Goal: Task Accomplishment & Management: Use online tool/utility

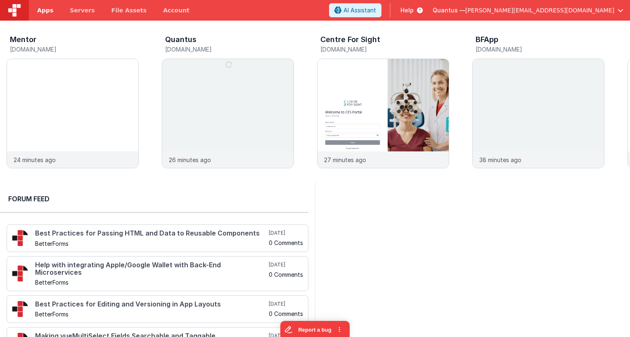
click at [44, 14] on span "Apps" at bounding box center [45, 10] width 16 height 8
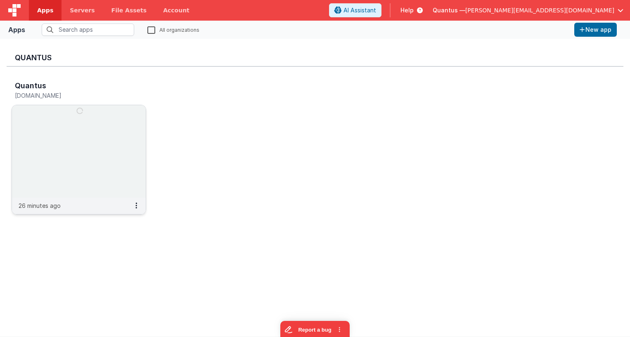
click at [118, 130] on img at bounding box center [79, 151] width 134 height 92
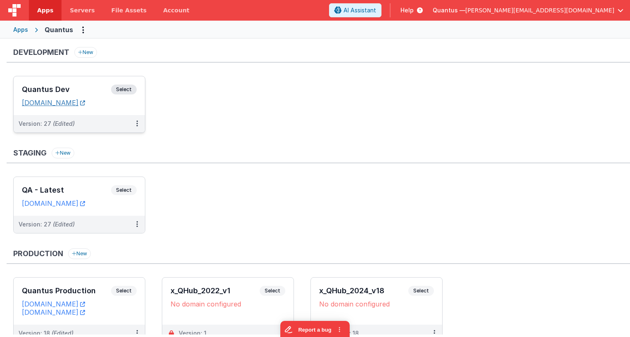
click at [85, 102] on link "[DOMAIN_NAME]" at bounding box center [53, 103] width 63 height 8
click at [79, 82] on div "Quantus Dev Select URLs [DOMAIN_NAME]" at bounding box center [79, 95] width 131 height 39
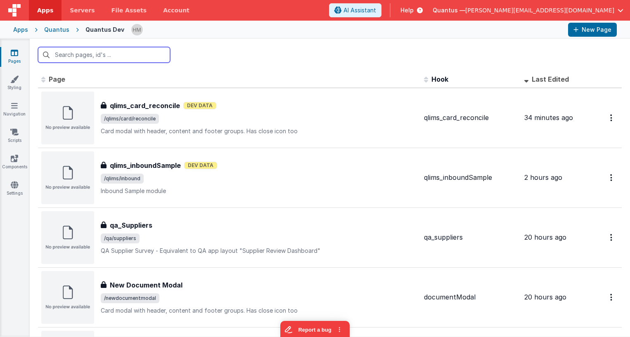
click at [141, 56] on input "text" at bounding box center [104, 55] width 132 height 16
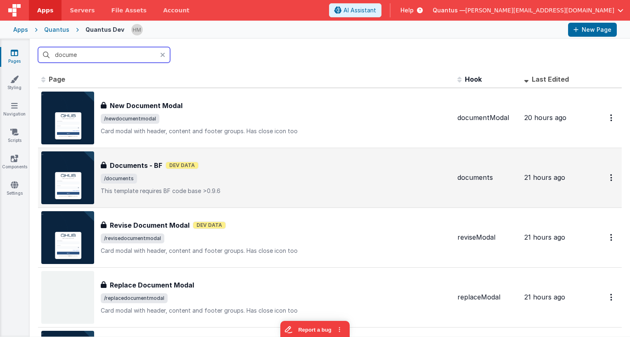
type input "docume"
click at [263, 183] on span "/documents" at bounding box center [276, 179] width 350 height 10
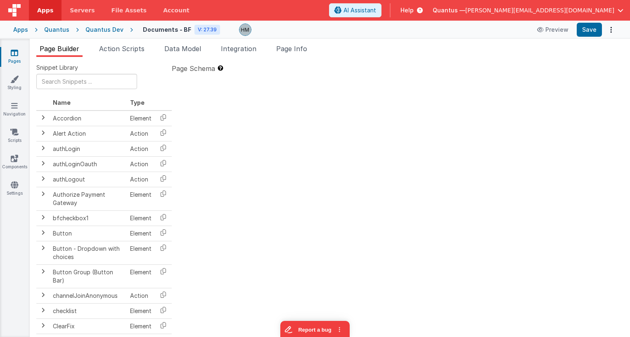
type textarea "This template requires BF code base >0.9.6"
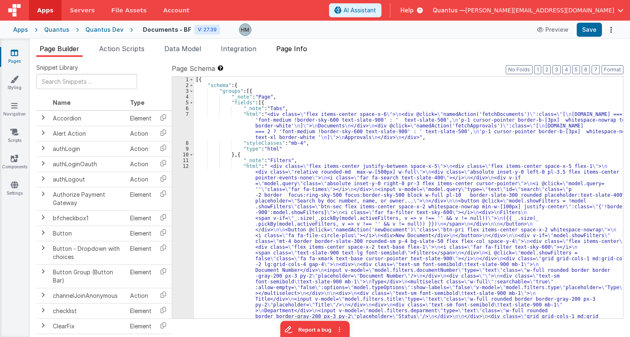
click at [300, 50] on span "Page Info" at bounding box center [291, 49] width 31 height 8
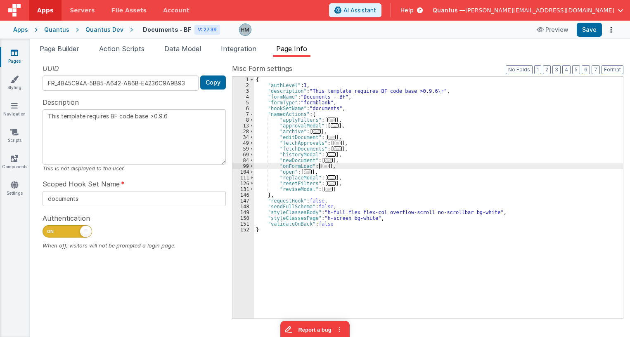
click at [324, 166] on span "..." at bounding box center [325, 166] width 8 height 5
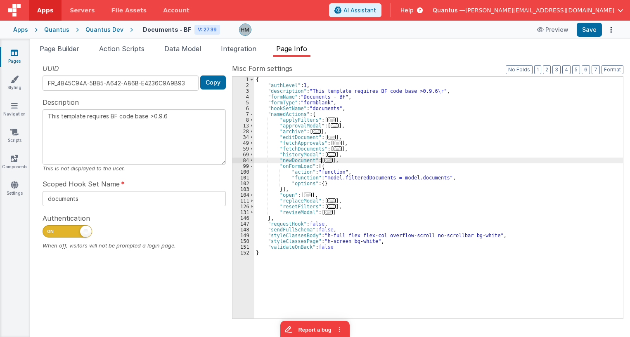
click at [325, 159] on span "..." at bounding box center [328, 160] width 8 height 5
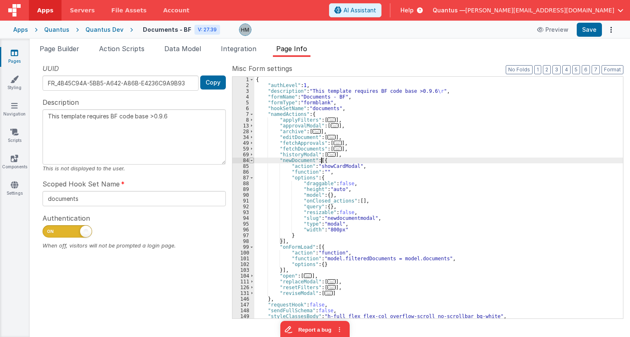
click at [251, 159] on span at bounding box center [251, 161] width 5 height 6
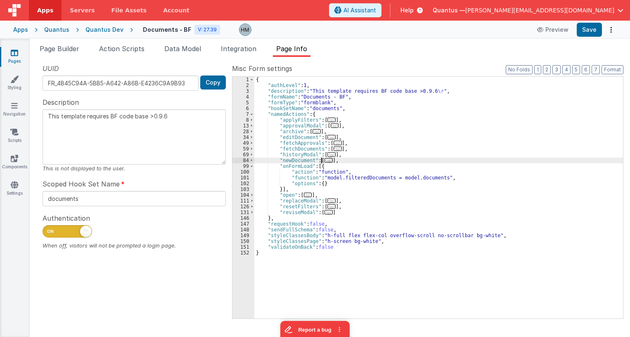
click at [333, 151] on span "..." at bounding box center [337, 148] width 8 height 5
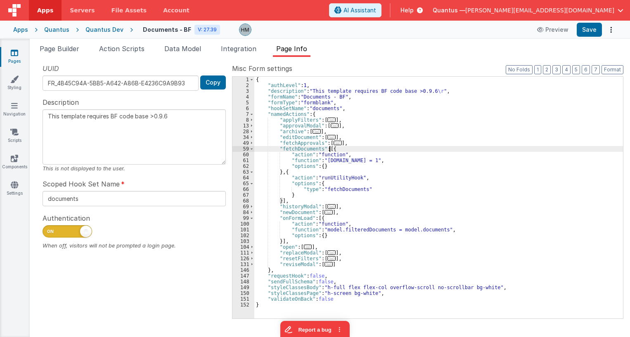
drag, startPoint x: 64, startPoint y: 46, endPoint x: 87, endPoint y: 43, distance: 23.8
click at [68, 45] on span "Page Builder" at bounding box center [60, 49] width 40 height 8
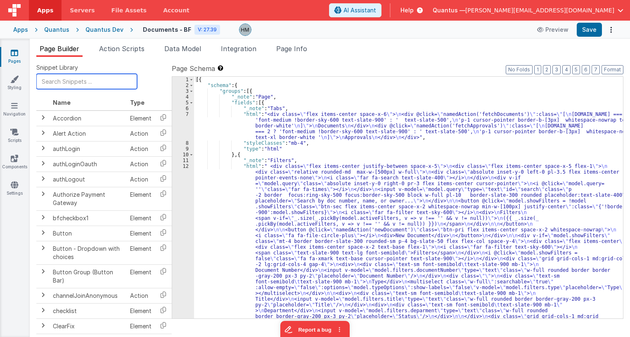
click at [58, 82] on input "text" at bounding box center [86, 81] width 101 height 15
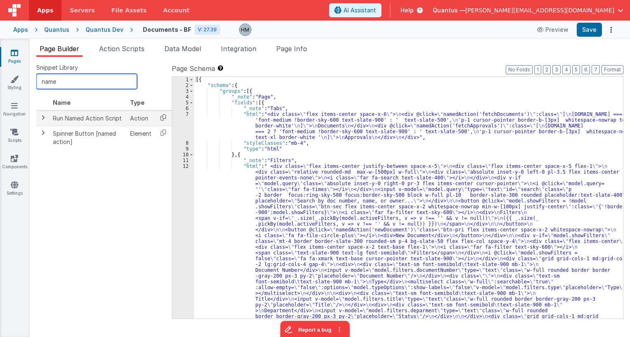
type input "name"
click at [162, 116] on icon at bounding box center [163, 117] width 17 height 13
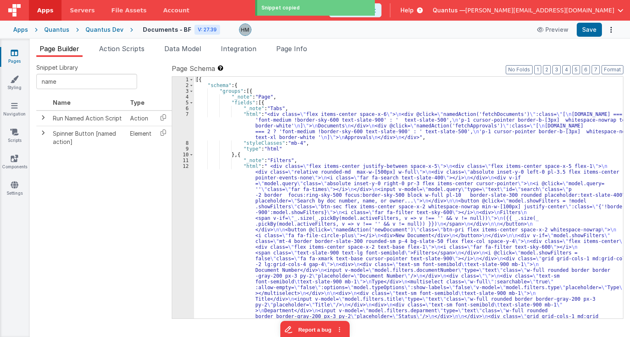
drag, startPoint x: 354, startPoint y: 52, endPoint x: 348, endPoint y: 51, distance: 5.5
click at [352, 52] on ul "Page Builder Action Scripts Data Model Integration Page Info" at bounding box center [330, 50] width 600 height 13
click at [297, 49] on span "Page Info" at bounding box center [291, 49] width 31 height 8
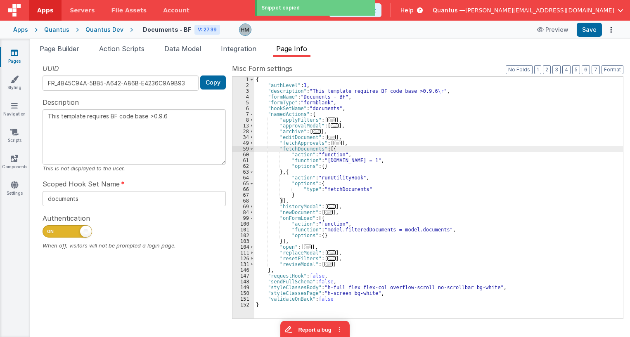
click at [317, 218] on div "{ "authLevel" : 1 , "description" : "This template requires BF code base >0.9.6…" at bounding box center [438, 203] width 368 height 253
paste textarea
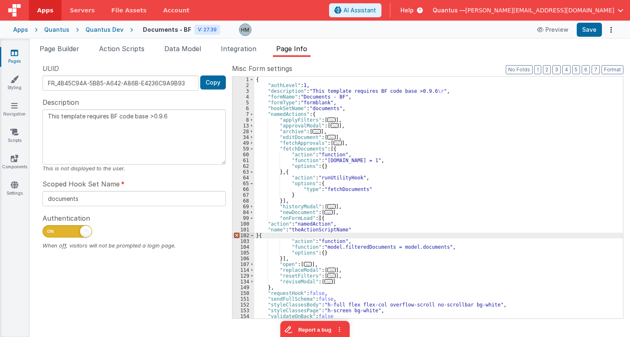
type textarea "This template requires BF code base >0.9.6"
click at [294, 149] on div "{ "authLevel" : 1 , "description" : "This template requires BF code base >0.9.6…" at bounding box center [438, 203] width 368 height 253
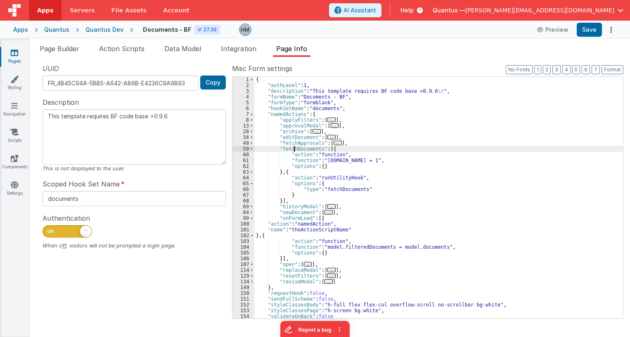
click at [294, 149] on div "{ "authLevel" : 1 , "description" : "This template requires BF code base >0.9.6…" at bounding box center [438, 203] width 368 height 253
click at [312, 229] on div "{ "authLevel" : 1 , "description" : "This template requires BF code base >0.9.6…" at bounding box center [438, 203] width 368 height 253
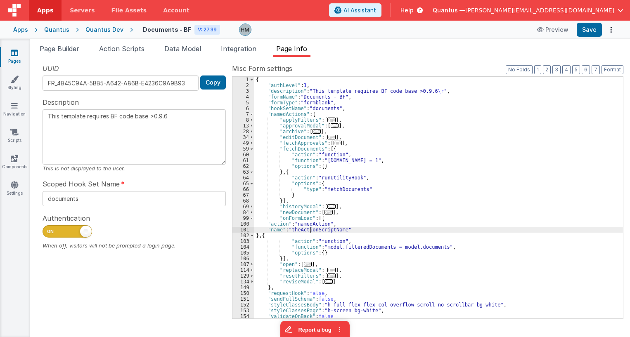
click at [312, 229] on div "{ "authLevel" : 1 , "description" : "This template requires BF code base >0.9.6…" at bounding box center [438, 203] width 368 height 253
click at [413, 222] on div "{ "authLevel" : 1 , "description" : "This template requires BF code base >0.9.6…" at bounding box center [438, 203] width 368 height 253
click at [344, 170] on div "{ "authLevel" : 1 , "description" : "This template requires BF code base >0.9.6…" at bounding box center [438, 203] width 368 height 253
type textarea "This template requires BF code base >0.9.6"
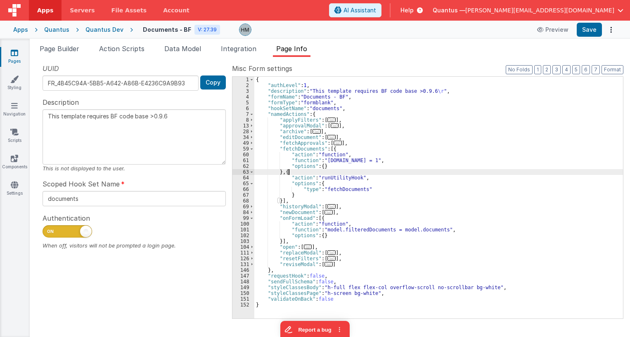
click at [375, 173] on div "{ "authLevel" : 1 , "description" : "This template requires BF code base >0.9.6…" at bounding box center [438, 203] width 368 height 253
click at [18, 53] on link "Pages" at bounding box center [15, 57] width 30 height 17
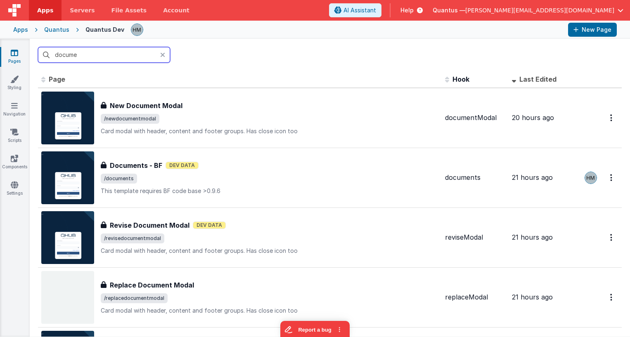
click at [112, 56] on input "docume" at bounding box center [104, 55] width 132 height 16
click at [111, 56] on input "docume" at bounding box center [104, 55] width 132 height 16
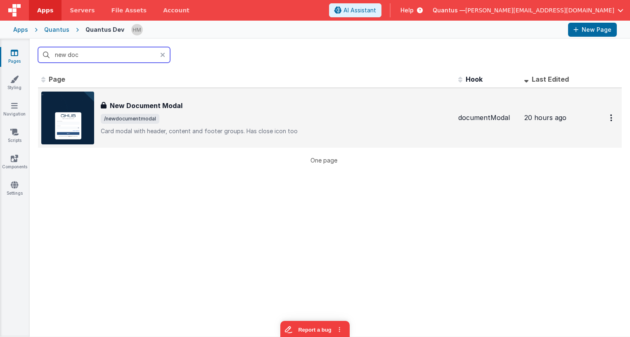
type input "new doc"
click at [287, 125] on div "New Document Modal New Document Modal /newdocumentmodal Card modal with header,…" at bounding box center [276, 118] width 351 height 35
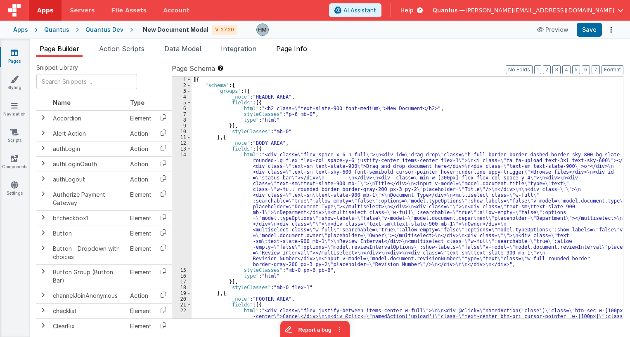
click at [301, 47] on span "Page Info" at bounding box center [291, 49] width 31 height 8
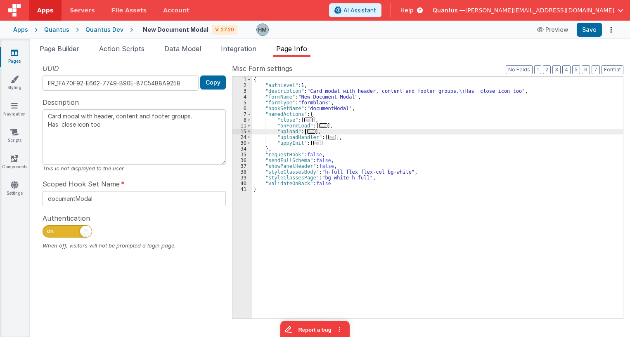
click at [309, 133] on span "..." at bounding box center [311, 131] width 8 height 5
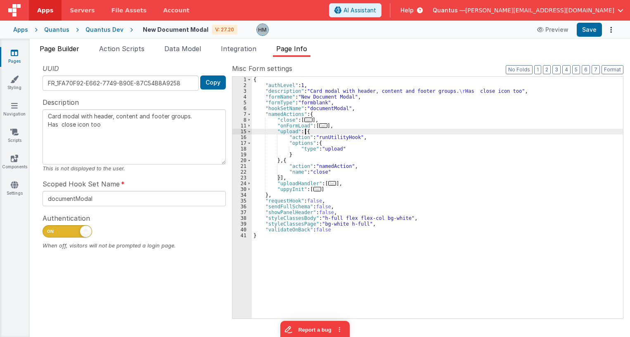
click at [62, 50] on span "Page Builder" at bounding box center [60, 49] width 40 height 8
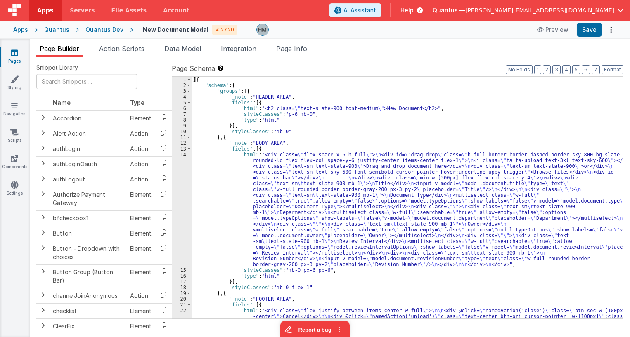
scroll to position [53, 0]
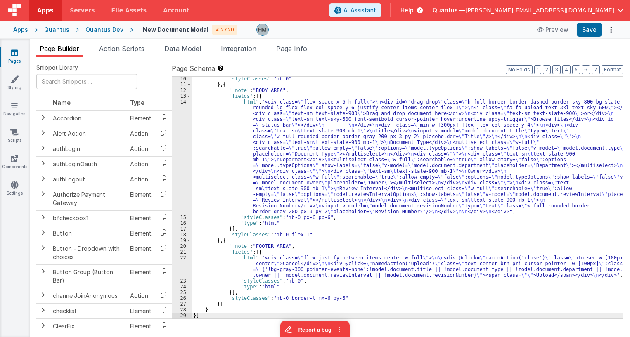
click at [233, 265] on div ""styleClasses" : "mb-0" } , { "_note" : "BODY AREA" , "fields" : [{ "html" : "<…" at bounding box center [406, 202] width 431 height 253
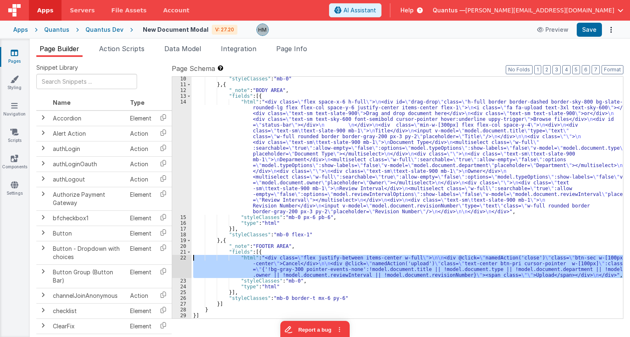
click at [182, 258] on div "22" at bounding box center [181, 266] width 19 height 23
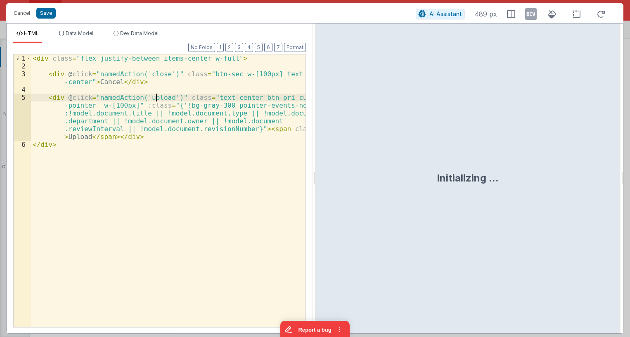
click at [154, 97] on div "< div class = "flex justify-between items-center w-full" > < div @ click = "nam…" at bounding box center [168, 198] width 274 height 288
click at [221, 112] on div "< div class = "flex justify-between items-center w-full" > < div @ click = "nam…" at bounding box center [168, 198] width 274 height 288
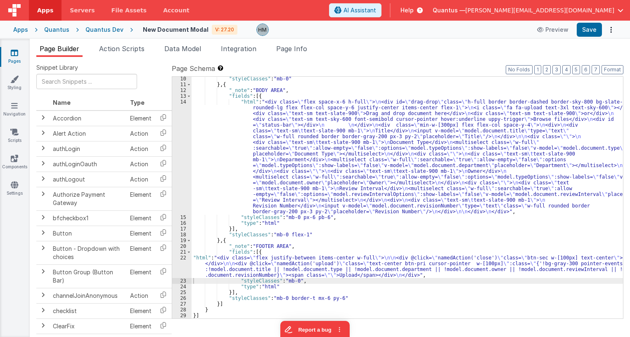
type textarea "Card modal with header, content and footer groups. Has close icon too"
click at [301, 47] on span "Page Info" at bounding box center [291, 49] width 31 height 8
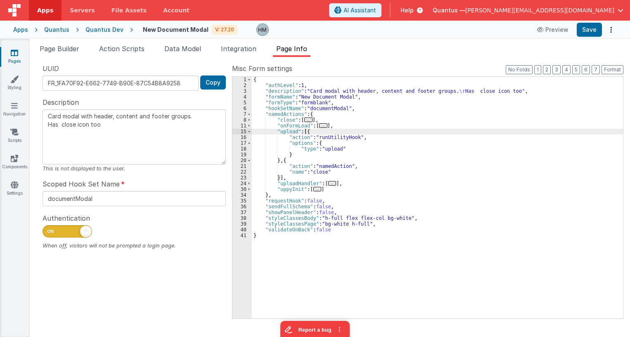
click at [368, 111] on div "{ "authLevel" : 1 , "description" : "Card modal with header, content and footer…" at bounding box center [437, 203] width 371 height 253
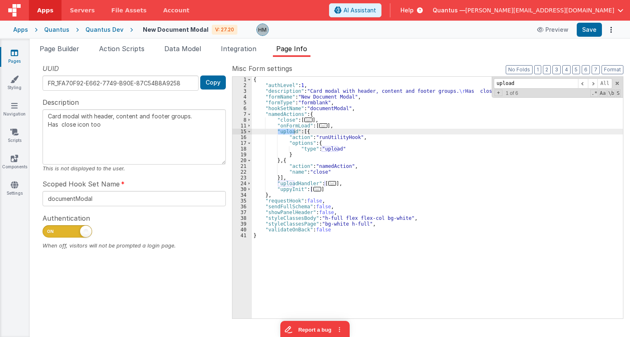
type input "upload"
click at [368, 111] on div "{ "authLevel" : 1 , "description" : "Card modal with header, content and footer…" at bounding box center [437, 203] width 371 height 253
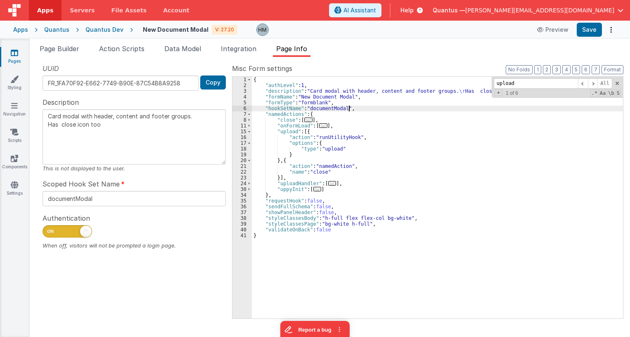
click at [18, 52] on icon at bounding box center [14, 53] width 7 height 8
type textarea "Card modal with header, content and footer groups. Has close icon too"
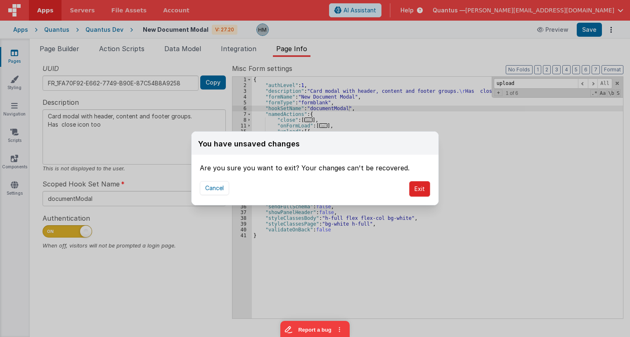
click at [423, 189] on button "Exit" at bounding box center [419, 189] width 21 height 16
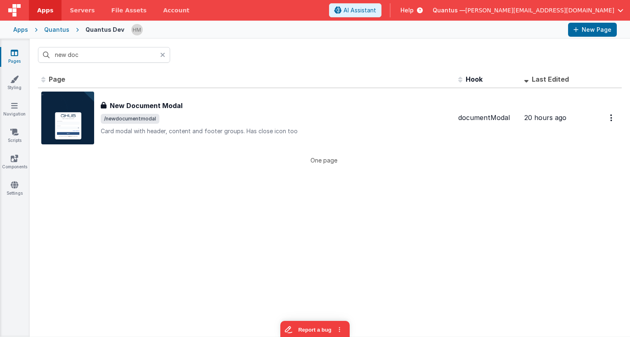
click at [160, 54] on icon at bounding box center [162, 55] width 5 height 7
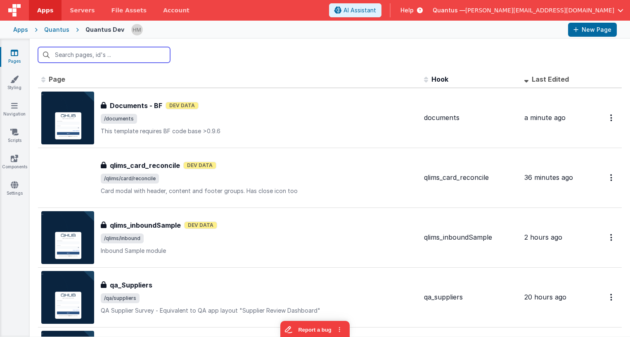
click at [146, 53] on input "text" at bounding box center [104, 55] width 132 height 16
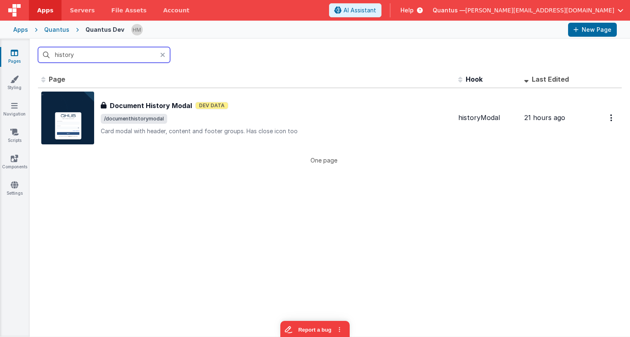
type input "history"
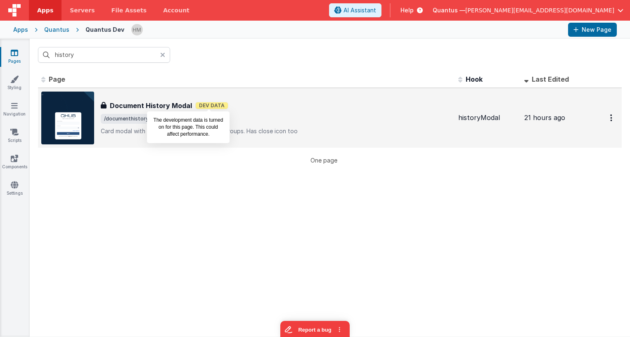
click at [195, 108] on span "Dev Data" at bounding box center [211, 105] width 33 height 7
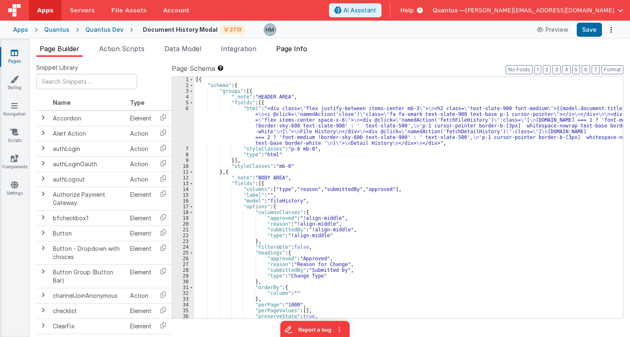
click at [289, 46] on span "Page Info" at bounding box center [291, 49] width 31 height 8
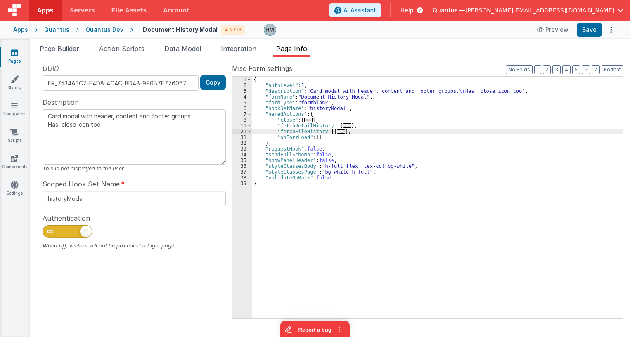
click at [339, 131] on span "..." at bounding box center [341, 131] width 8 height 5
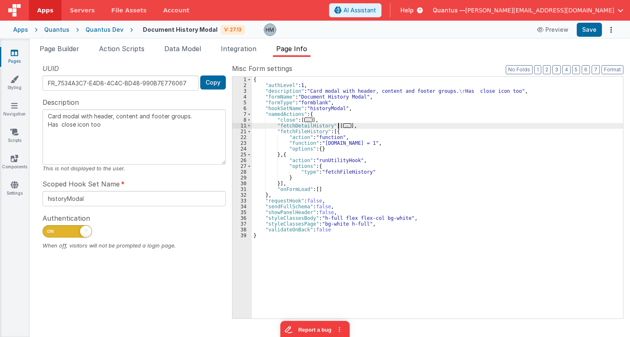
click at [343, 125] on span "..." at bounding box center [347, 125] width 8 height 5
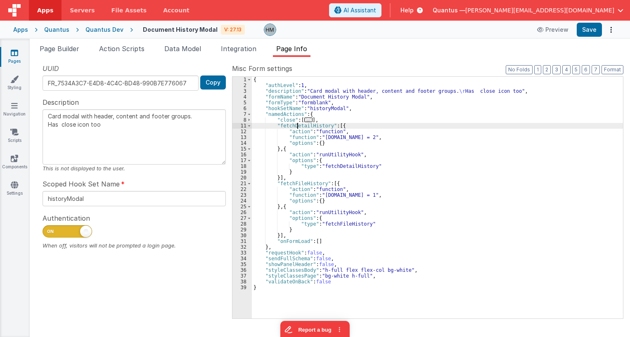
click at [296, 127] on div "{ "authLevel" : 1 , "description" : "Card modal with header, content and footer…" at bounding box center [437, 203] width 371 height 253
click at [58, 44] on li "Page Builder" at bounding box center [59, 50] width 46 height 13
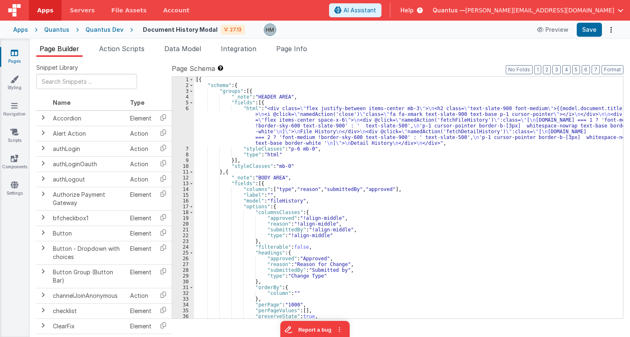
click at [106, 32] on div "Quantus Dev" at bounding box center [104, 30] width 38 height 8
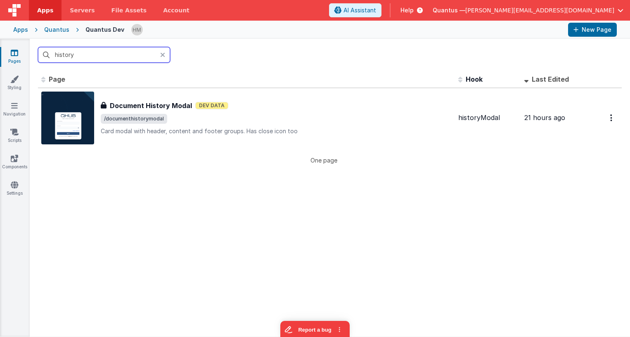
click at [105, 58] on input "history" at bounding box center [104, 55] width 132 height 16
click at [106, 56] on input "history" at bounding box center [104, 55] width 132 height 16
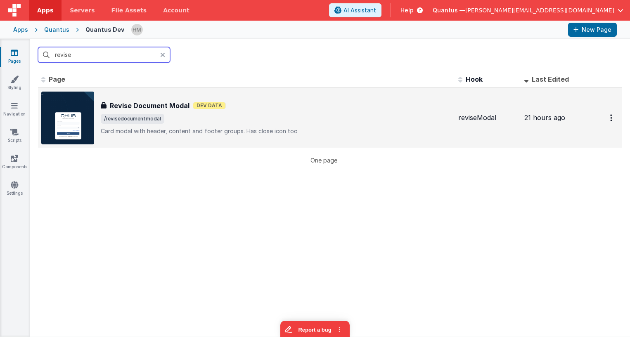
type input "revise"
click at [304, 120] on span "/revisedocumentmodal" at bounding box center [276, 119] width 351 height 10
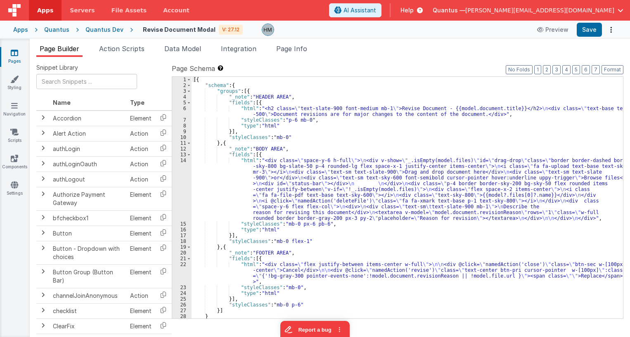
click at [304, 53] on li "Page Info" at bounding box center [292, 50] width 38 height 13
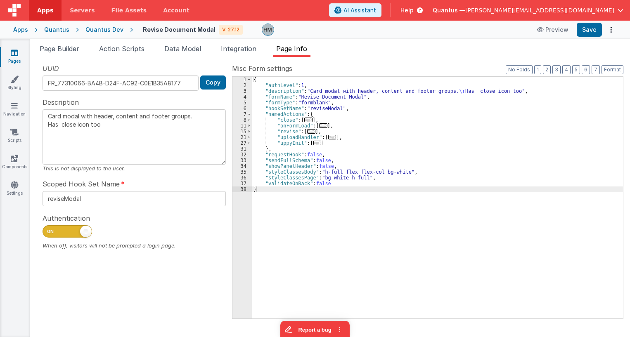
click at [313, 133] on span "..." at bounding box center [311, 131] width 8 height 5
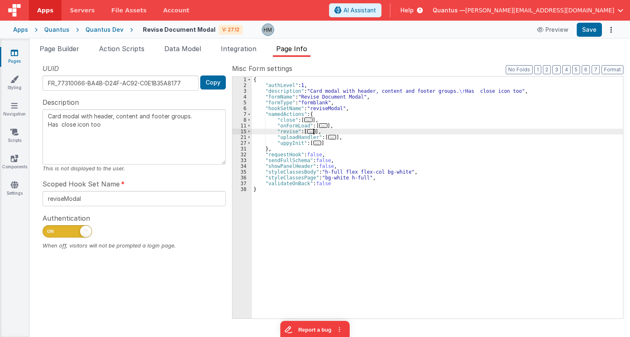
click at [310, 132] on span "..." at bounding box center [311, 131] width 8 height 5
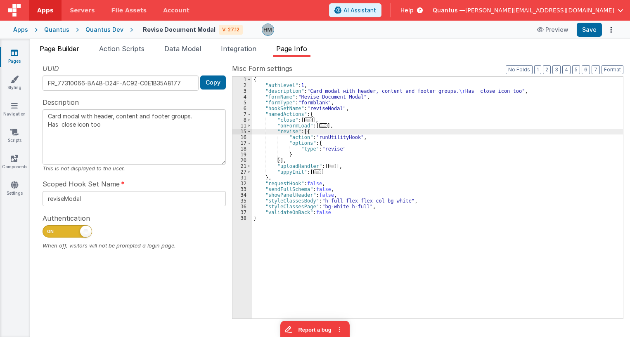
click at [70, 51] on span "Page Builder" at bounding box center [60, 49] width 40 height 8
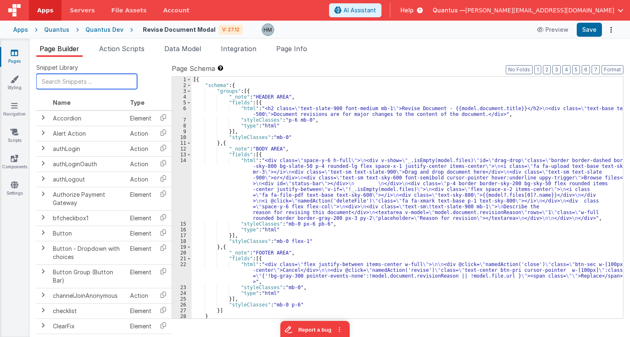
click at [78, 80] on input "text" at bounding box center [86, 81] width 101 height 15
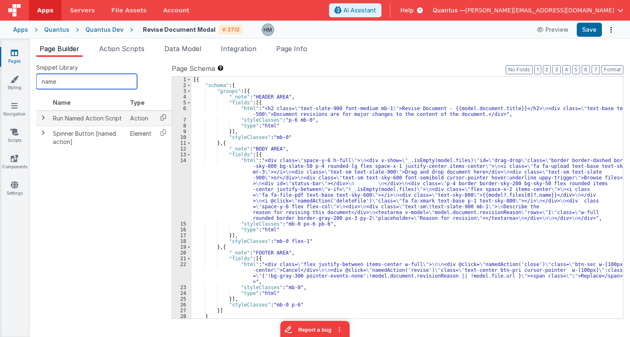
type input "name"
click at [160, 118] on icon at bounding box center [163, 117] width 17 height 13
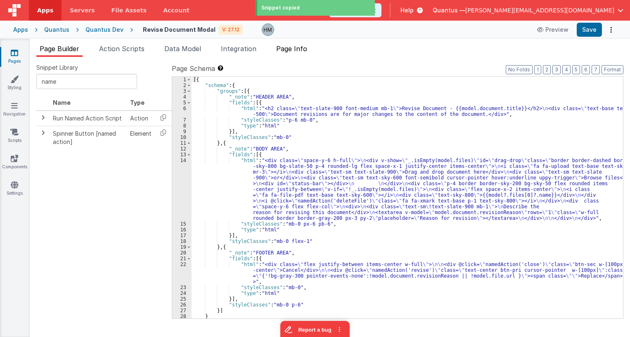
click at [288, 50] on span "Page Info" at bounding box center [291, 49] width 31 height 8
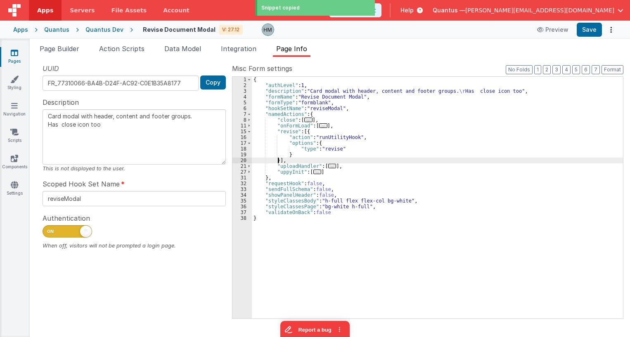
click at [278, 161] on div "{ "authLevel" : 1 , "description" : "Card modal with header, content and footer…" at bounding box center [437, 203] width 371 height 253
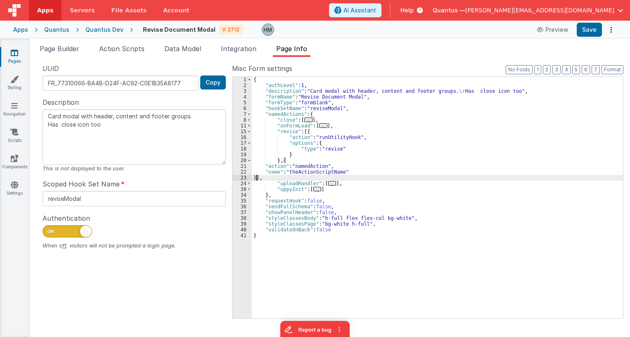
click at [288, 120] on div "{ "authLevel" : 1 , "description" : "Card modal with header, content and footer…" at bounding box center [437, 203] width 371 height 253
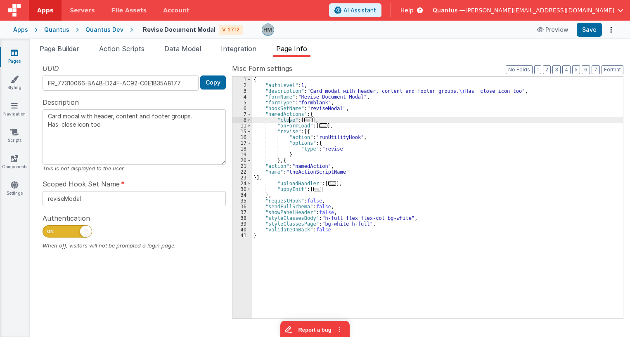
click at [288, 120] on div "{ "authLevel" : 1 , "description" : "Card modal with header, content and footer…" at bounding box center [437, 203] width 371 height 253
click at [317, 173] on div "{ "authLevel" : 1 , "description" : "Card modal with header, content and footer…" at bounding box center [437, 203] width 371 height 253
type textarea "Card modal with header, content and footer groups. Has close icon too"
click at [65, 48] on span "Page Builder" at bounding box center [60, 49] width 40 height 8
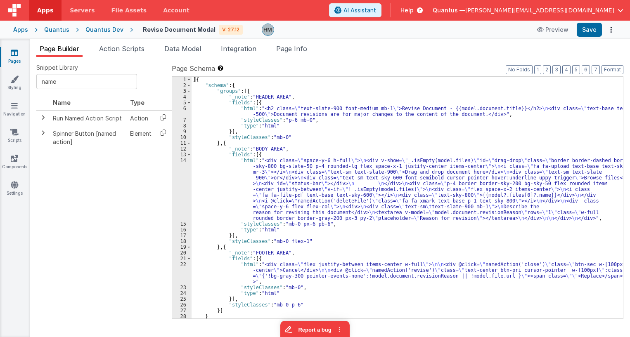
drag, startPoint x: 255, startPoint y: 281, endPoint x: 219, endPoint y: 270, distance: 37.7
click at [253, 281] on div "[{ "schema" : { "groups" : [{ "_note" : "HEADER AREA" , "fields" : [{ "html" : …" at bounding box center [406, 203] width 431 height 253
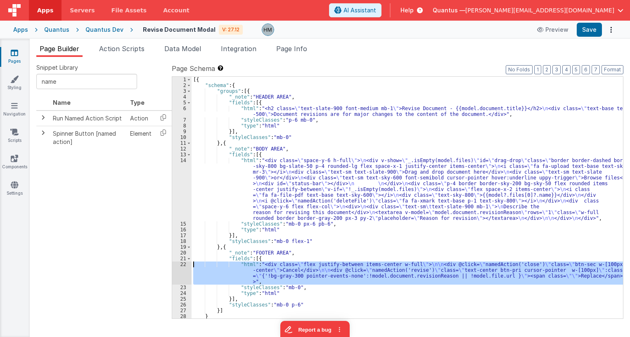
click at [186, 265] on div "22" at bounding box center [181, 273] width 19 height 23
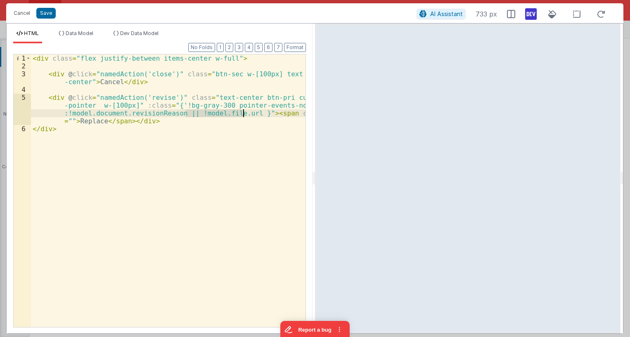
drag, startPoint x: 187, startPoint y: 111, endPoint x: 243, endPoint y: 112, distance: 56.5
click at [243, 112] on div "< div class = "flex justify-between items-center w-full" > < div @ click = "nam…" at bounding box center [168, 198] width 274 height 288
click at [201, 103] on div "< div class = "flex justify-between items-center w-full" > < div @ click = "nam…" at bounding box center [168, 198] width 274 height 288
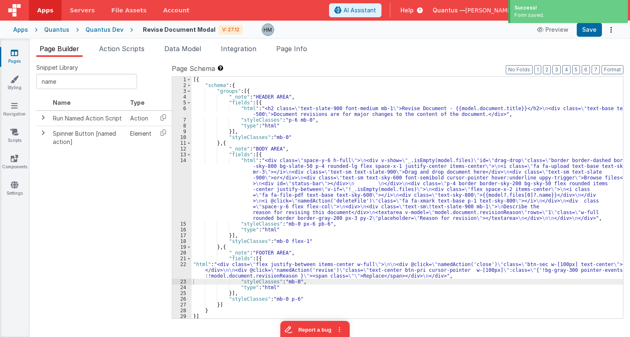
click at [17, 54] on icon at bounding box center [14, 53] width 7 height 8
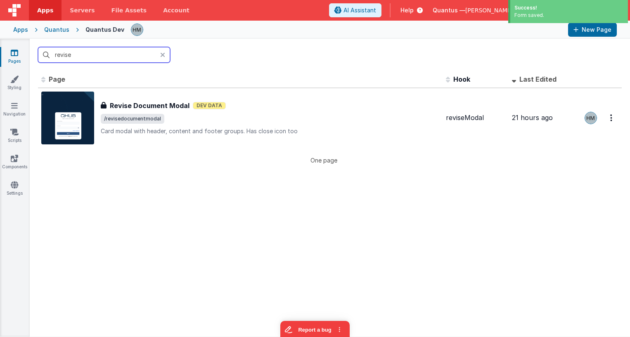
click at [146, 54] on input "revise" at bounding box center [104, 55] width 132 height 16
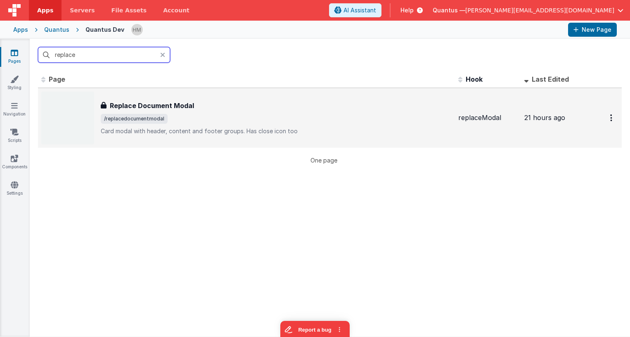
type input "replace"
click at [255, 102] on div "Replace Document Modal" at bounding box center [276, 106] width 351 height 10
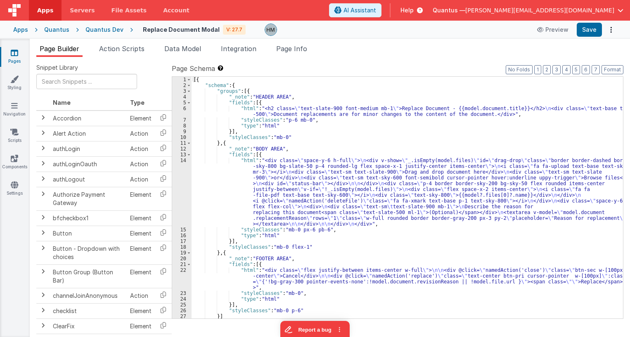
click at [295, 104] on div "[{ "schema" : { "groups" : [{ "_note" : "HEADER AREA" , "fields" : [{ "html" : …" at bounding box center [406, 203] width 431 height 253
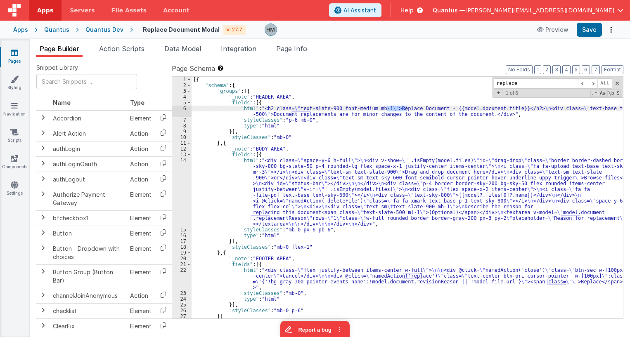
scroll to position [12, 0]
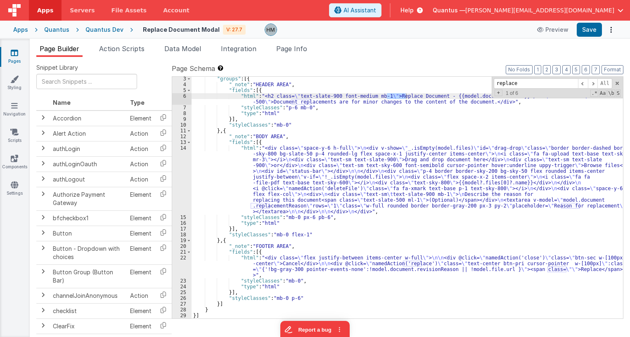
type input "replace"
click at [260, 265] on div ""groups" : [{ "_note" : "HEADER AREA" , "fields" : [{ "html" : "<h2 class= \" t…" at bounding box center [406, 202] width 431 height 253
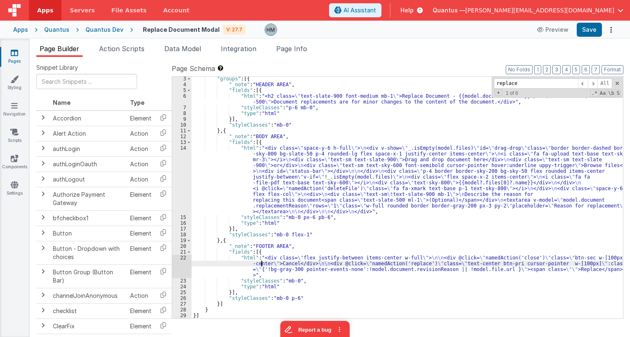
click at [182, 259] on div "22" at bounding box center [181, 266] width 19 height 23
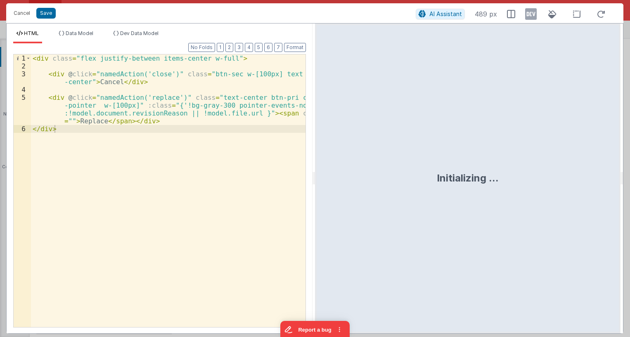
click at [162, 98] on div "< div class = "flex justify-between items-center w-full" > < div @ click = "nam…" at bounding box center [168, 198] width 274 height 288
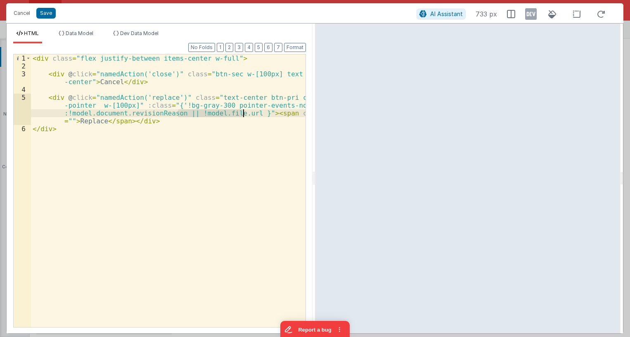
drag, startPoint x: 177, startPoint y: 113, endPoint x: 243, endPoint y: 112, distance: 66.9
click at [243, 112] on div "< div class = "flex justify-between items-center w-full" > < div @ click = "nam…" at bounding box center [168, 198] width 274 height 288
click at [157, 113] on div "< div class = "flex justify-between items-center w-full" > < div @ click = "nam…" at bounding box center [168, 198] width 274 height 288
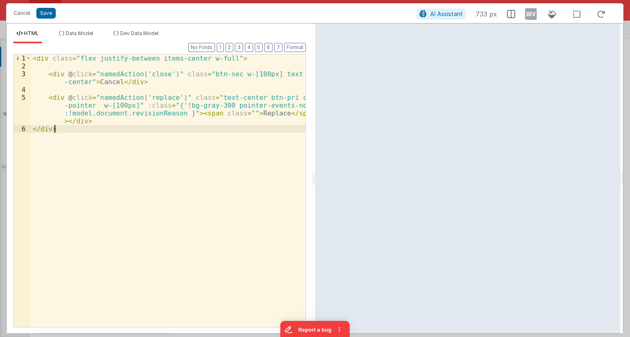
click at [215, 127] on div "< div class = "flex justify-between items-center w-full" > < div @ click = "nam…" at bounding box center [168, 198] width 274 height 288
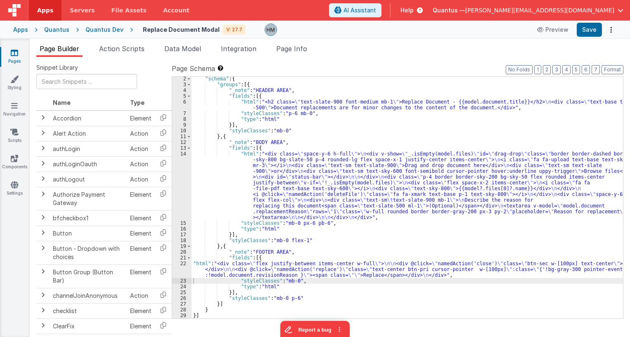
type textarea "Card modal with header, content and footer groups. Has close icon too"
click at [298, 50] on span "Page Info" at bounding box center [291, 49] width 31 height 8
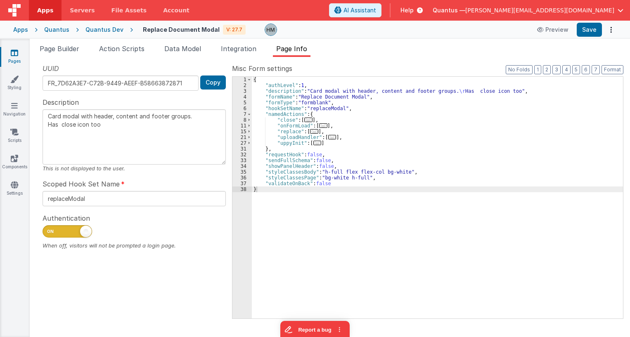
click at [310, 131] on span "..." at bounding box center [314, 131] width 8 height 5
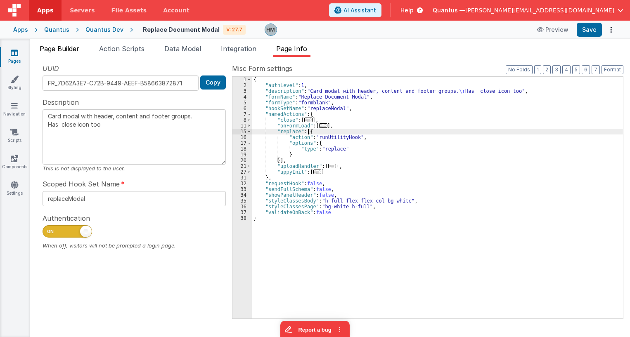
click at [63, 52] on span "Page Builder" at bounding box center [60, 49] width 40 height 8
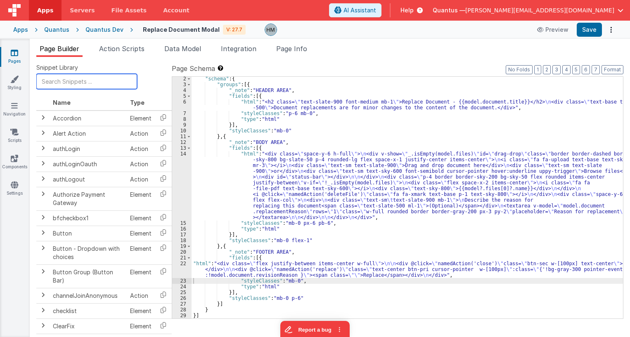
click at [79, 75] on input "text" at bounding box center [86, 81] width 101 height 15
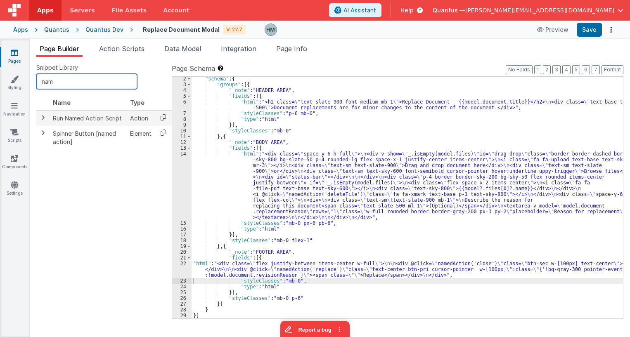
type input "nam"
click at [162, 118] on icon at bounding box center [163, 117] width 17 height 13
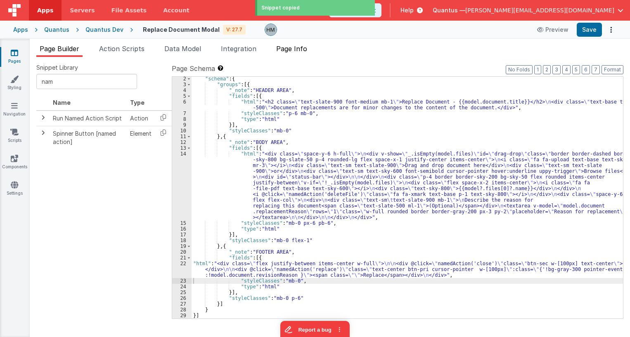
click at [299, 45] on span "Page Info" at bounding box center [291, 49] width 31 height 8
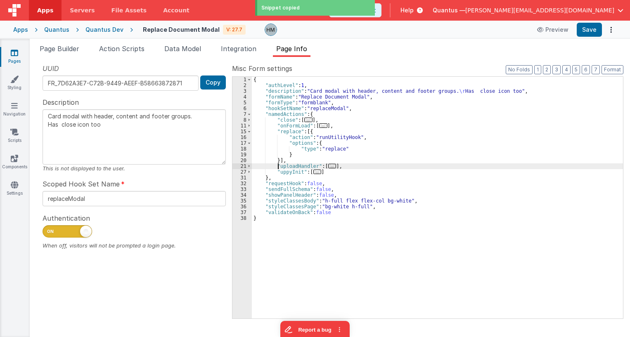
click at [279, 164] on div "{ "authLevel" : 1 , "description" : "Card modal with header, content and footer…" at bounding box center [437, 203] width 371 height 253
click at [279, 160] on div "{ "authLevel" : 1 , "description" : "Card modal with header, content and footer…" at bounding box center [437, 203] width 371 height 253
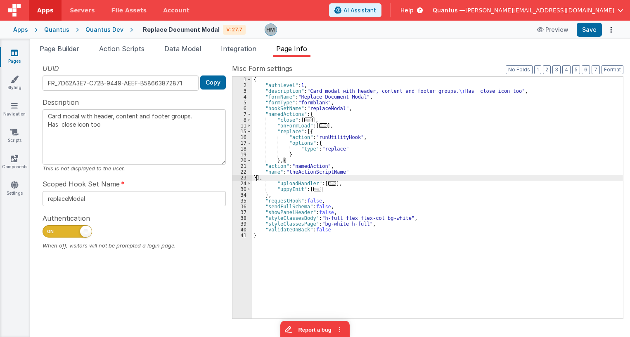
click at [284, 120] on div "{ "authLevel" : 1 , "description" : "Card modal with header, content and footer…" at bounding box center [437, 203] width 371 height 253
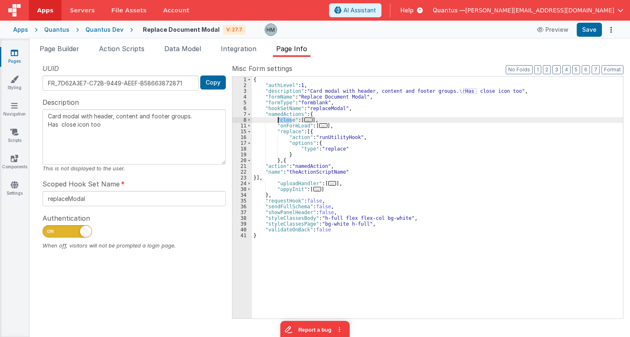
click at [284, 120] on div "{ "authLevel" : 1 , "description" : "Card modal with header, content and footer…" at bounding box center [437, 203] width 371 height 253
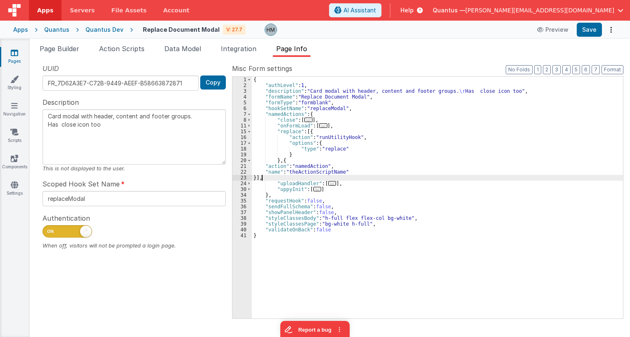
click at [312, 175] on div "{ "authLevel" : 1 , "description" : "Card modal with header, content and footer…" at bounding box center [437, 203] width 371 height 253
click at [312, 170] on div "{ "authLevel" : 1 , "description" : "Card modal with header, content and footer…" at bounding box center [437, 203] width 371 height 253
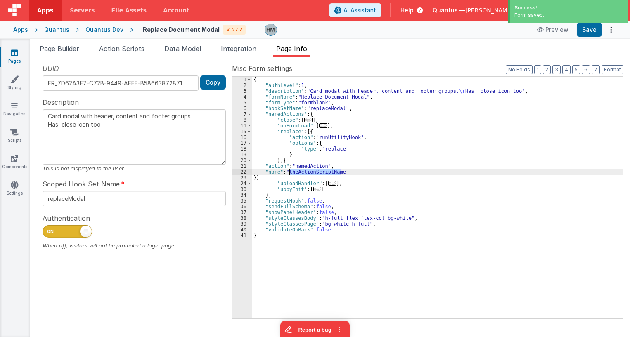
click at [287, 119] on div "{ "authLevel" : 1 , "description" : "Card modal with header, content and footer…" at bounding box center [437, 203] width 371 height 253
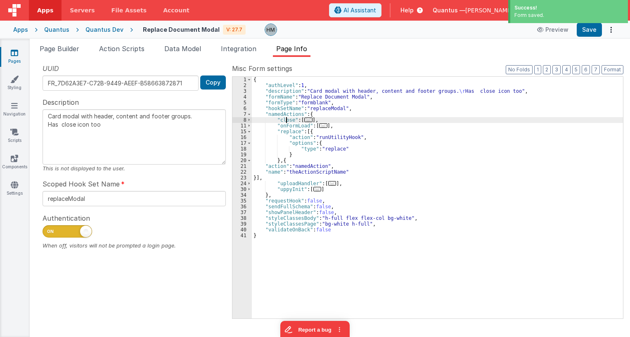
click at [287, 119] on div "{ "authLevel" : 1 , "description" : "Card modal with header, content and footer…" at bounding box center [437, 203] width 371 height 253
click at [307, 173] on div "{ "authLevel" : 1 , "description" : "Card modal with header, content and footer…" at bounding box center [437, 203] width 371 height 253
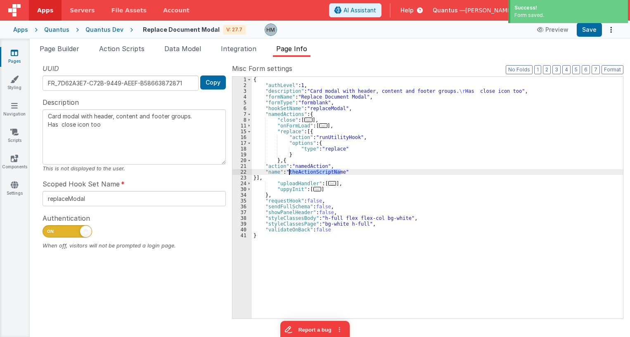
type textarea "Card modal with header, content and footer groups. Has close icon too"
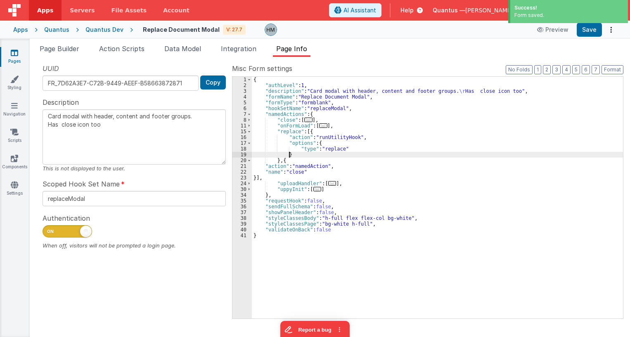
click at [350, 156] on div "{ "authLevel" : 1 , "description" : "Card modal with header, content and footer…" at bounding box center [437, 203] width 371 height 253
click at [13, 52] on icon at bounding box center [14, 53] width 7 height 8
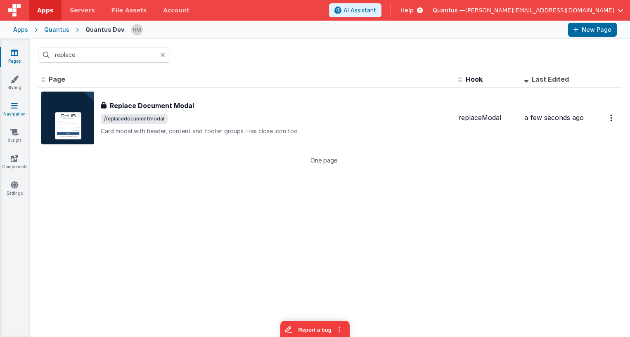
click at [17, 113] on link "Navigation" at bounding box center [15, 110] width 30 height 17
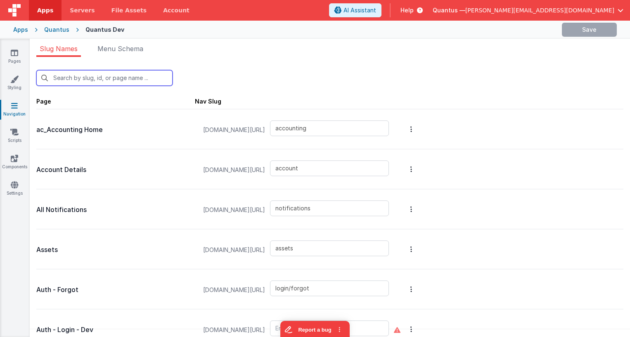
click at [92, 78] on input "text" at bounding box center [104, 78] width 136 height 16
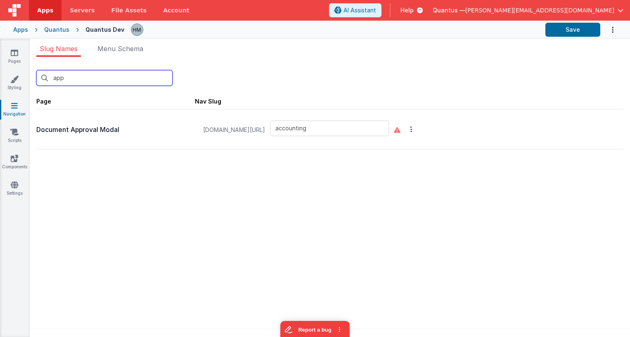
type input "appr"
type input "appro"
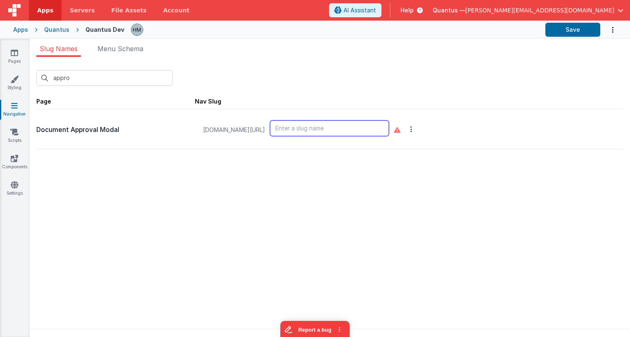
click at [363, 136] on input "text" at bounding box center [329, 128] width 119 height 16
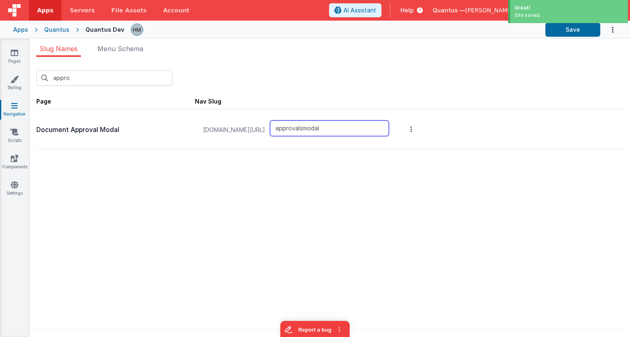
type input "approvalsmodal"
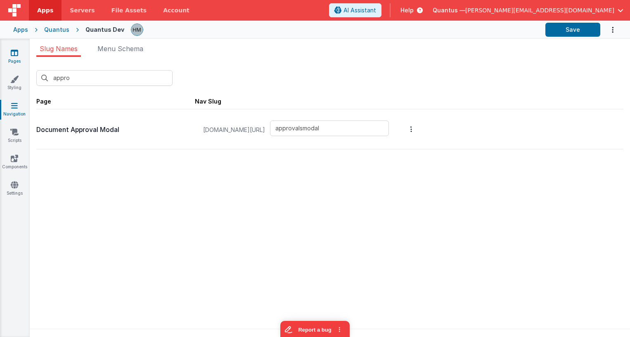
click at [21, 52] on link "Pages" at bounding box center [15, 57] width 30 height 17
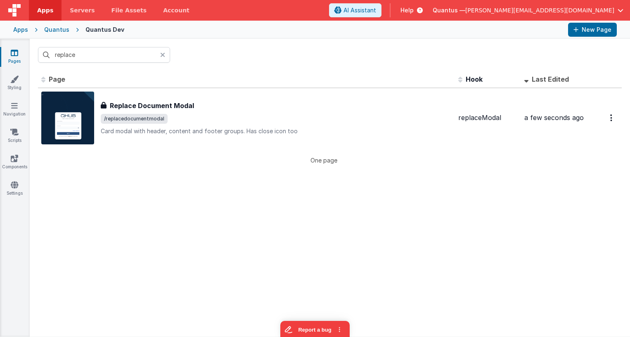
click at [163, 57] on icon at bounding box center [162, 55] width 5 height 7
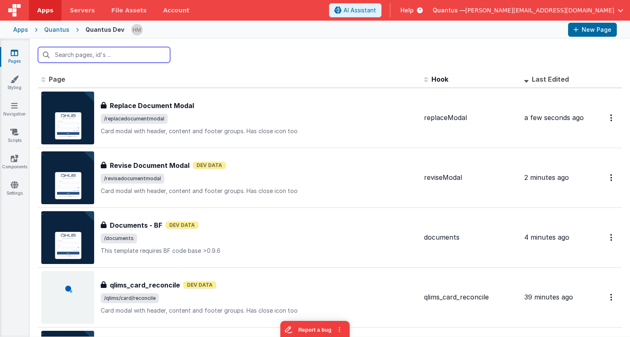
click at [150, 53] on input "text" at bounding box center [104, 55] width 132 height 16
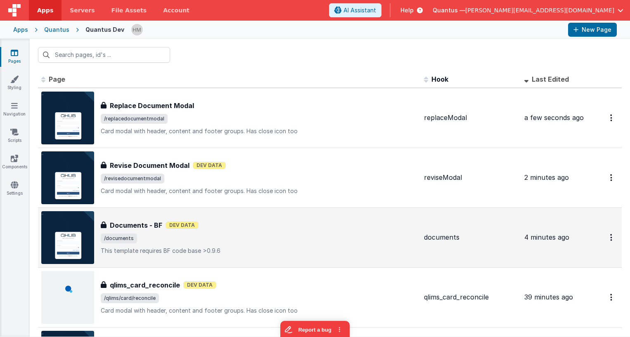
click at [324, 227] on div "Documents - BF Dev Data" at bounding box center [259, 225] width 317 height 10
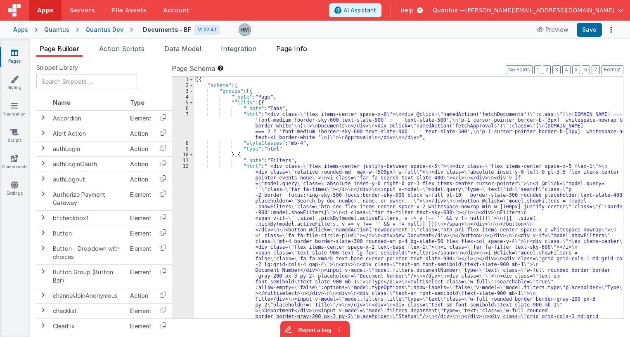
click at [292, 52] on span "Page Info" at bounding box center [291, 49] width 31 height 8
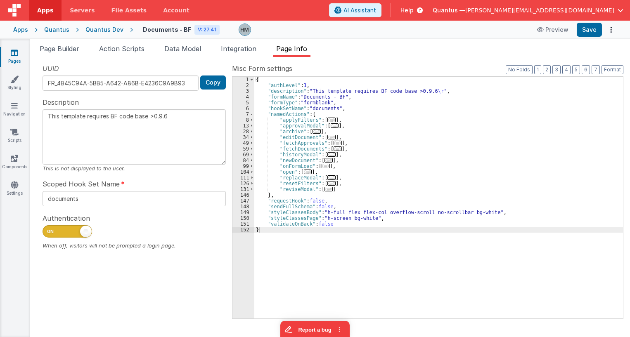
click at [386, 152] on div "{ "authLevel" : 1 , "description" : "This template requires BF code base >0.9.6…" at bounding box center [438, 203] width 368 height 253
click at [334, 126] on span "..." at bounding box center [335, 125] width 8 height 5
click at [331, 126] on span "..." at bounding box center [335, 125] width 8 height 5
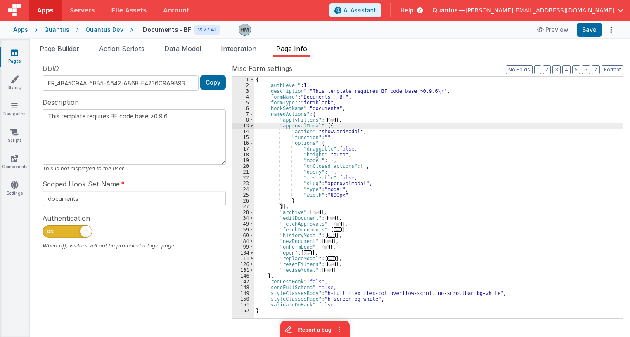
click at [347, 182] on div "{ "authLevel" : 1 , "description" : "This template requires BF code base >0.9.6…" at bounding box center [438, 203] width 368 height 253
click at [361, 143] on div "{ "authLevel" : 1 , "description" : "This template requires BF code base >0.9.6…" at bounding box center [438, 203] width 368 height 253
click at [23, 113] on link "Navigation" at bounding box center [15, 110] width 30 height 17
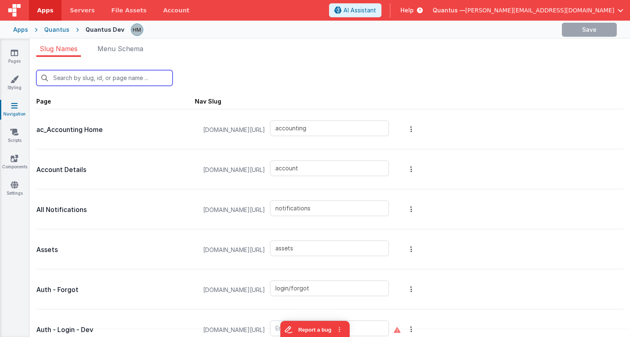
click at [110, 81] on input "text" at bounding box center [104, 78] width 136 height 16
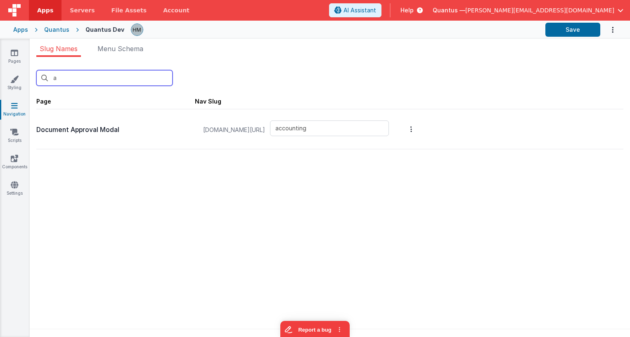
type input "ap"
type input "approvalsmodal"
type input "appro"
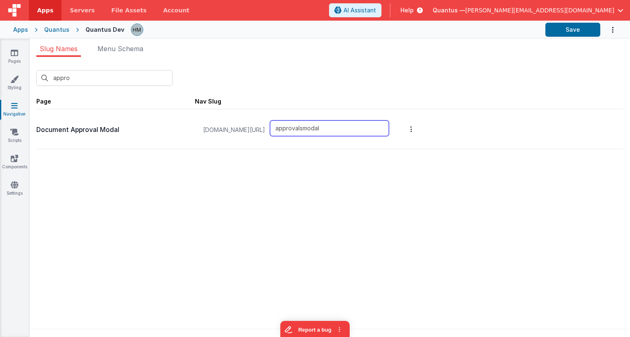
drag, startPoint x: 341, startPoint y: 123, endPoint x: 254, endPoint y: 104, distance: 88.6
click at [270, 120] on input "approvalsmodal" at bounding box center [329, 128] width 119 height 16
paste input "text"
type input "approvalmodal"
drag, startPoint x: 394, startPoint y: 83, endPoint x: 510, endPoint y: 59, distance: 118.8
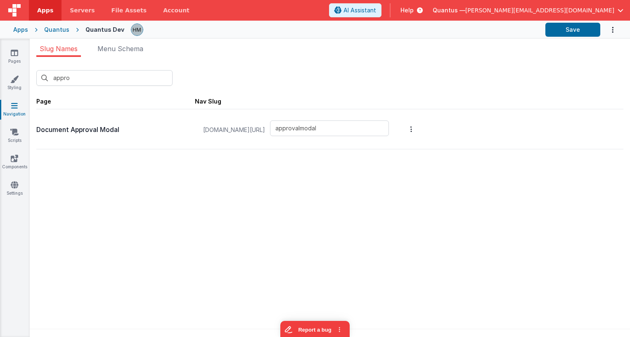
click at [394, 83] on div "appro New Slug" at bounding box center [329, 78] width 587 height 16
click at [578, 25] on button "Save" at bounding box center [572, 30] width 55 height 14
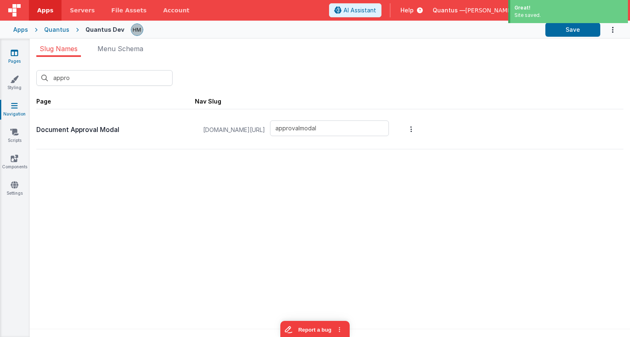
click at [21, 58] on link "Pages" at bounding box center [15, 57] width 30 height 17
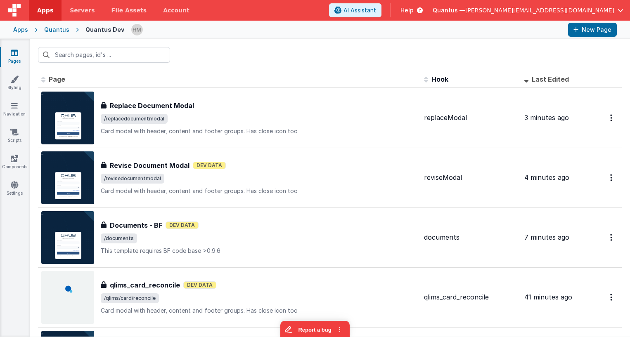
click at [465, 7] on span "Quantus —" at bounding box center [448, 10] width 33 height 8
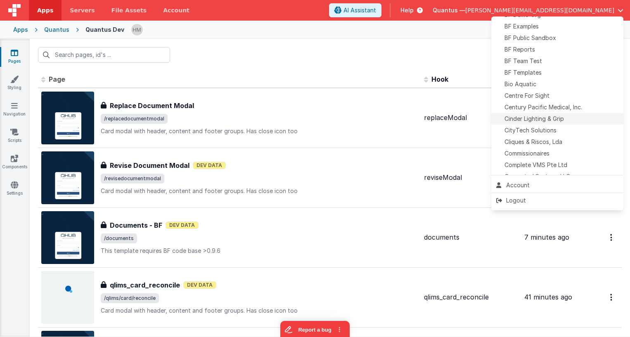
scroll to position [84, 0]
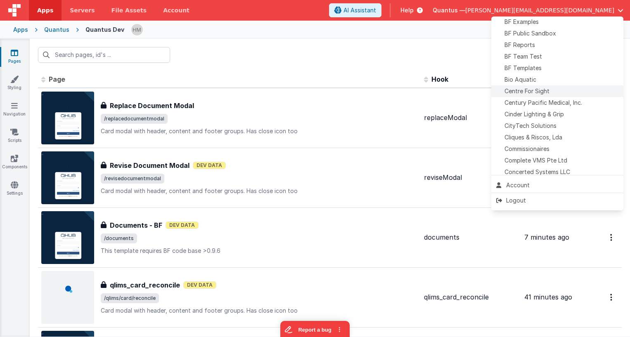
click at [536, 94] on span "Centre For Sight" at bounding box center [526, 91] width 45 height 8
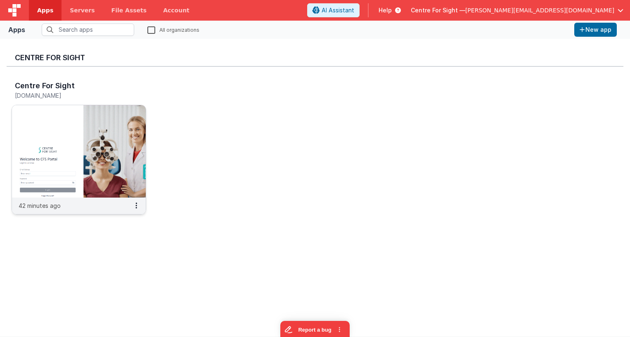
click at [81, 134] on img at bounding box center [79, 151] width 134 height 92
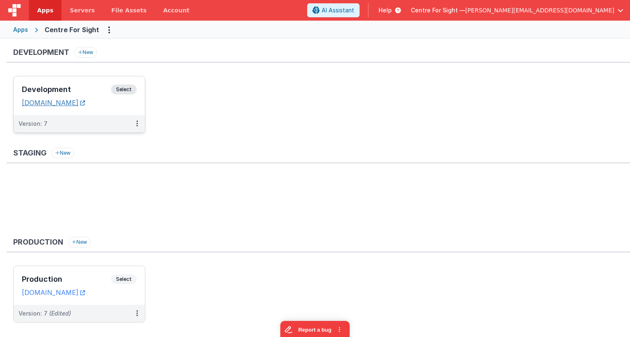
click at [85, 102] on link "[DOMAIN_NAME]" at bounding box center [53, 103] width 63 height 8
click at [123, 87] on span "Select" at bounding box center [124, 90] width 26 height 10
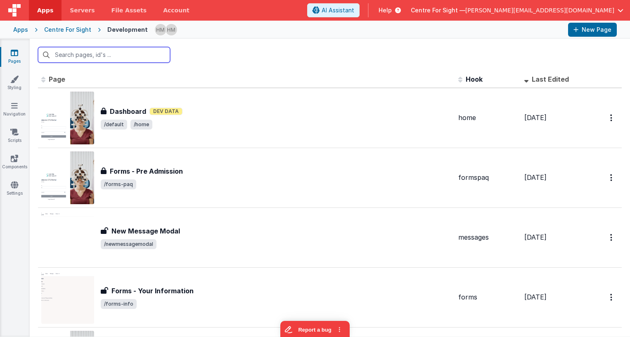
click at [111, 59] on input "text" at bounding box center [104, 55] width 132 height 16
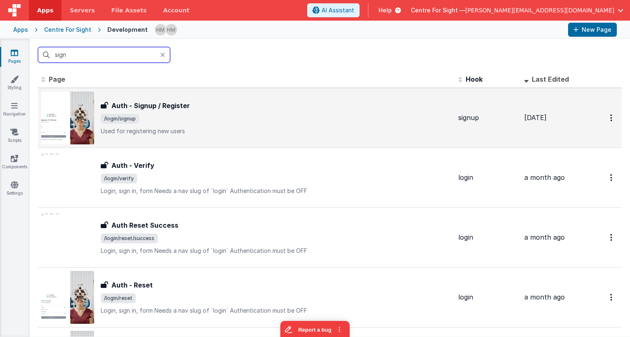
type input "sign"
click at [246, 119] on span "/login/signup" at bounding box center [276, 119] width 351 height 10
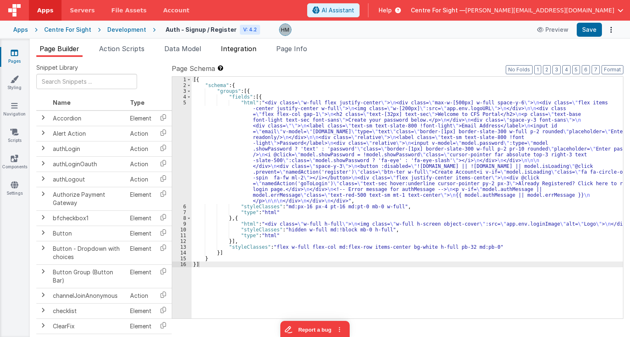
click at [254, 49] on span "Integration" at bounding box center [238, 49] width 35 height 8
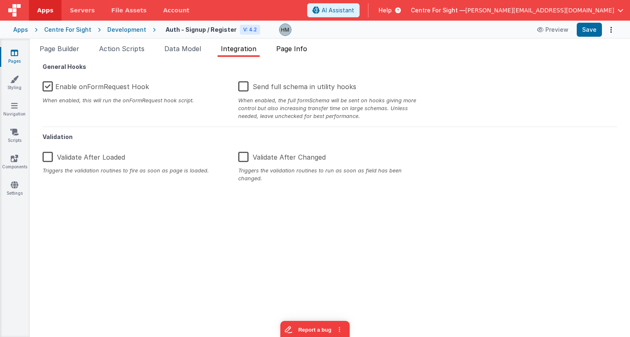
click at [307, 50] on span "Page Info" at bounding box center [291, 49] width 31 height 8
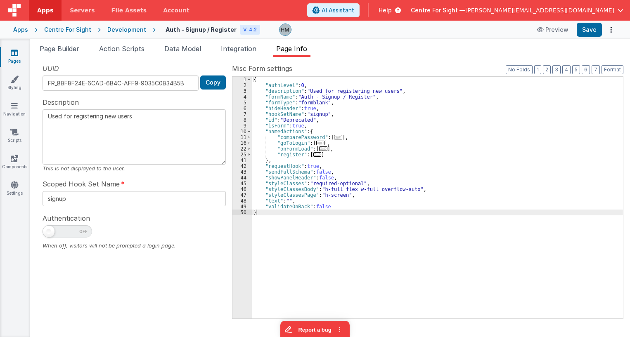
click at [316, 156] on span "..." at bounding box center [317, 154] width 8 height 5
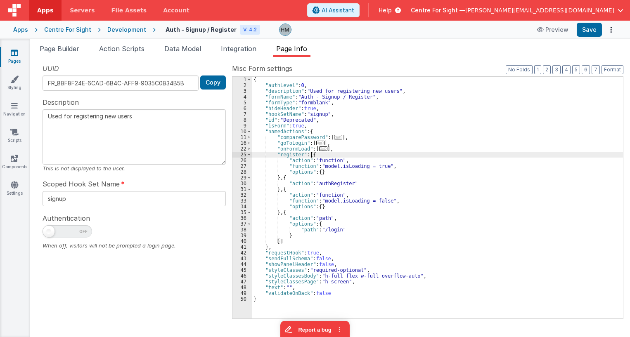
click at [318, 145] on span "..." at bounding box center [320, 143] width 8 height 5
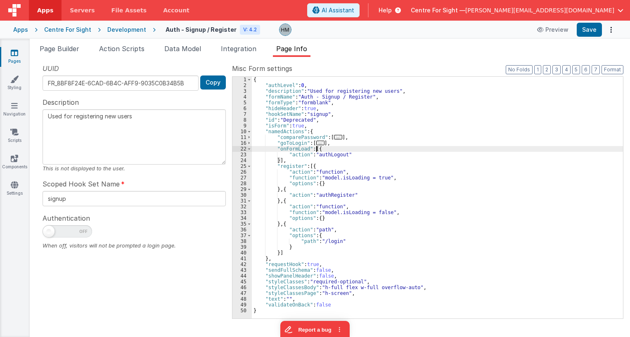
click at [316, 144] on span "..." at bounding box center [320, 143] width 8 height 5
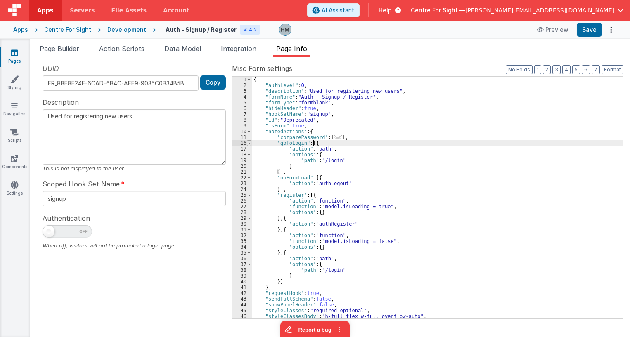
click at [249, 142] on span at bounding box center [249, 143] width 5 height 6
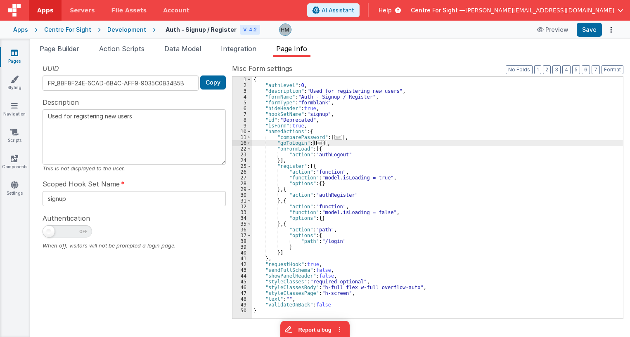
click at [9, 57] on link "Pages" at bounding box center [15, 57] width 30 height 17
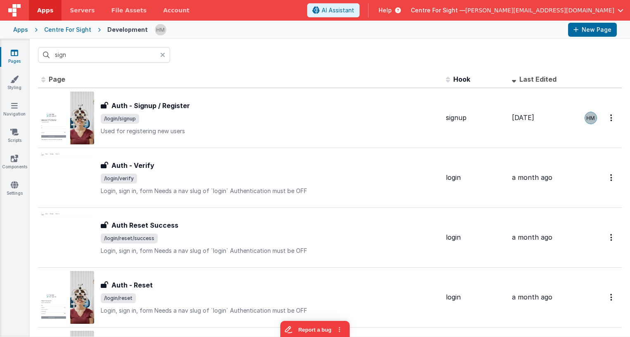
click at [75, 31] on div "Centre For Sight" at bounding box center [67, 30] width 47 height 8
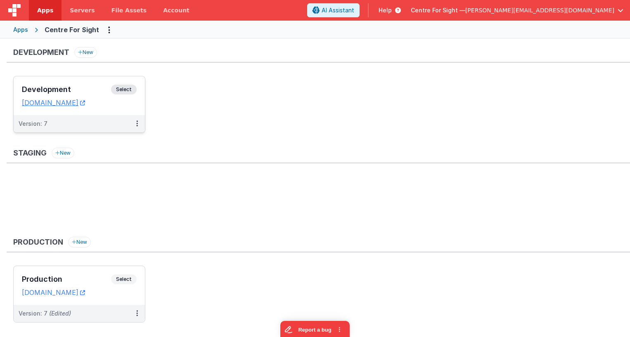
click at [70, 91] on h3 "Development" at bounding box center [66, 89] width 89 height 8
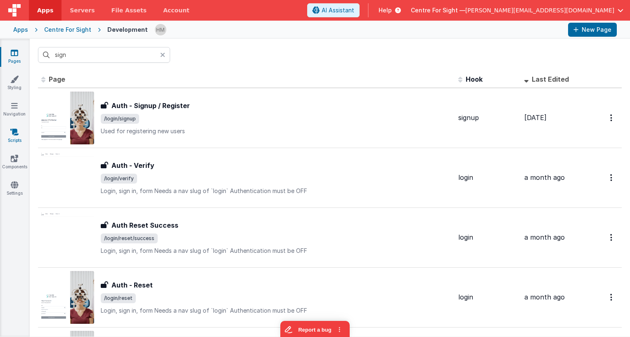
click at [11, 135] on icon at bounding box center [14, 132] width 8 height 8
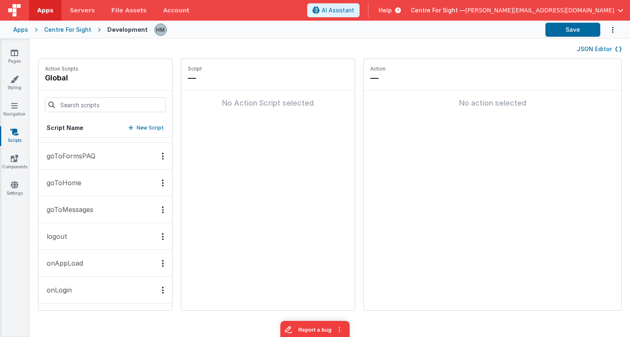
click at [76, 262] on p "onAppLoad" at bounding box center [62, 263] width 41 height 10
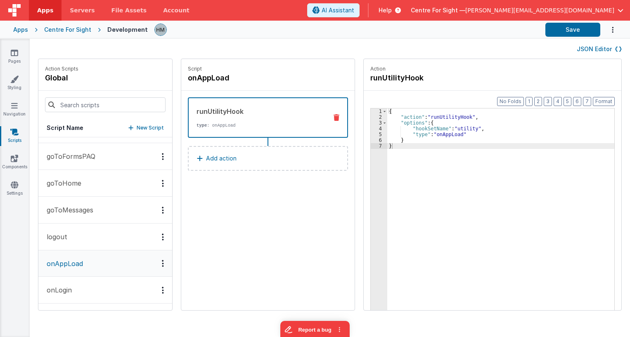
scroll to position [48, 0]
click at [105, 301] on button "onLogin" at bounding box center [105, 290] width 134 height 27
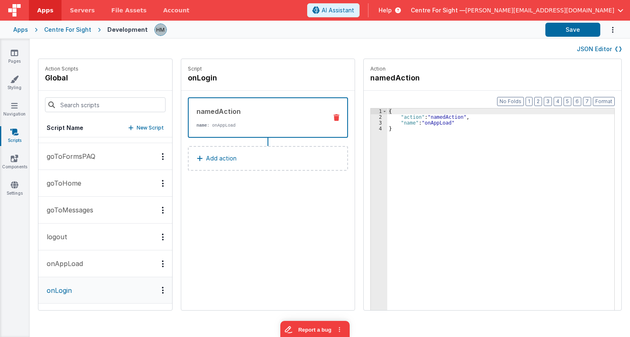
click at [104, 272] on button "onAppLoad" at bounding box center [105, 263] width 134 height 27
click at [382, 123] on span at bounding box center [384, 123] width 5 height 6
click at [204, 81] on h4 "onAppLoad" at bounding box center [250, 78] width 124 height 12
click at [188, 78] on input "onAppLoad" at bounding box center [229, 78] width 83 height 12
click at [188, 77] on input "onAppLoad" at bounding box center [229, 78] width 83 height 12
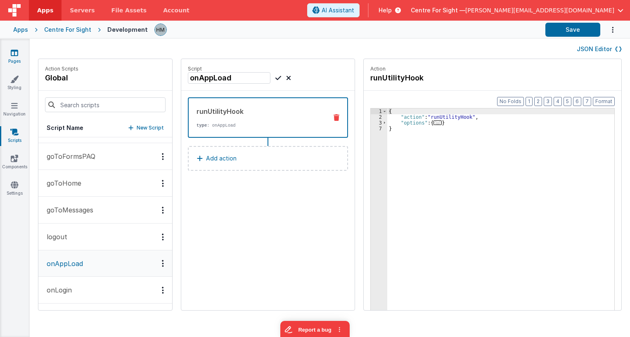
click at [10, 59] on link "Pages" at bounding box center [15, 57] width 30 height 17
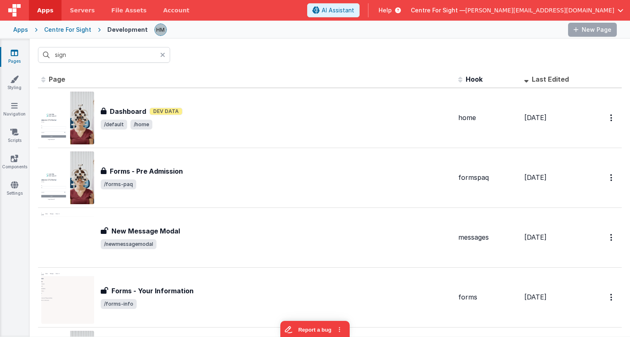
click at [10, 59] on link "Pages" at bounding box center [15, 57] width 30 height 17
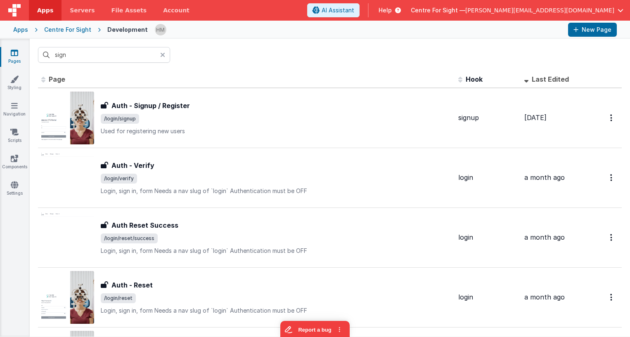
click at [54, 30] on div "Centre For Sight" at bounding box center [67, 30] width 47 height 8
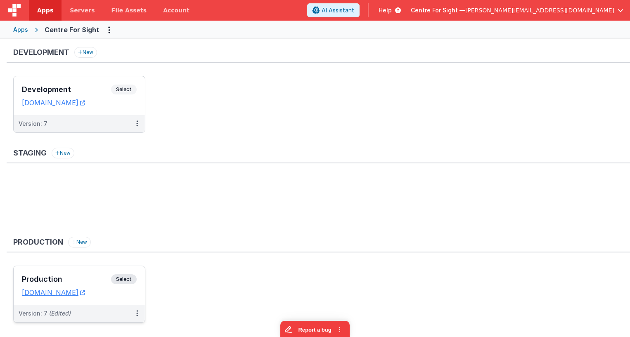
click at [69, 274] on div "Production Select URLs [DOMAIN_NAME]" at bounding box center [79, 285] width 131 height 39
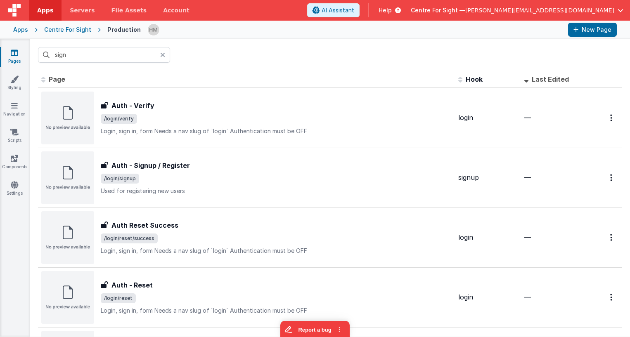
click at [19, 146] on div "Pages Styling Navigation Scripts Components Settings" at bounding box center [15, 188] width 30 height 298
click at [17, 141] on link "Scripts" at bounding box center [15, 136] width 30 height 17
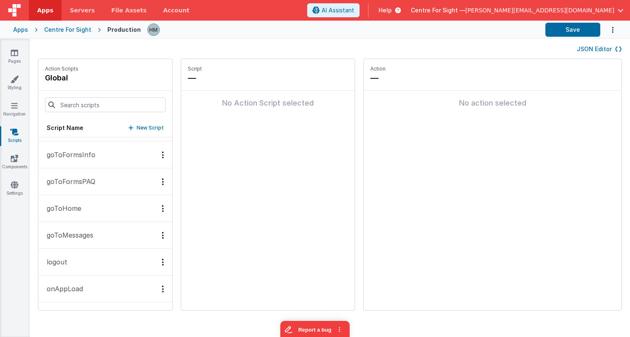
scroll to position [48, 0]
click at [68, 258] on button "onAppLoad" at bounding box center [105, 263] width 134 height 27
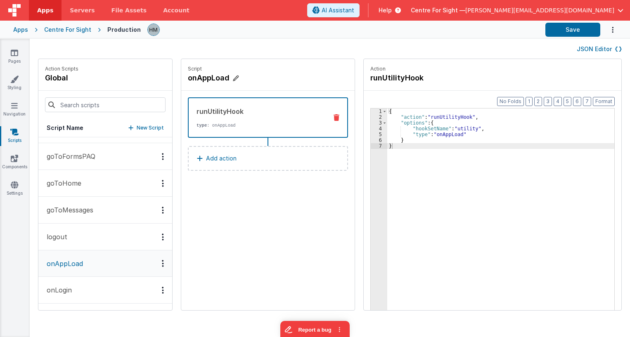
click at [188, 80] on h4 "onAppLoad" at bounding box center [250, 78] width 124 height 12
click at [188, 78] on input "onAppLoad" at bounding box center [229, 78] width 83 height 12
type input "XXonAppLoad"
click at [275, 78] on icon at bounding box center [278, 78] width 6 height 10
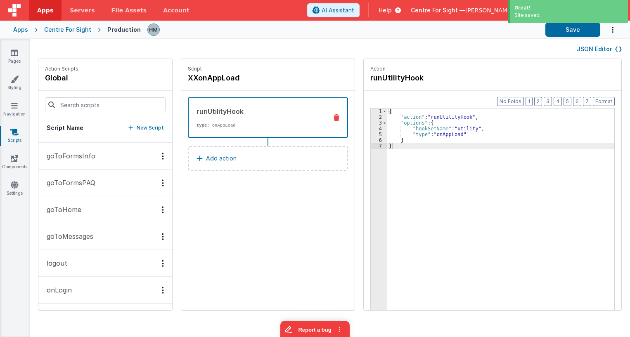
click at [11, 100] on div "Pages Styling Navigation Scripts Components Settings" at bounding box center [15, 188] width 30 height 298
click at [13, 107] on icon at bounding box center [14, 106] width 7 height 8
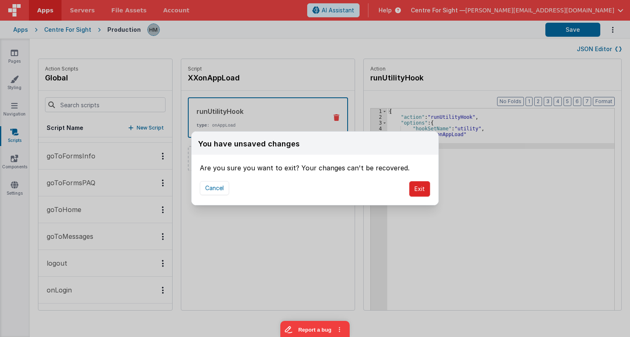
click at [420, 188] on button "Exit" at bounding box center [419, 189] width 21 height 16
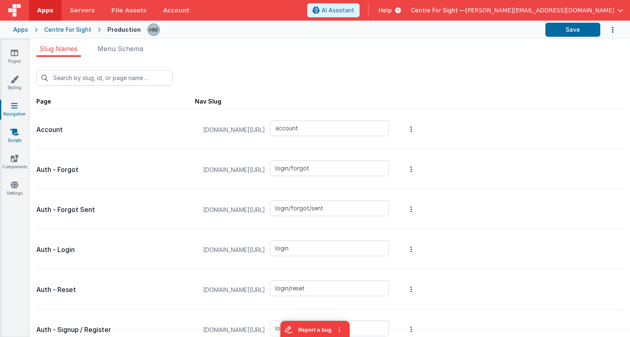
click at [16, 134] on icon at bounding box center [14, 132] width 8 height 8
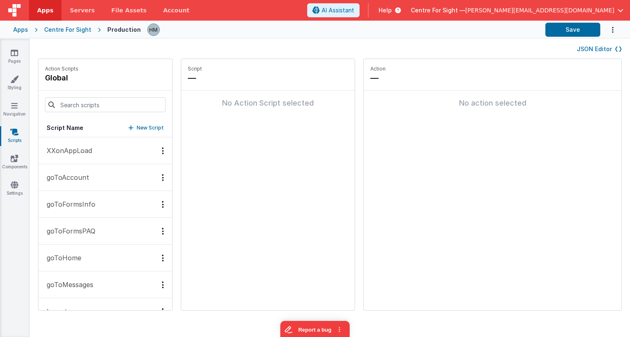
click at [69, 157] on button "XXonAppLoad" at bounding box center [105, 150] width 134 height 27
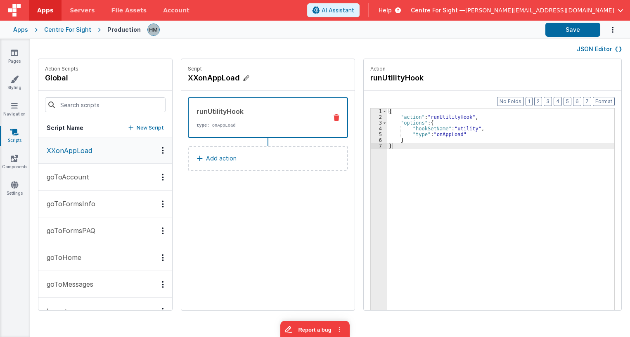
click at [191, 77] on h4 "XXonAppLoad" at bounding box center [250, 78] width 124 height 12
click at [189, 76] on input "XXonAppLoad" at bounding box center [229, 78] width 83 height 12
type input "onAppLoad"
click at [275, 78] on icon at bounding box center [278, 78] width 6 height 10
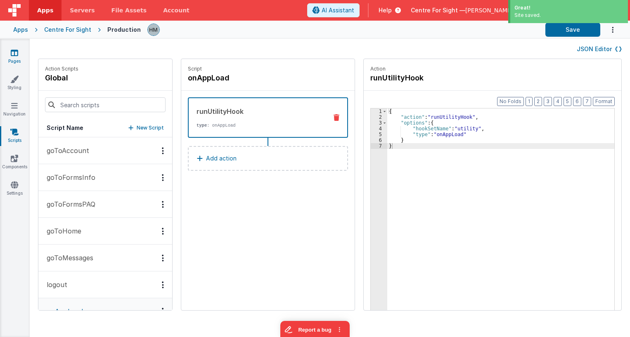
click at [10, 55] on link "Pages" at bounding box center [15, 57] width 30 height 17
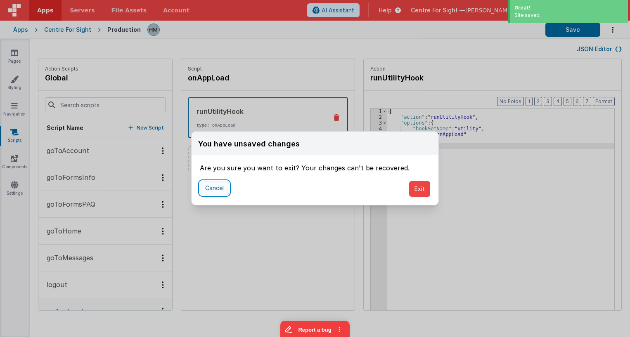
click at [217, 187] on button "Cancel" at bounding box center [214, 188] width 29 height 14
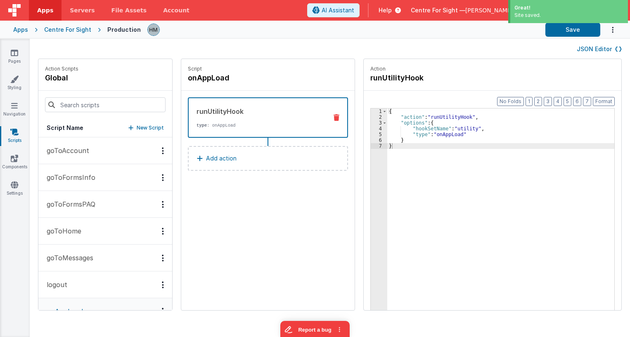
click at [581, 24] on div "Great! Site saved." at bounding box center [568, 12] width 124 height 25
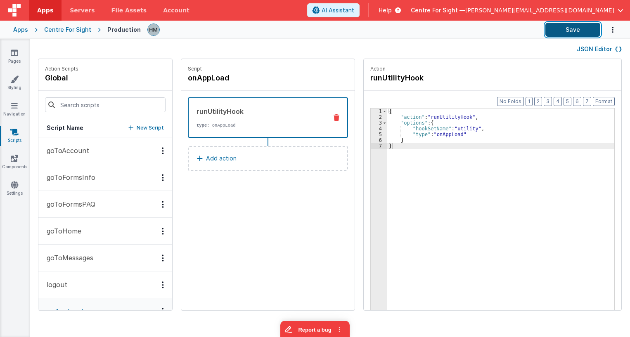
click at [576, 28] on button "Save" at bounding box center [572, 30] width 55 height 14
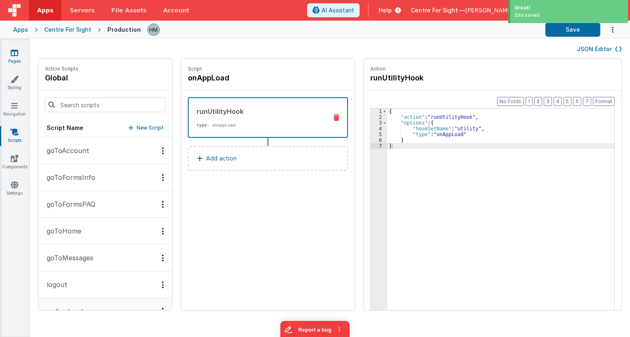
click at [17, 56] on icon at bounding box center [14, 53] width 7 height 8
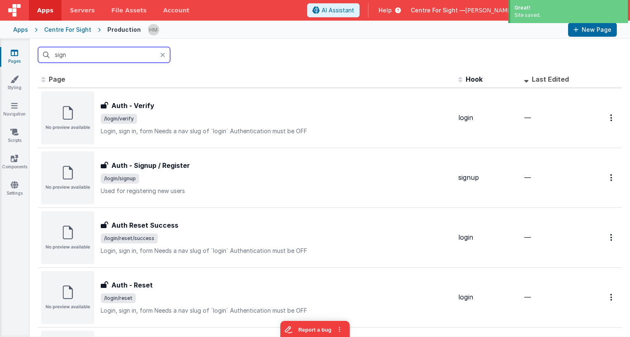
click at [137, 59] on input "sign" at bounding box center [104, 55] width 132 height 16
click at [136, 53] on input "sign" at bounding box center [104, 55] width 132 height 16
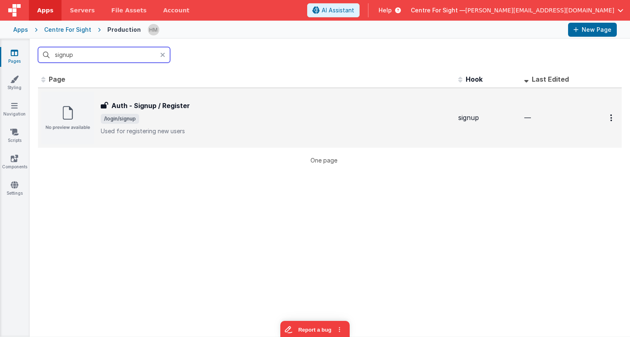
type input "signup"
click at [221, 89] on td "Auth - Signup / Register Auth - Signup / Register /login/signup Used for regist…" at bounding box center [246, 118] width 417 height 60
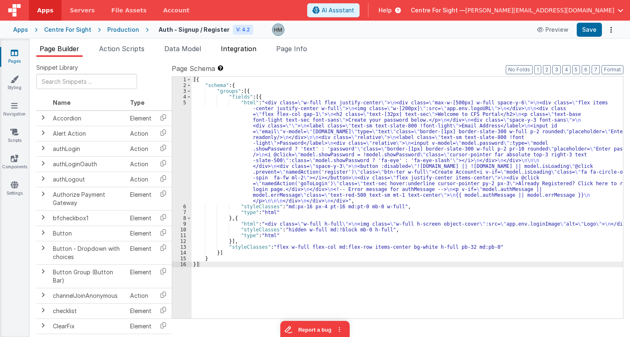
click at [242, 47] on span "Integration" at bounding box center [238, 49] width 35 height 8
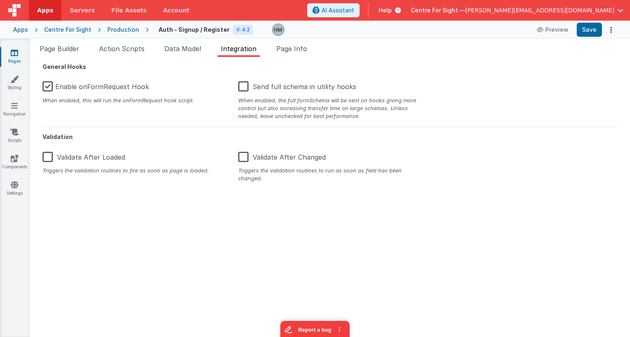
click at [41, 82] on div "Enable onFormRequest Hook When enabled, this will run the onFormRequest hook sc…" at bounding box center [134, 90] width 196 height 28
click at [46, 84] on label "Enable onFormRequest Hook" at bounding box center [96, 85] width 106 height 18
click at [0, 0] on input "Enable onFormRequest Hook" at bounding box center [0, 0] width 0 height 0
click at [588, 28] on button "Save" at bounding box center [588, 30] width 25 height 14
click at [18, 118] on div "Pages Styling Navigation Scripts Components Settings" at bounding box center [15, 188] width 30 height 298
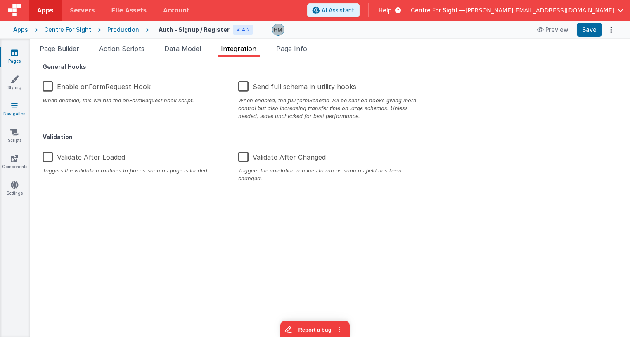
click at [12, 113] on link "Navigation" at bounding box center [15, 110] width 30 height 17
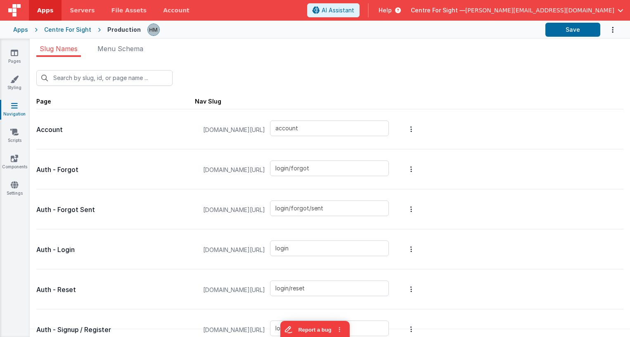
click at [603, 31] on button "Options" at bounding box center [608, 29] width 17 height 17
click at [593, 31] on button at bounding box center [315, 168] width 630 height 337
click at [587, 31] on button "Save" at bounding box center [572, 30] width 55 height 14
click at [13, 60] on link "Pages" at bounding box center [15, 57] width 30 height 17
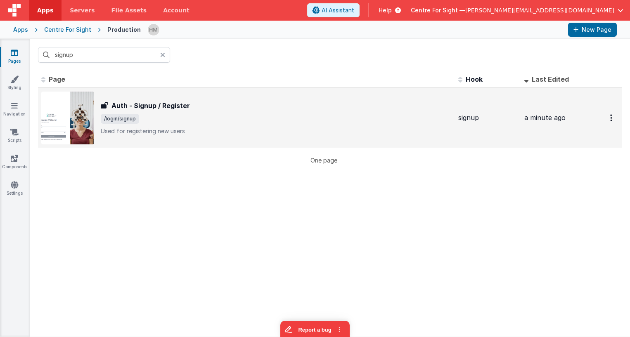
click at [198, 116] on span "/login/signup" at bounding box center [276, 119] width 351 height 10
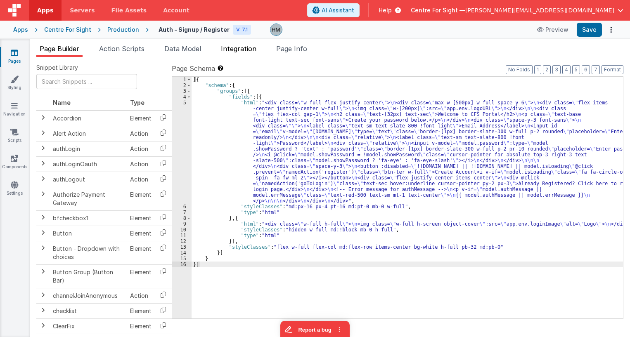
click at [241, 52] on span "Integration" at bounding box center [238, 49] width 35 height 8
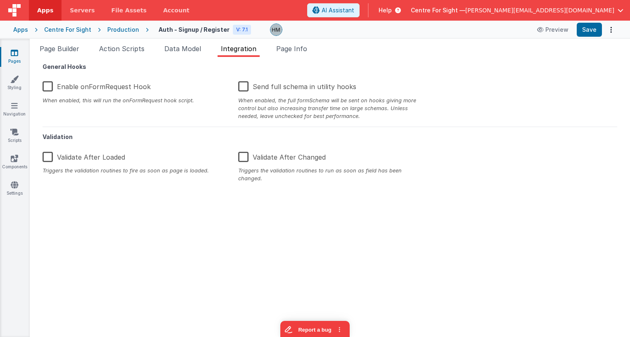
click at [45, 90] on label "Enable onFormRequest Hook" at bounding box center [97, 85] width 108 height 18
click at [0, 0] on input "Enable onFormRequest Hook" at bounding box center [0, 0] width 0 height 0
click at [584, 33] on button "Save" at bounding box center [588, 30] width 25 height 14
click at [14, 189] on link "Settings" at bounding box center [15, 189] width 30 height 17
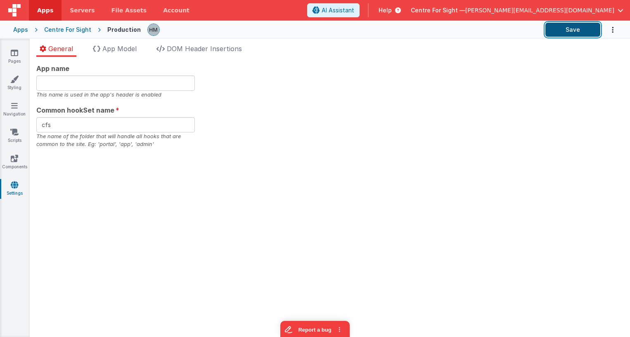
click at [566, 33] on button "Save" at bounding box center [572, 30] width 55 height 14
click at [16, 61] on link "Pages" at bounding box center [15, 57] width 30 height 17
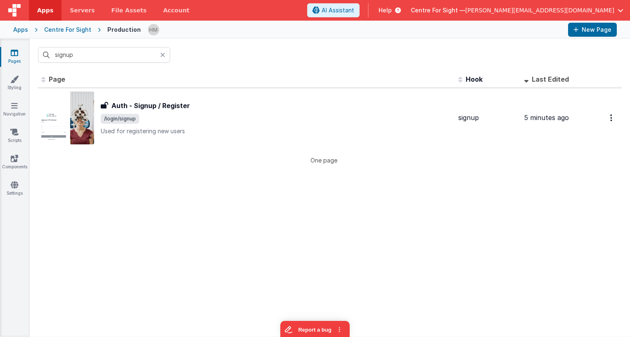
click at [61, 31] on div "Centre For Sight" at bounding box center [67, 30] width 47 height 8
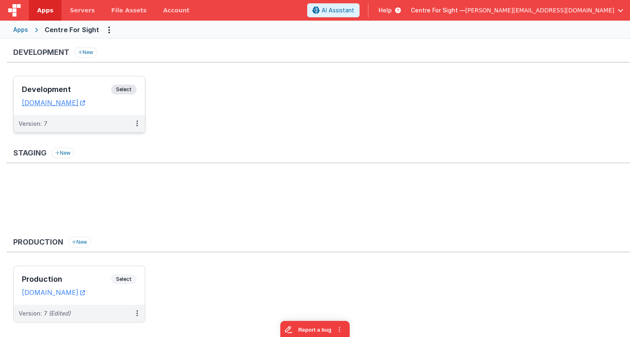
click at [69, 84] on div "Development Select URLs [DOMAIN_NAME]" at bounding box center [79, 95] width 131 height 39
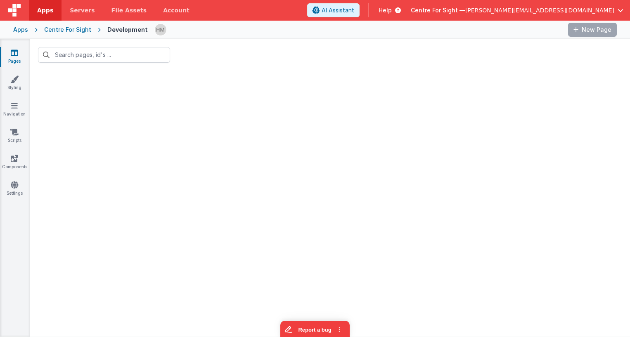
type input "signup"
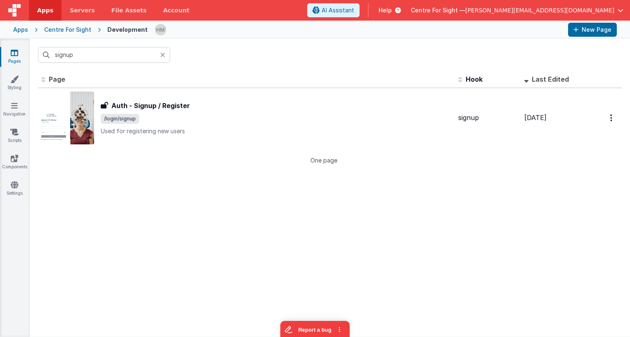
click at [21, 59] on link "Pages" at bounding box center [15, 57] width 30 height 17
click at [166, 54] on div at bounding box center [165, 55] width 10 height 16
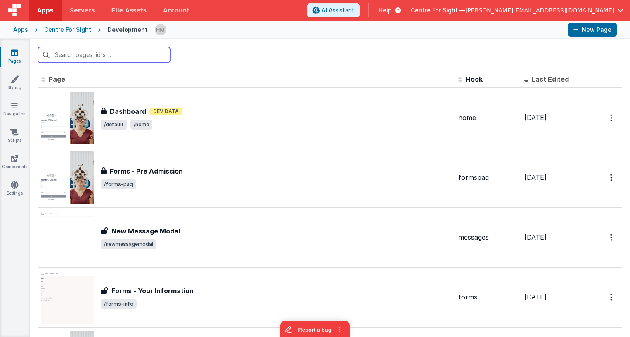
click at [149, 57] on input "text" at bounding box center [104, 55] width 132 height 16
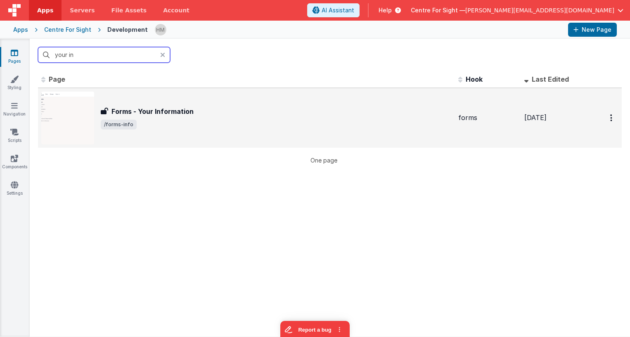
type input "your in"
click at [267, 132] on div "Forms - Your Information Forms - Your Information /forms-info" at bounding box center [246, 118] width 410 height 53
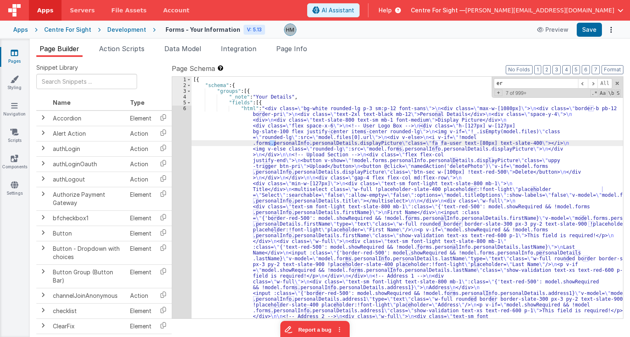
type input "e"
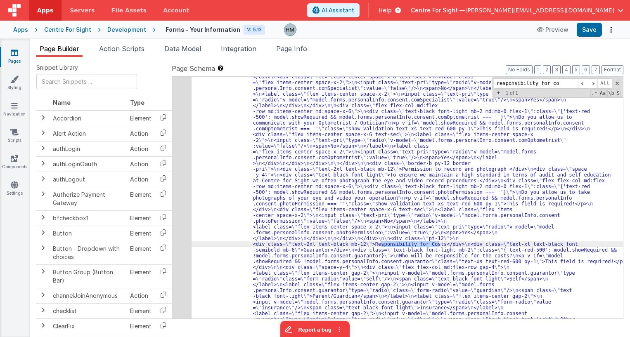
scroll to position [4464, 0]
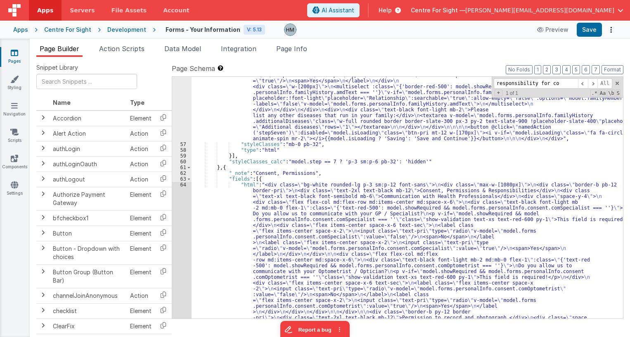
type input "responsibility for co"
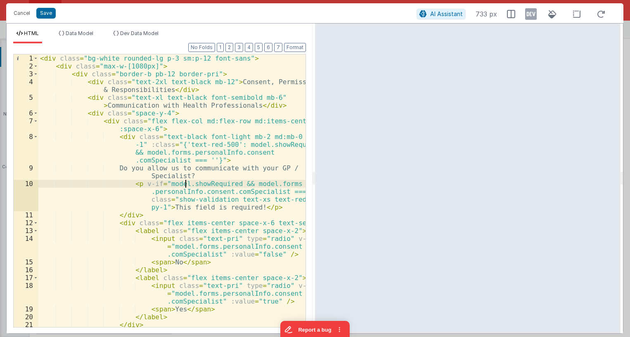
click at [187, 182] on div "< div class = "bg-white rounded-lg p-3 sm:p-12 font-sans" > < div class = "max-…" at bounding box center [171, 198] width 267 height 288
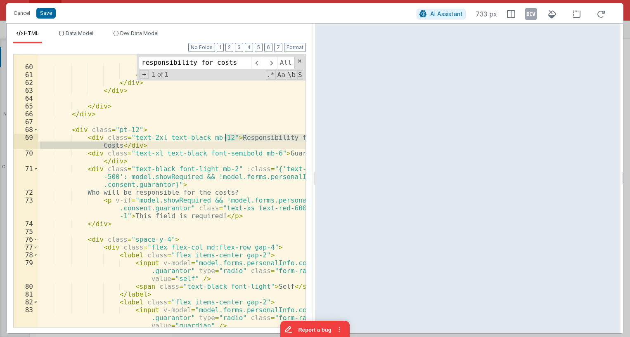
scroll to position [833, 0]
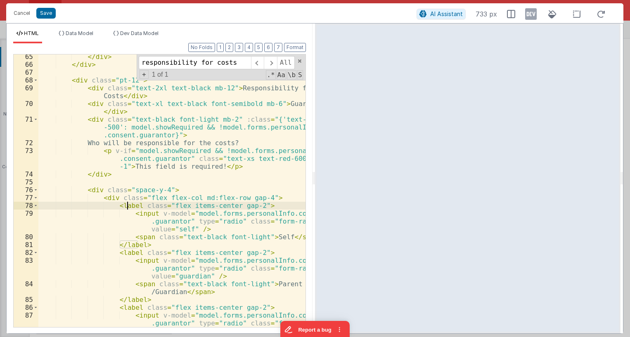
click at [127, 206] on div "</ div > </ div > < div class = "pt-12" > < div class = "text-2xl text-black mb…" at bounding box center [171, 205] width 267 height 304
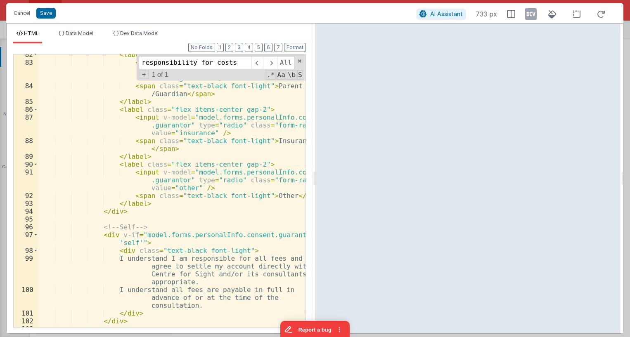
scroll to position [1130, 0]
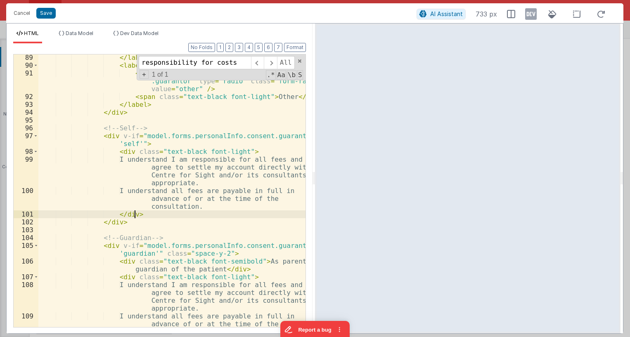
click at [186, 214] on div "</ label > < label class = "flex items-center gap-2" > < input v-model = "model…" at bounding box center [171, 206] width 267 height 304
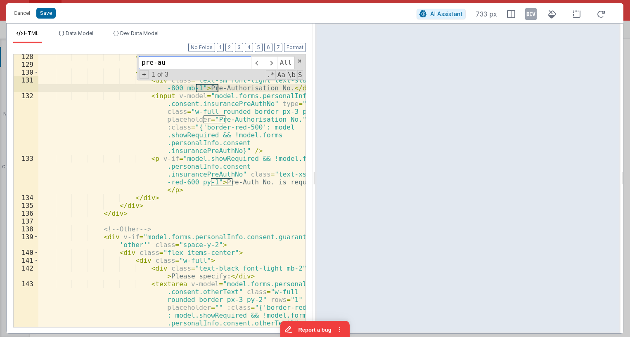
scroll to position [1677, 0]
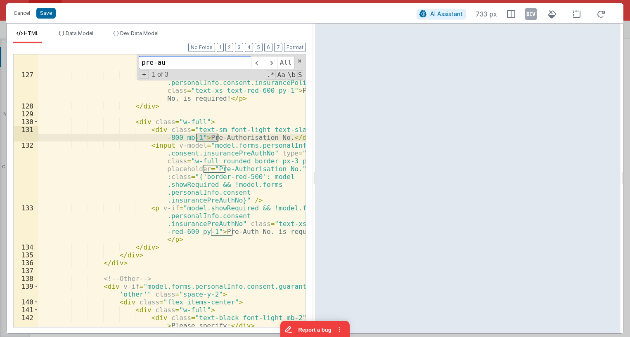
type input "pre-au"
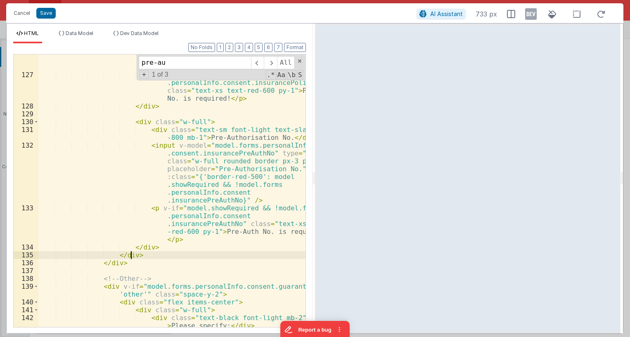
click at [129, 254] on div "< input v-model = "model.forms.personalInfo .consent.insurancePolicyNo" type = …" at bounding box center [171, 183] width 267 height 351
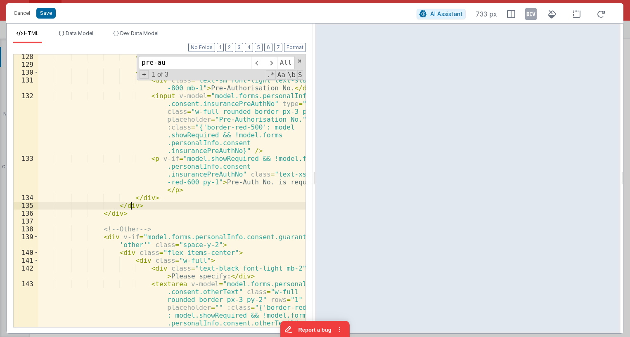
scroll to position [1727, 0]
click at [116, 214] on div "</ div > < div class = "w-full" > < div class = "text-sm font-light text-slate …" at bounding box center [171, 220] width 267 height 335
click at [38, 236] on span at bounding box center [36, 237] width 5 height 8
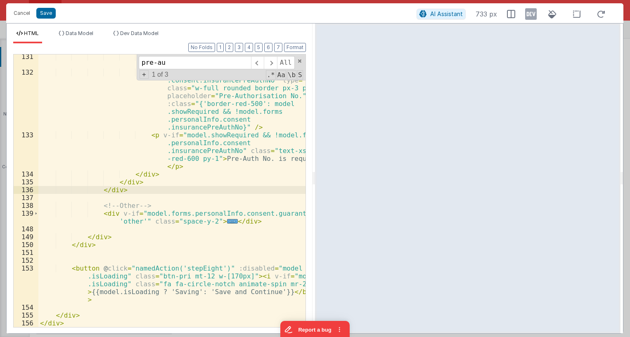
scroll to position [1701, 0]
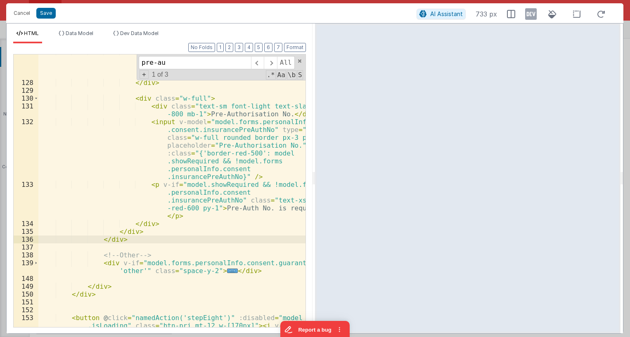
click at [128, 241] on div "< p v-if = "model.showRequired && !model.forms .personalInfo.consent.insuranceP…" at bounding box center [171, 218] width 267 height 343
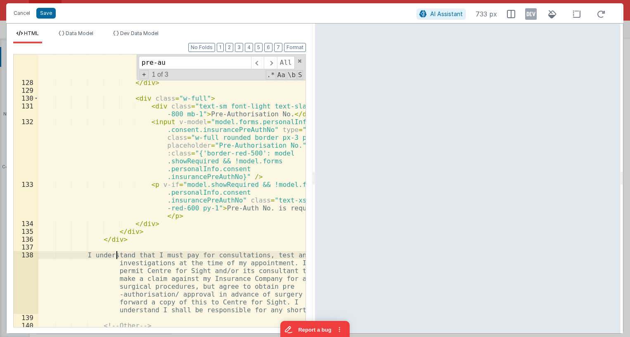
click at [117, 252] on div "< p v-if = "model.showRequired && !model.forms .personalInfo.consent.insuranceP…" at bounding box center [171, 203] width 267 height 312
click at [117, 243] on div "< p v-if = "model.showRequired && !model.forms .personalInfo.consent.insuranceP…" at bounding box center [171, 203] width 267 height 312
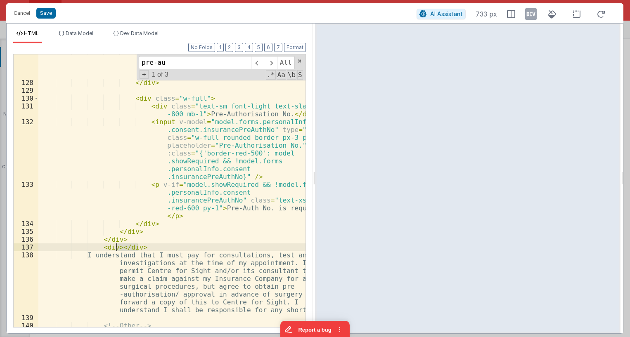
drag, startPoint x: 146, startPoint y: 248, endPoint x: 117, endPoint y: 247, distance: 28.5
click at [117, 247] on div "< p v-if = "model.showRequired && !model.forms .personalInfo.consent.insuranceP…" at bounding box center [171, 203] width 267 height 312
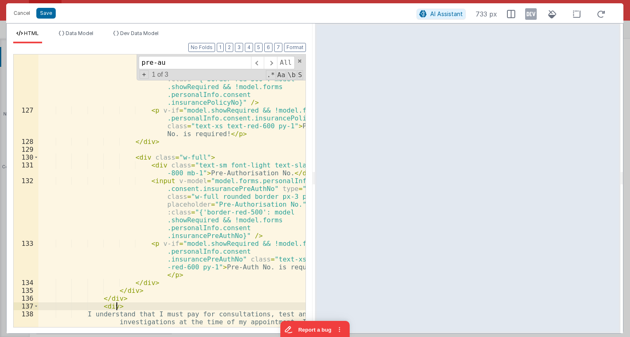
scroll to position [1790, 0]
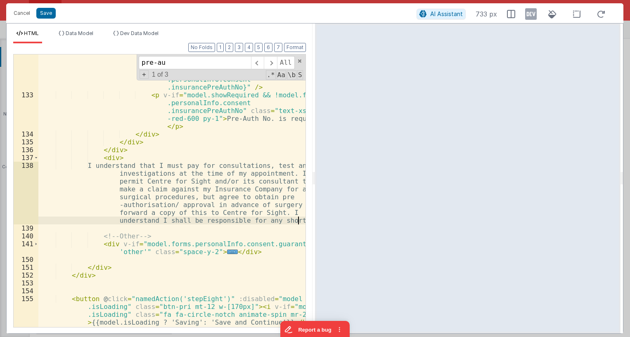
click at [300, 221] on div "132 133 134 135 136 137 138 139 140 141 150 151 152 153 154 155 156 157 158 < i…" at bounding box center [159, 191] width 293 height 274
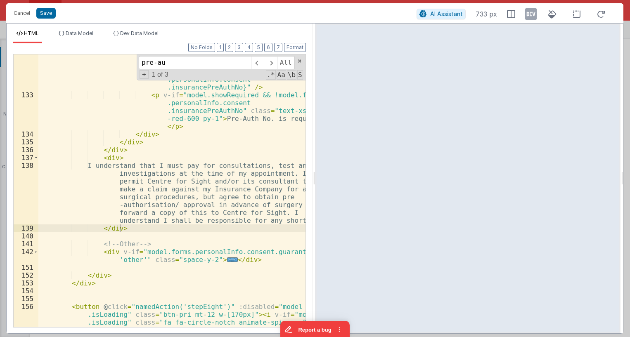
click at [231, 141] on div "< input v-model = "model.forms.personalInfo .consent.insurancePreAuthNo" type =…" at bounding box center [171, 215] width 267 height 375
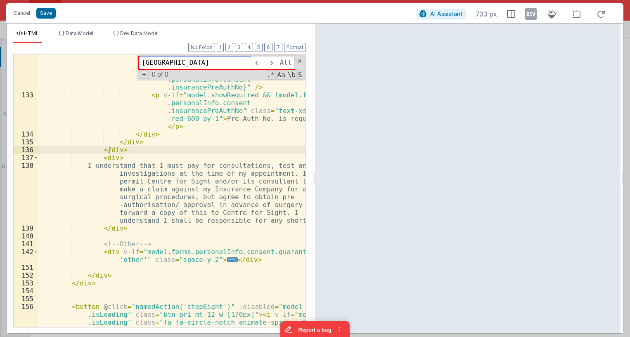
type input "[GEOGRAPHIC_DATA]"
click at [139, 158] on div "< input v-model = "model.forms.personalInfo .consent.insurancePreAuthNo" type =…" at bounding box center [171, 215] width 267 height 375
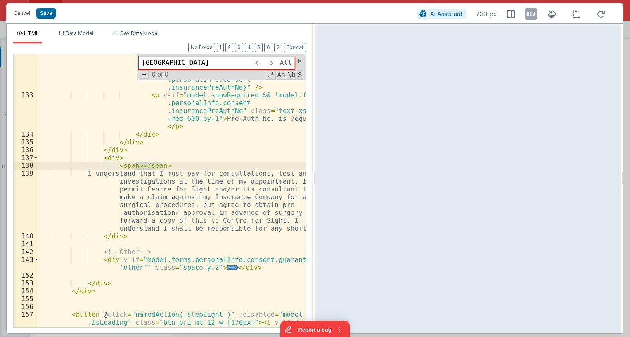
drag, startPoint x: 157, startPoint y: 165, endPoint x: 135, endPoint y: 165, distance: 22.3
click at [135, 165] on div "< input v-model = "model.forms.personalInfo .consent.insurancePreAuthNo" type =…" at bounding box center [171, 215] width 267 height 375
click at [145, 169] on div "< input v-model = "model.forms.personalInfo .consent.insurancePreAuthNo" type =…" at bounding box center [171, 190] width 267 height 273
click at [145, 169] on div "< input v-model = "model.forms.personalInfo .consent.insurancePreAuthNo" type =…" at bounding box center [171, 215] width 267 height 375
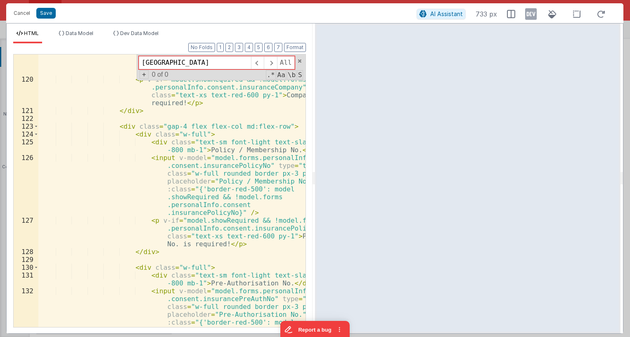
scroll to position [1432, 0]
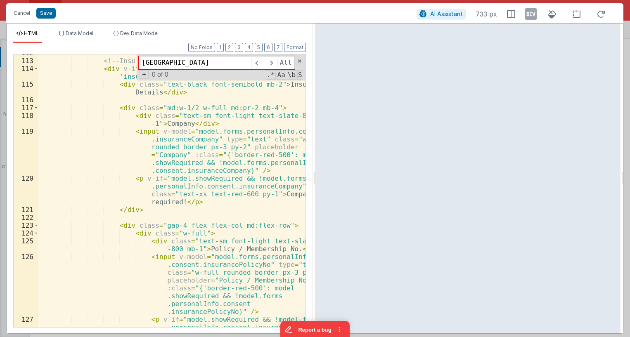
click at [208, 179] on div "<!-- Insurance --> < div v-if = "model.forms.personalInfo.consent.guarantor == …" at bounding box center [171, 205] width 267 height 312
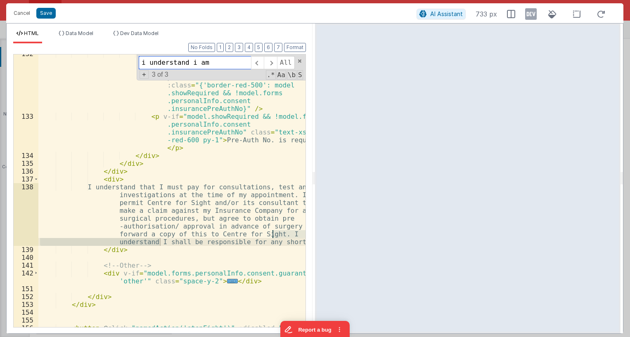
scroll to position [1094, 0]
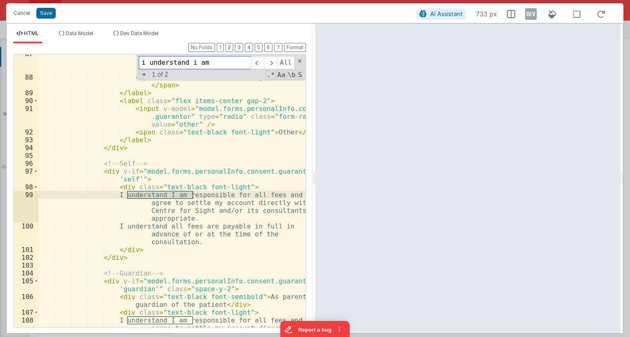
type input "i understand i am"
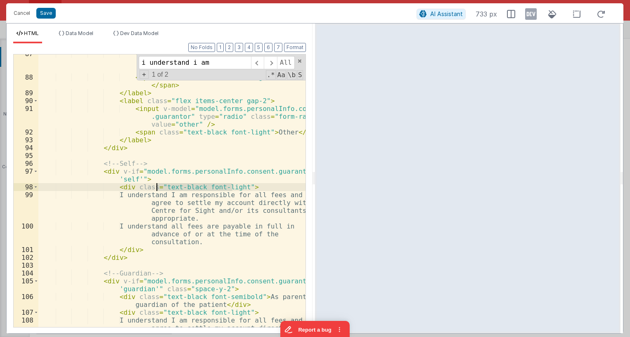
drag, startPoint x: 233, startPoint y: 188, endPoint x: 156, endPoint y: 188, distance: 76.3
click at [156, 188] on div "< input v-model = "model.forms.personalInfo.consent .guarantor" type = "radio" …" at bounding box center [171, 214] width 267 height 328
click at [85, 174] on div "< input v-model = "model.forms.personalInfo.consent .guarantor" type = "radio" …" at bounding box center [171, 214] width 267 height 328
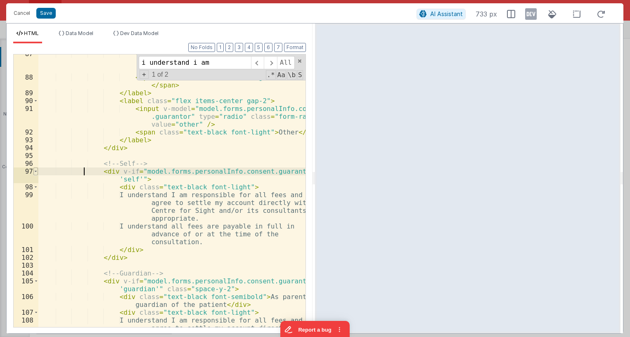
click at [33, 171] on span at bounding box center [35, 172] width 5 height 8
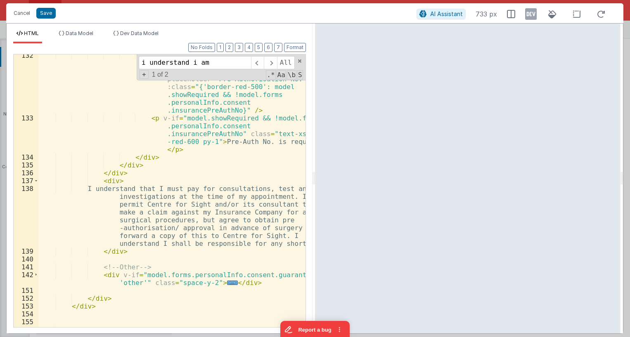
scroll to position [1750, 0]
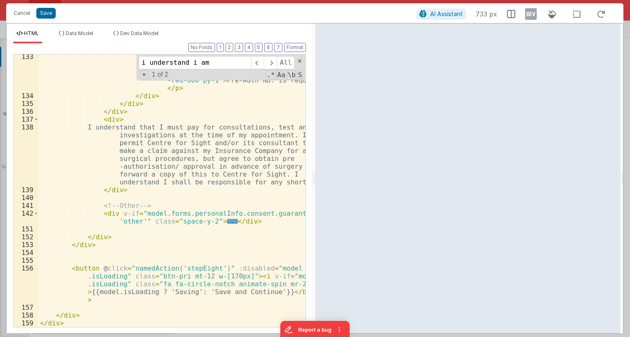
click at [113, 120] on div "< p v-if = "model.showRequired && !model.forms .personalInfo.consent .insurance…" at bounding box center [171, 213] width 267 height 320
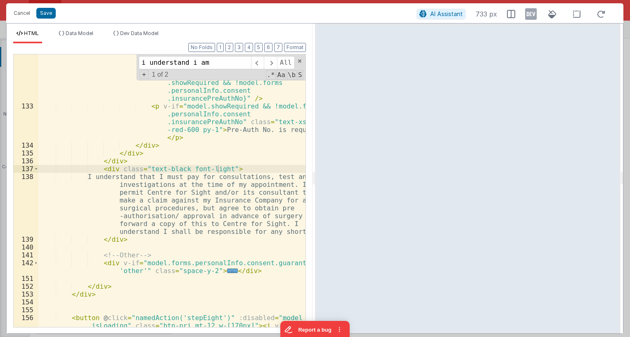
click at [108, 169] on div "< input v-model = "model.forms.personalInfo .consent.insurancePreAuthNo" type =…" at bounding box center [171, 227] width 267 height 375
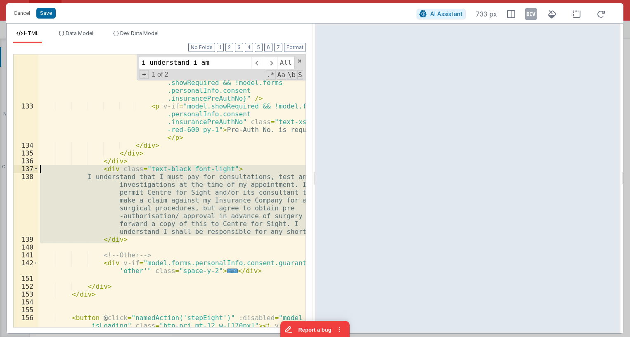
drag, startPoint x: 128, startPoint y: 237, endPoint x: 9, endPoint y: 170, distance: 136.8
click at [38, 170] on div "< input v-model = "model.forms.personalInfo .consent.insurancePreAuthNo" type =…" at bounding box center [171, 190] width 267 height 273
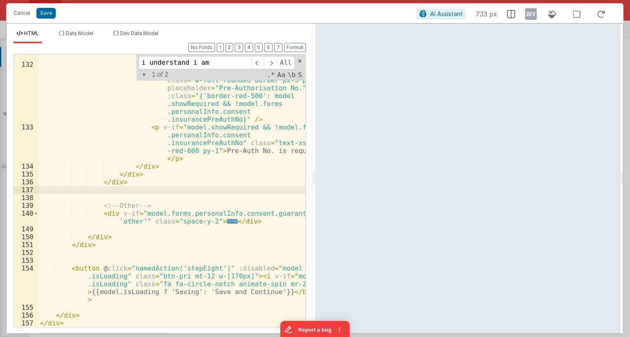
click at [112, 184] on div "< div class = "text-sm font-light text-slate -800 mb-1" > Pre-Authorisation No.…" at bounding box center [171, 193] width 267 height 296
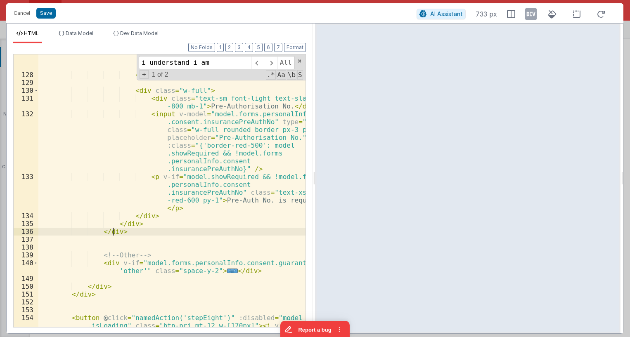
scroll to position [1630, 0]
click at [140, 222] on div "< p v-if = "model.showRequired && !model.forms .personalInfo.consent.insuranceP…" at bounding box center [171, 211] width 267 height 343
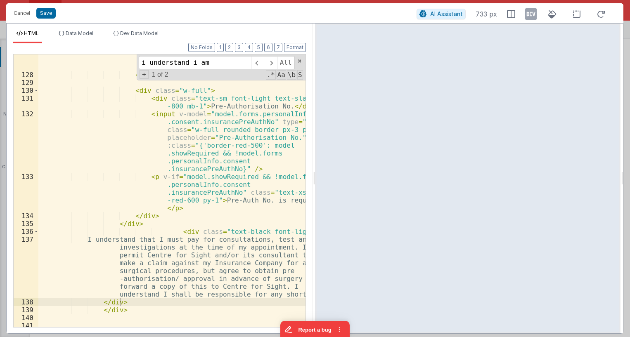
click at [300, 42] on ul "HTML Data Model Dev Data Model" at bounding box center [160, 36] width 306 height 13
click at [299, 44] on button "Format" at bounding box center [295, 47] width 22 height 9
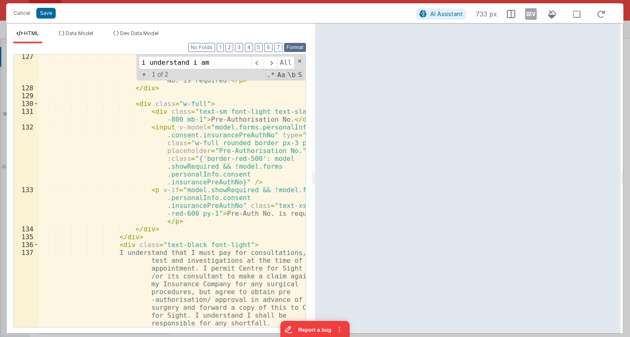
scroll to position [1794, 0]
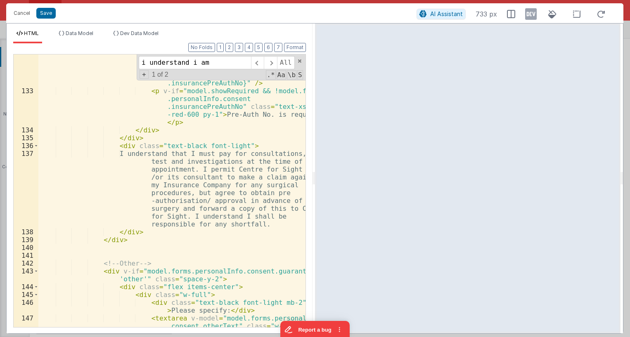
click at [107, 241] on div "< input v-model = "model.forms.personalInfo .consent.insurancePreAuthNo" type =…" at bounding box center [171, 219] width 267 height 390
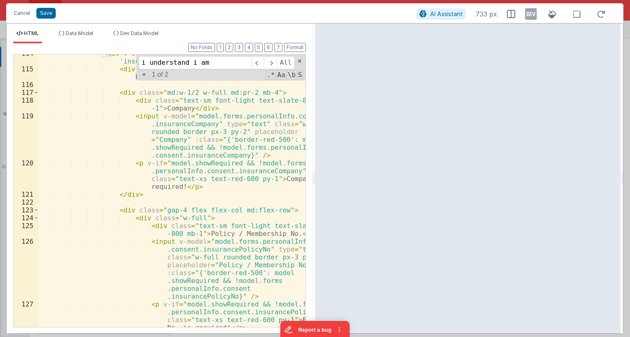
scroll to position [1398, 0]
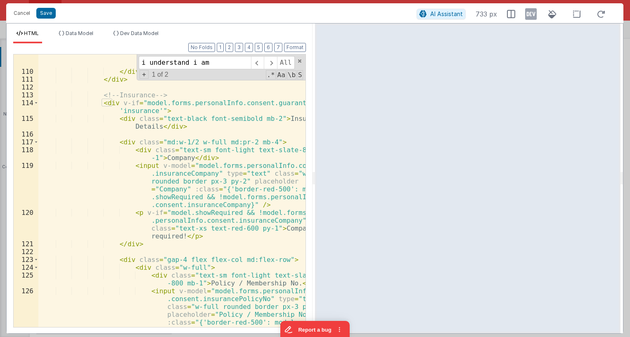
click at [121, 119] on div "I understand all fees are payable in full in advance of or at the time of the c…" at bounding box center [171, 223] width 267 height 359
click at [119, 146] on div "I understand all fees are payable in full in advance of or at the time of the c…" at bounding box center [171, 223] width 267 height 359
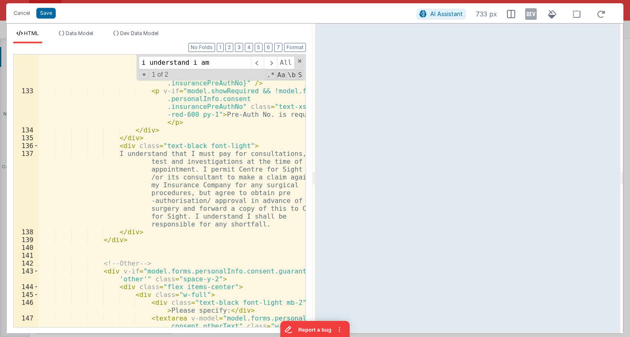
scroll to position [1794, 0]
click at [233, 146] on div "< input v-model = "model.forms.personalInfo .consent.insurancePreAuthNo" type =…" at bounding box center [171, 219] width 267 height 390
click at [174, 149] on div "< input v-model = "model.forms.personalInfo .consent.insurancePreAuthNo" type =…" at bounding box center [171, 219] width 267 height 390
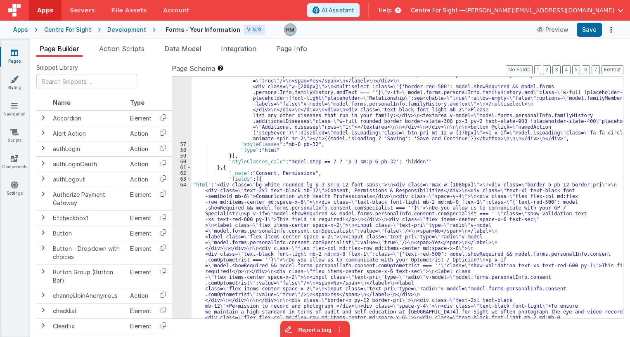
click at [17, 53] on icon at bounding box center [14, 53] width 7 height 8
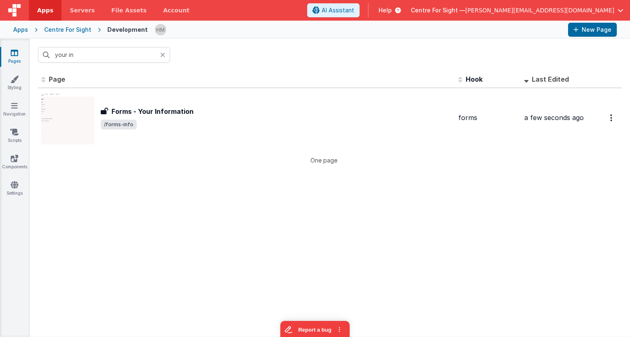
click at [166, 52] on div at bounding box center [165, 55] width 10 height 16
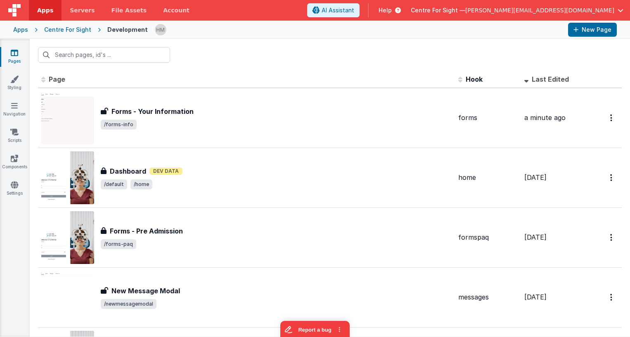
click at [15, 56] on icon at bounding box center [14, 53] width 7 height 8
click at [83, 57] on input "text" at bounding box center [104, 55] width 132 height 16
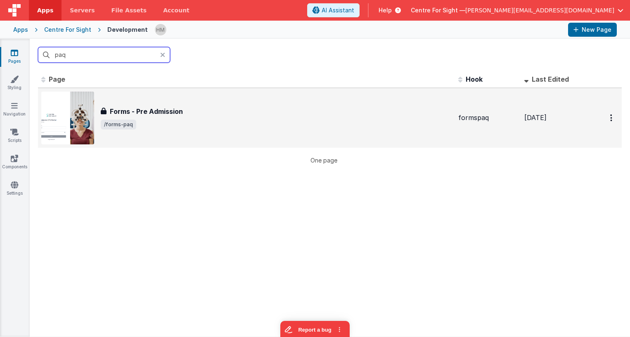
type input "paq"
click at [209, 111] on div "Forms - Pre Admission" at bounding box center [276, 111] width 351 height 10
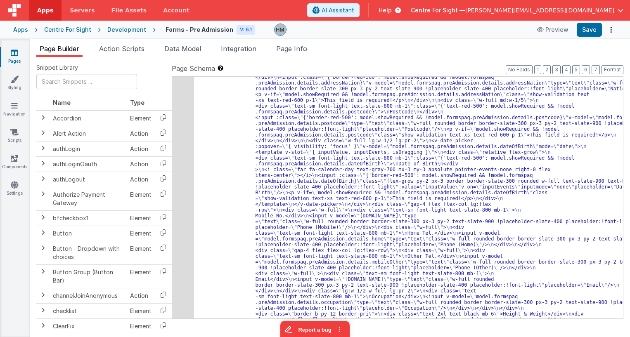
scroll to position [297, 0]
click at [558, 71] on button "3" at bounding box center [556, 69] width 8 height 9
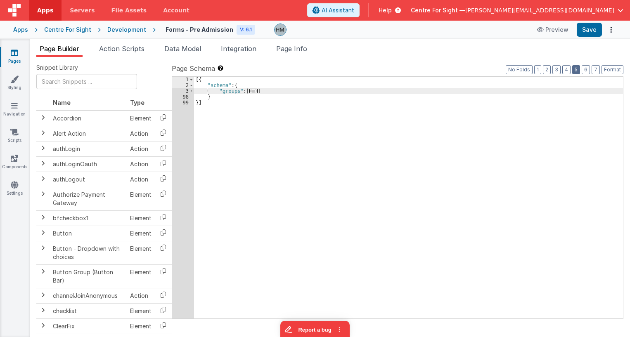
click at [574, 70] on button "5" at bounding box center [576, 69] width 8 height 9
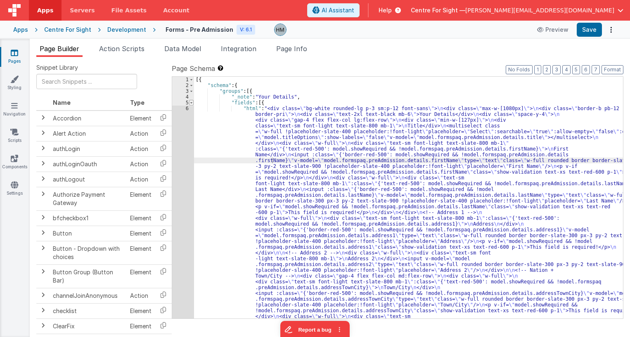
click at [193, 103] on div "5" at bounding box center [183, 103] width 22 height 6
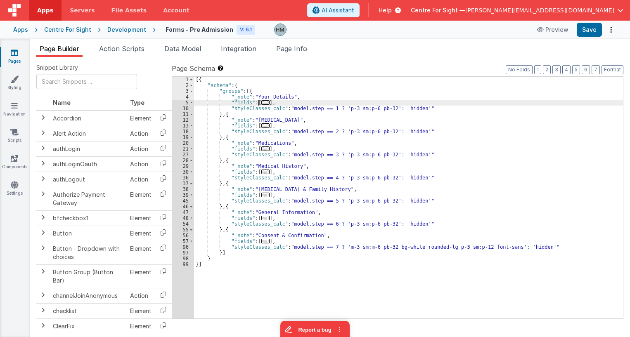
click at [263, 194] on span "..." at bounding box center [265, 195] width 8 height 5
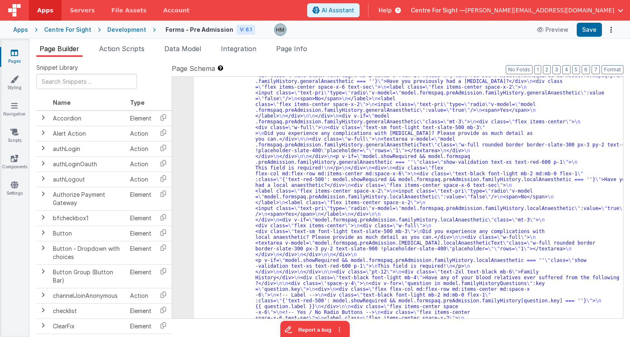
scroll to position [99, 0]
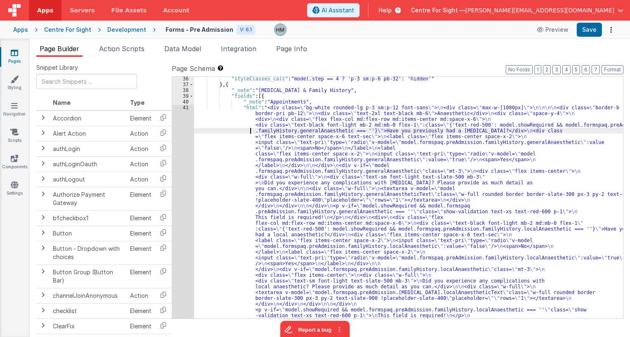
click at [184, 107] on div "41" at bounding box center [183, 281] width 22 height 352
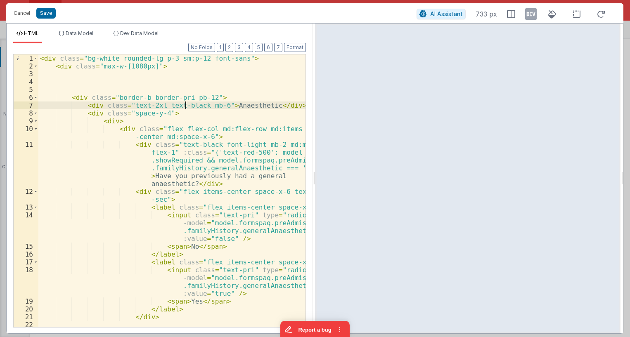
click at [184, 107] on div "< div class = "bg-white rounded-lg p-3 sm:p-12 font-sans" > < div class = "max-…" at bounding box center [171, 198] width 267 height 288
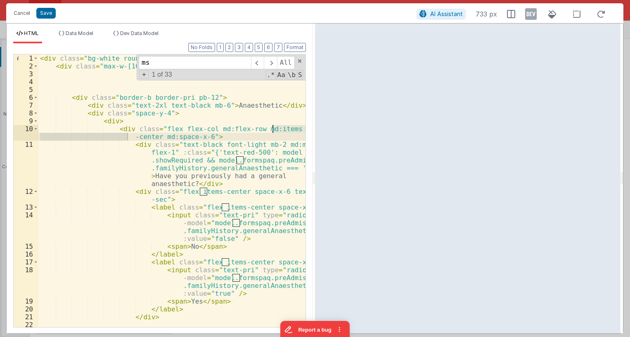
scroll to position [0, 0]
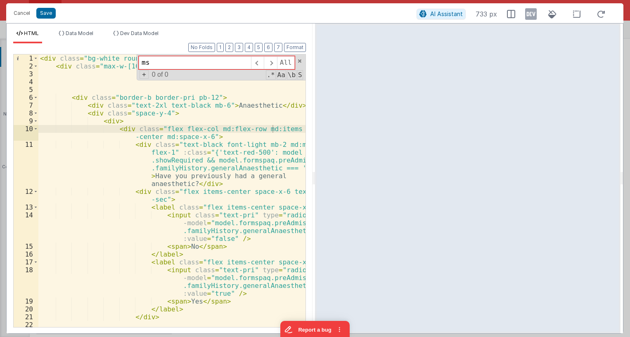
type input "m"
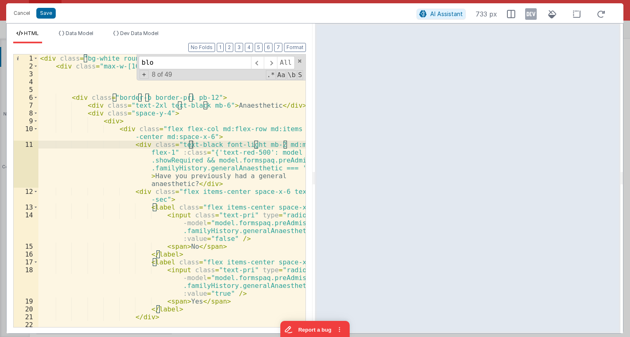
scroll to position [914, 0]
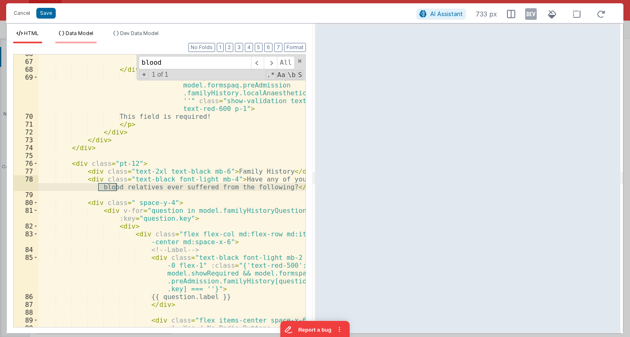
type input "blood"
click at [93, 35] on span "Data Model" at bounding box center [80, 33] width 28 height 6
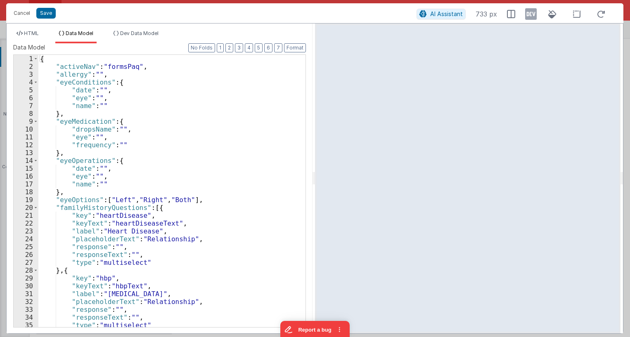
click at [145, 104] on div "{ "activeNav" : "formsPaq" , "allergy" : "" , "eyeConditions" : { "date" : "" ,…" at bounding box center [171, 199] width 267 height 288
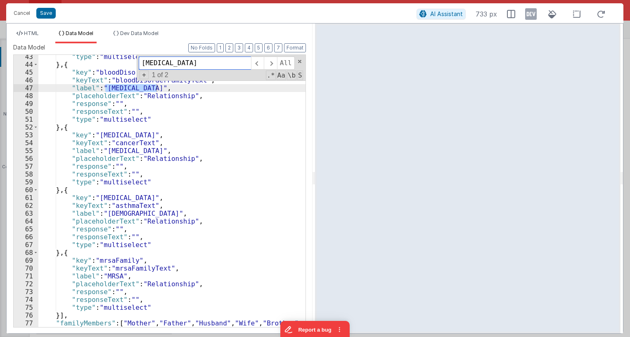
scroll to position [331, 0]
click at [121, 182] on div ""type" : "multiselect" } , { "key" : "bloodDisorderFamily" , "keyText" : "blood…" at bounding box center [171, 209] width 267 height 312
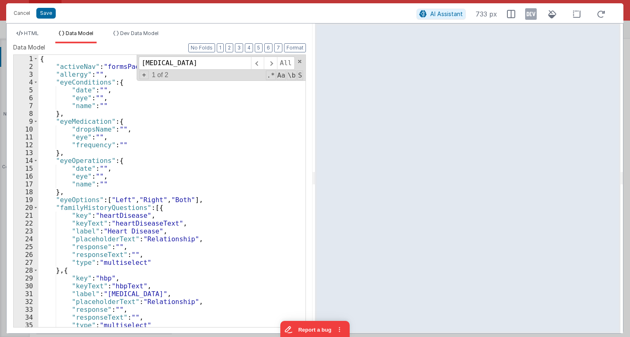
scroll to position [50, 0]
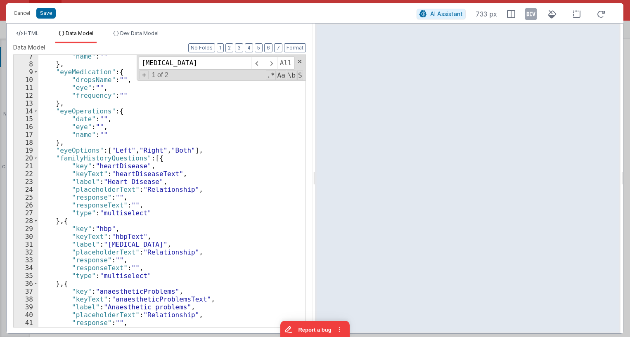
click at [44, 37] on ul "HTML Data Model Dev Data Model" at bounding box center [160, 36] width 306 height 13
click at [38, 35] on span "HTML" at bounding box center [31, 33] width 15 height 6
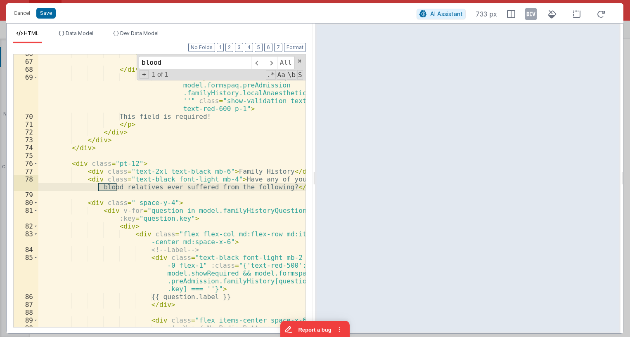
scroll to position [964, 0]
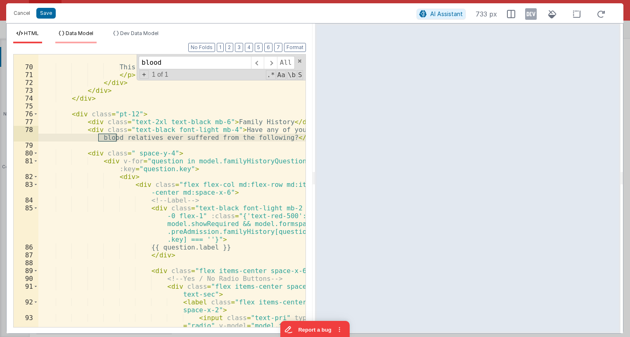
click at [83, 32] on span "Data Model" at bounding box center [80, 33] width 28 height 6
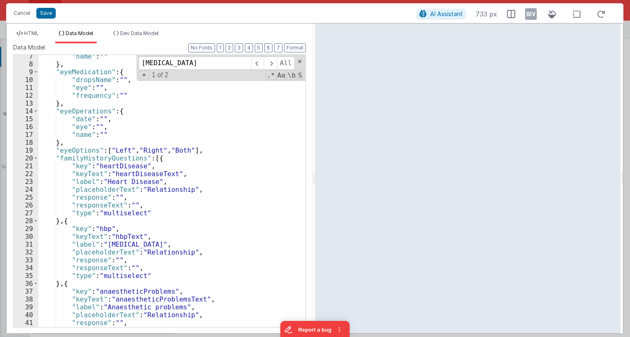
scroll to position [50, 0]
click at [193, 148] on div ""name" : "" } , "eyeMedication" : { "dropsName" : "" , "eye" : "" , "frequency"…" at bounding box center [171, 196] width 267 height 288
drag, startPoint x: 195, startPoint y: 64, endPoint x: 92, endPoint y: 63, distance: 102.4
click at [139, 63] on input "[MEDICAL_DATA]" at bounding box center [195, 63] width 112 height 13
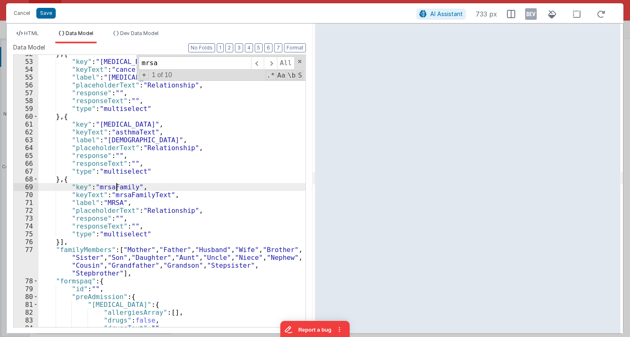
click at [116, 189] on div "} , { "key" : "[MEDICAL_DATA]" , "keyText" : "cancerText" , "label" : "[MEDICAL…" at bounding box center [171, 194] width 267 height 288
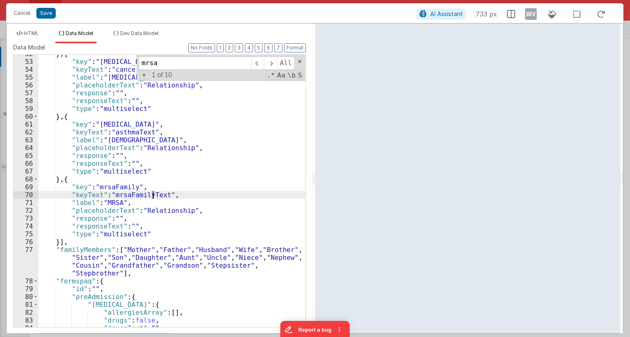
click at [152, 198] on div "} , { "key" : "[MEDICAL_DATA]" , "keyText" : "cancerText" , "label" : "[MEDICAL…" at bounding box center [171, 194] width 267 height 288
drag, startPoint x: 137, startPoint y: 59, endPoint x: 102, endPoint y: 58, distance: 35.5
click at [139, 58] on input "mrsa" at bounding box center [195, 63] width 112 height 13
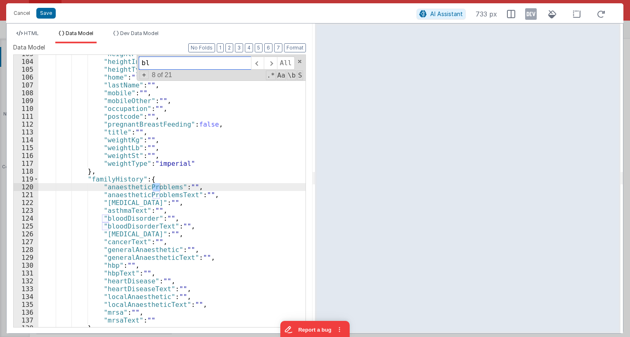
scroll to position [828, 0]
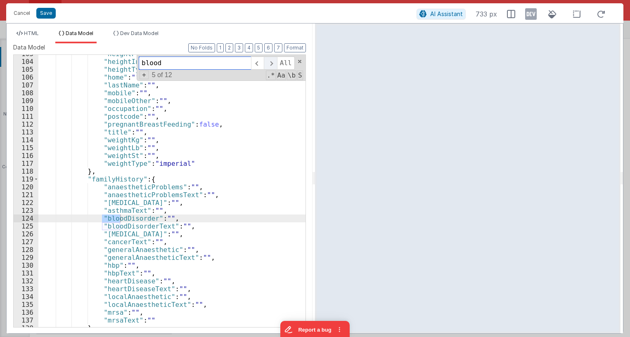
type input "blood"
click at [273, 64] on span at bounding box center [270, 63] width 13 height 13
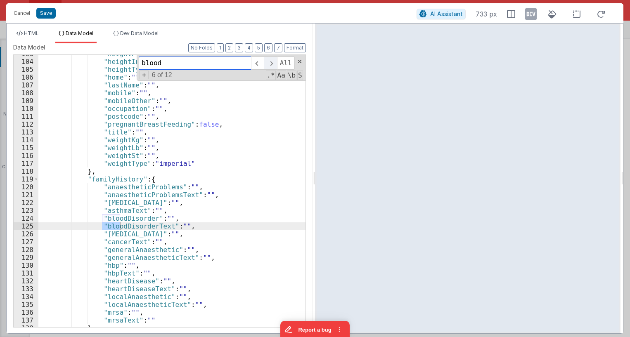
click at [273, 64] on span at bounding box center [270, 63] width 13 height 13
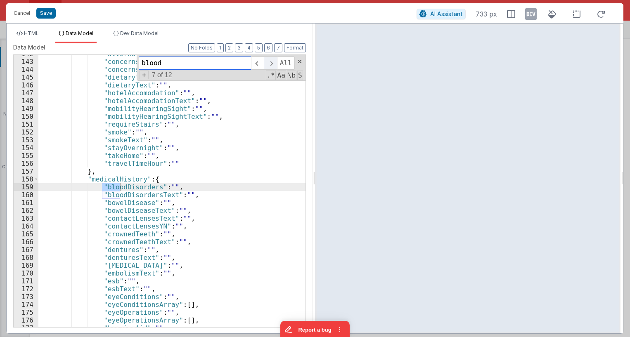
scroll to position [1134, 0]
click at [273, 64] on span at bounding box center [270, 63] width 13 height 13
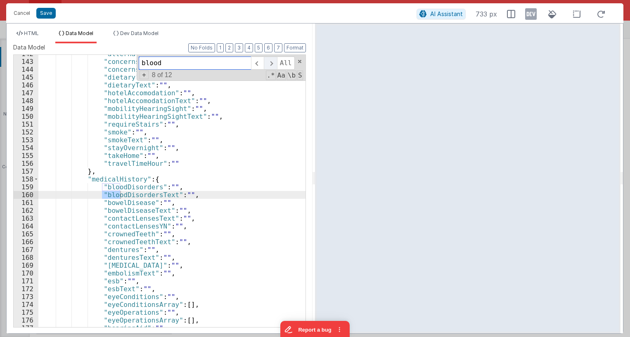
click at [273, 64] on span at bounding box center [270, 63] width 13 height 13
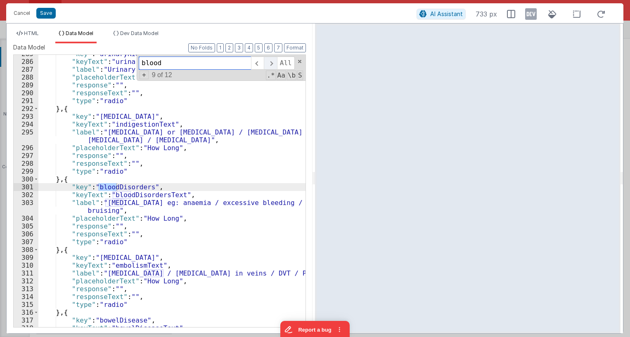
click at [273, 64] on span at bounding box center [270, 63] width 13 height 13
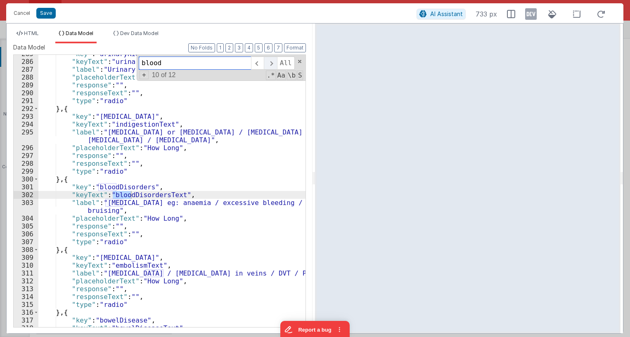
click at [273, 64] on span at bounding box center [270, 63] width 13 height 13
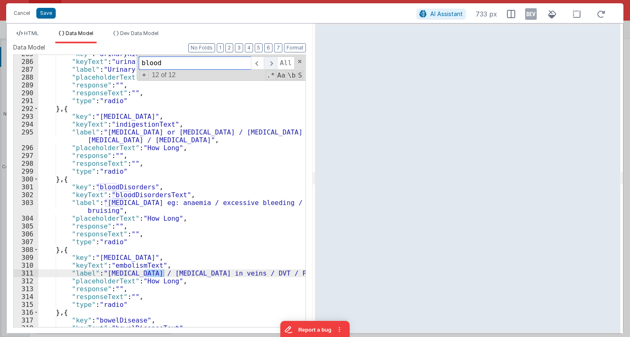
click at [275, 65] on span at bounding box center [270, 63] width 13 height 13
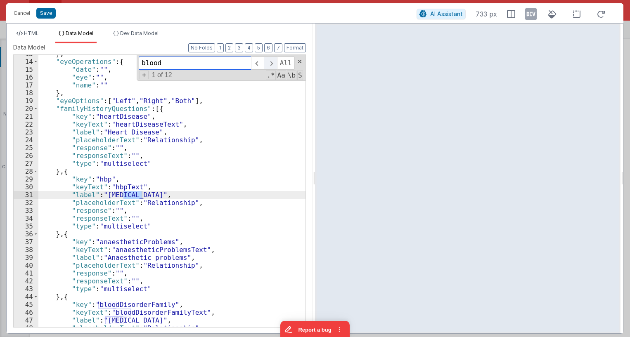
scroll to position [99, 0]
click at [275, 65] on span at bounding box center [270, 63] width 13 height 13
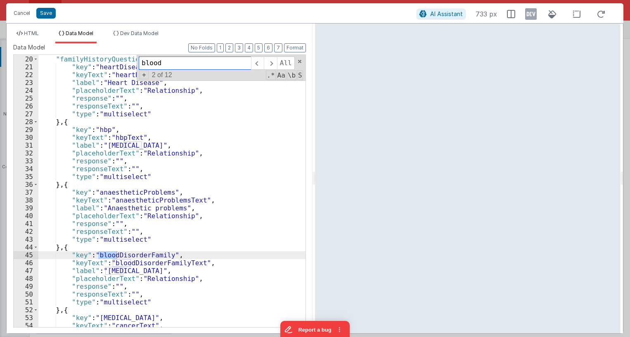
scroll to position [149, 0]
click at [146, 256] on div ""eyeOptions" : [ "Left" , "Right" , "Both" ] , "familyHistoryQuestions" : [{ "k…" at bounding box center [171, 191] width 267 height 288
click at [154, 264] on div ""eyeOptions" : [ "Left" , "Right" , "Both" ] , "familyHistoryQuestions" : [{ "k…" at bounding box center [171, 191] width 267 height 288
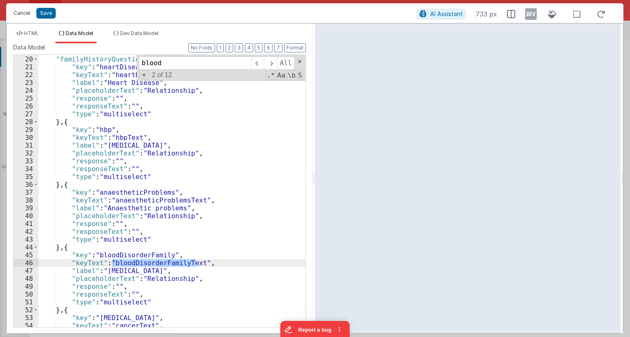
click at [23, 14] on button "Cancel" at bounding box center [21, 13] width 25 height 12
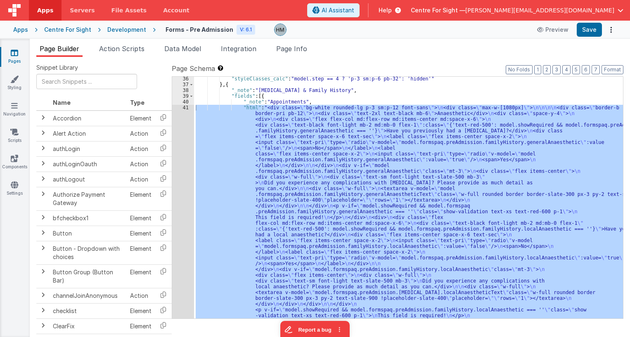
click at [22, 50] on link "Pages" at bounding box center [15, 57] width 30 height 17
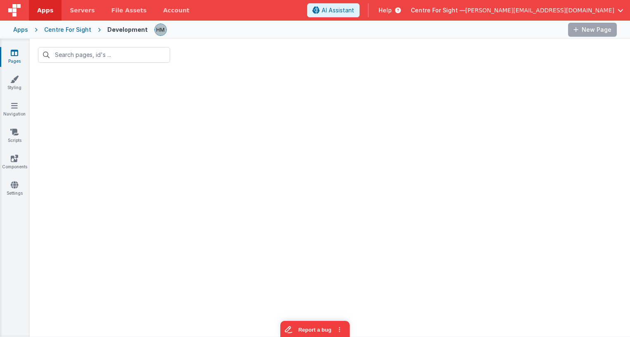
type input "paq"
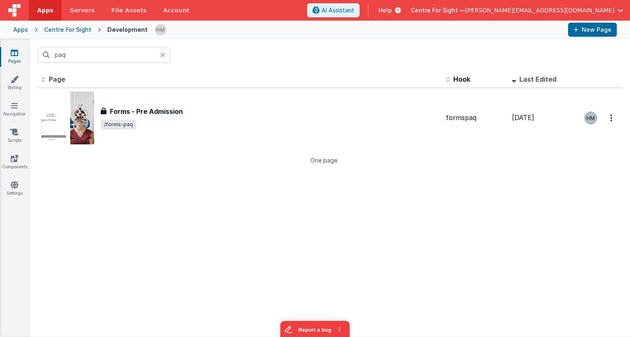
click at [165, 53] on div at bounding box center [165, 55] width 10 height 16
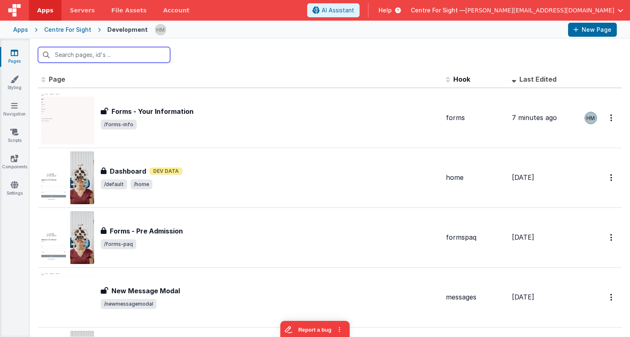
click at [165, 54] on input "text" at bounding box center [104, 55] width 132 height 16
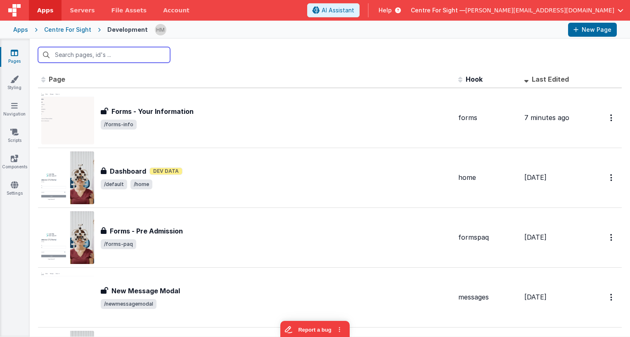
click at [110, 57] on input "text" at bounding box center [104, 55] width 132 height 16
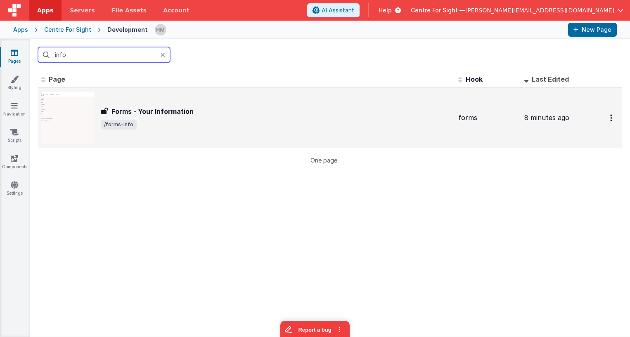
type input "info"
click at [208, 113] on div "Forms - Your Information" at bounding box center [276, 111] width 351 height 10
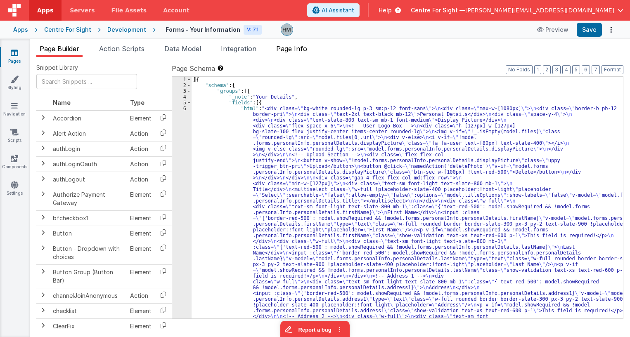
click at [289, 47] on span "Page Info" at bounding box center [291, 49] width 31 height 8
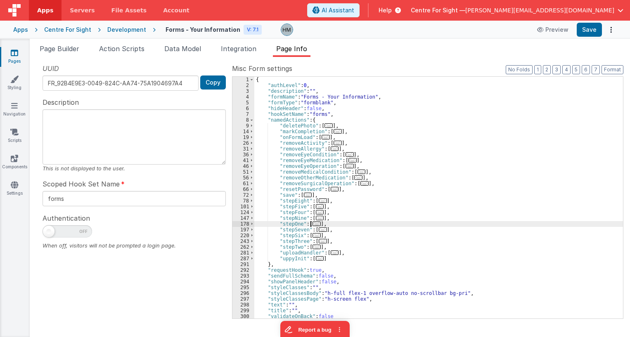
click at [314, 223] on span "..." at bounding box center [316, 224] width 8 height 5
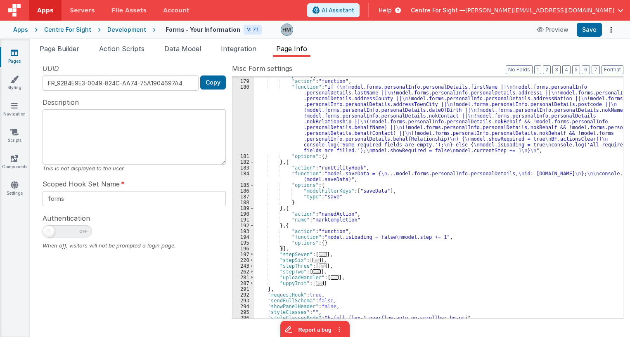
scroll to position [99, 0]
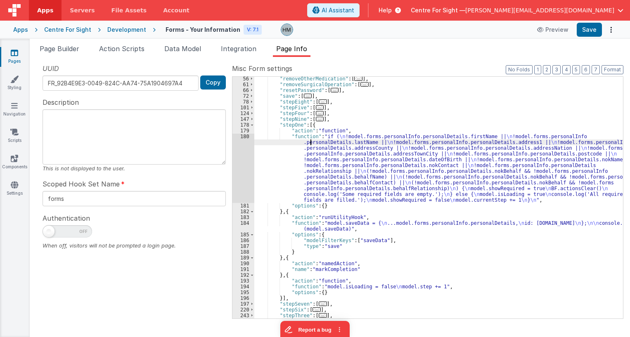
click at [312, 143] on div ""removeOtherMedication" : [ ... ] , "removeSurgicalOperation" : [ ... ] , "rese…" at bounding box center [438, 202] width 368 height 253
click at [247, 139] on div "180" at bounding box center [243, 168] width 22 height 69
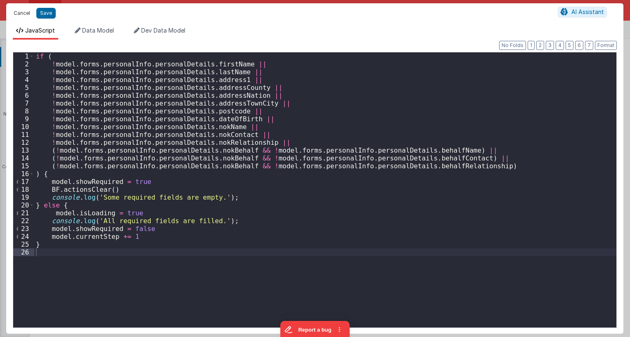
click at [26, 9] on button "Cancel" at bounding box center [21, 13] width 25 height 12
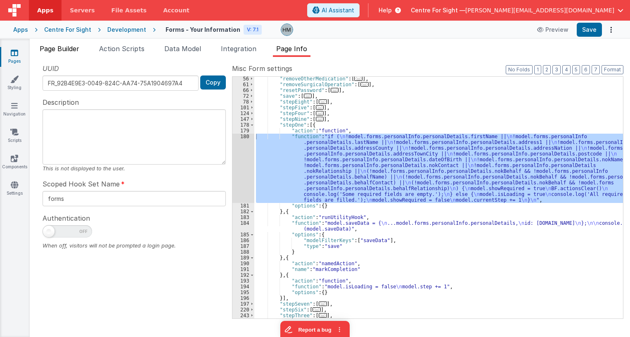
click at [59, 46] on span "Page Builder" at bounding box center [60, 49] width 40 height 8
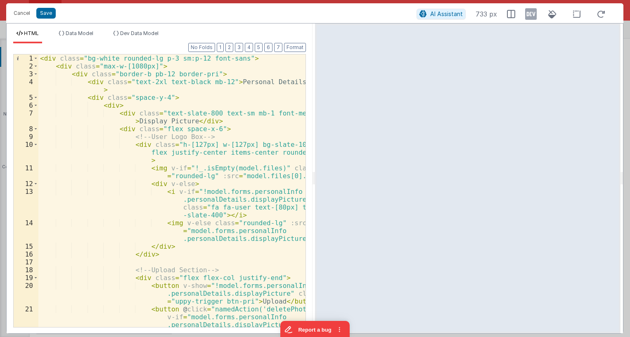
click at [241, 172] on div "< div class = "bg-white rounded-lg p-3 sm:p-12 font-sans" > < div class = "max-…" at bounding box center [171, 214] width 267 height 320
click at [238, 165] on div "< div class = "bg-white rounded-lg p-3 sm:p-12 font-sans" > < div class = "max-…" at bounding box center [171, 214] width 267 height 320
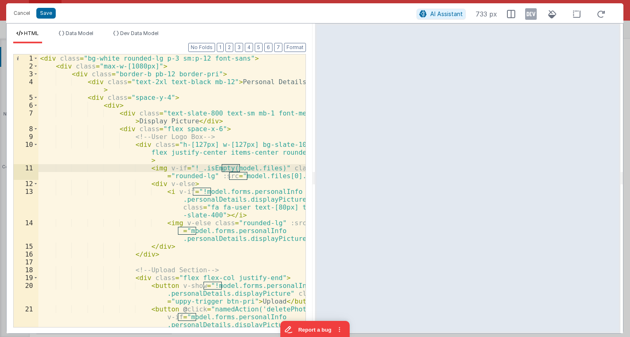
click at [238, 165] on div "< div class = "bg-white rounded-lg p-3 sm:p-12 font-sans" > < div class = "max-…" at bounding box center [171, 214] width 267 height 320
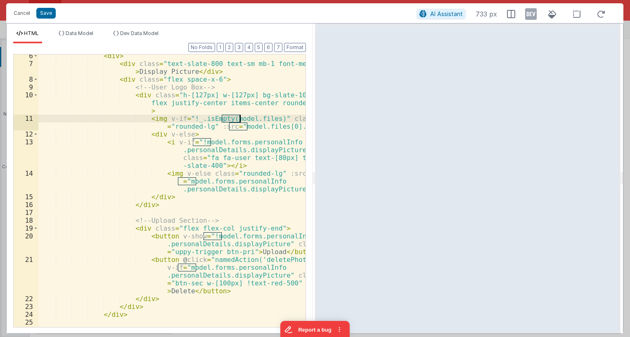
scroll to position [50, 0]
click at [250, 121] on div "< div > < div class = "text-slate-800 text-sm mb-1 font-medium" > Display Pictu…" at bounding box center [171, 196] width 267 height 288
click at [17, 13] on button "Cancel" at bounding box center [21, 13] width 25 height 12
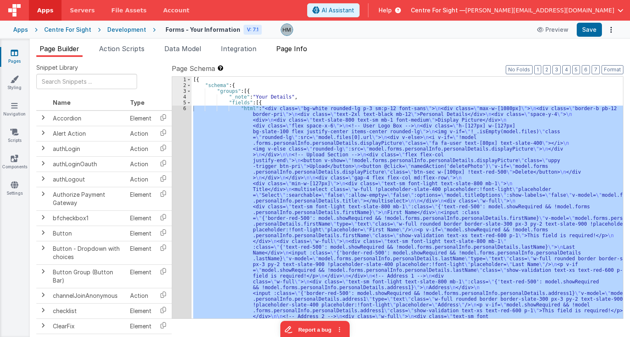
click at [300, 46] on span "Page Info" at bounding box center [291, 49] width 31 height 8
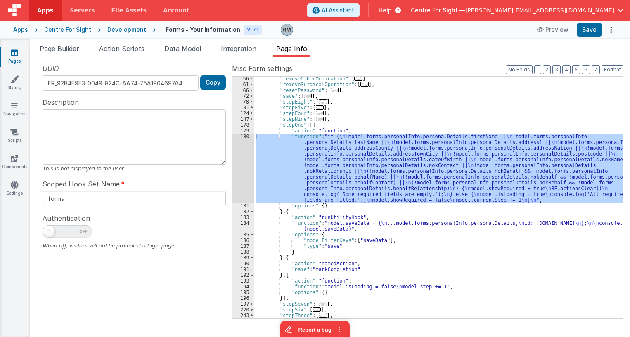
scroll to position [99, 0]
click at [352, 213] on div ""removeOtherMedication" : [ ... ] , "removeSurgicalOperation" : [ ... ] , "rese…" at bounding box center [438, 202] width 368 height 253
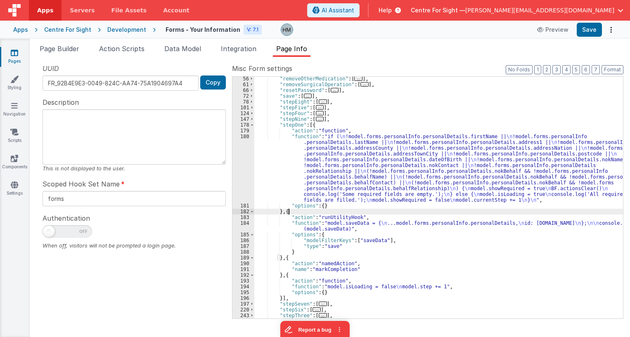
click at [380, 239] on div ""removeOtherMedication" : [ ... ] , "removeSurgicalOperation" : [ ... ] , "rese…" at bounding box center [438, 202] width 368 height 253
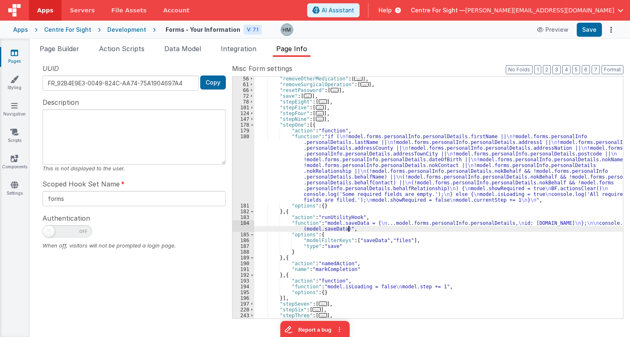
click at [462, 229] on div ""removeOtherMedication" : [ ... ] , "removeSurgicalOperation" : [ ... ] , "rese…" at bounding box center [438, 202] width 368 height 253
click at [196, 45] on span "Data Model" at bounding box center [182, 49] width 37 height 8
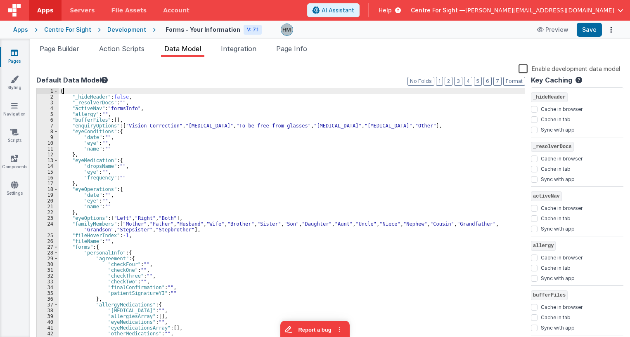
click at [102, 92] on div "{ "_hideHeader" : false , "_resolverDocs" : "" , "activeNav" : "formsInfo" , "a…" at bounding box center [292, 221] width 466 height 267
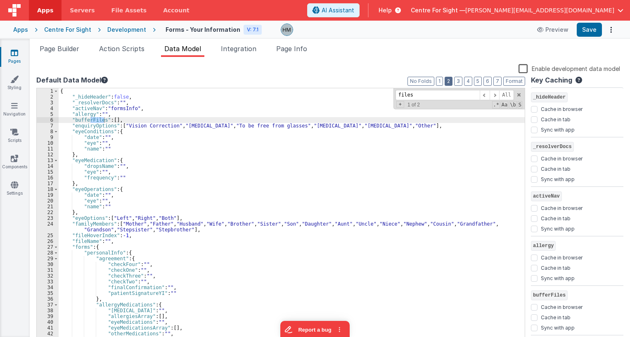
type input "files"
click at [451, 83] on button "2" at bounding box center [448, 81] width 8 height 9
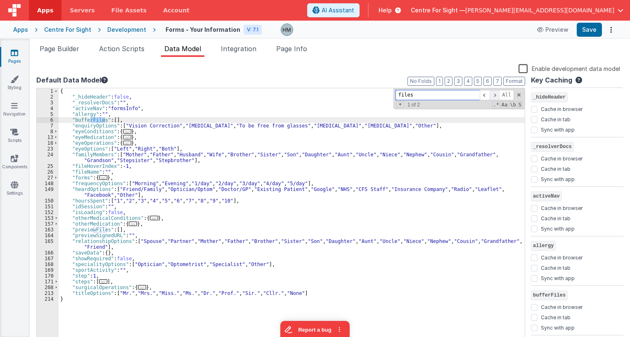
click at [493, 97] on span at bounding box center [494, 95] width 10 height 10
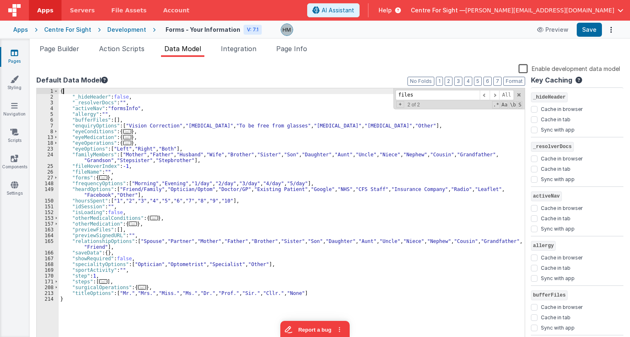
click at [96, 93] on div "{ "_hideHeader" : false , "_resolverDocs" : "" , "activeNav" : "formsInfo" , "a…" at bounding box center [292, 221] width 466 height 267
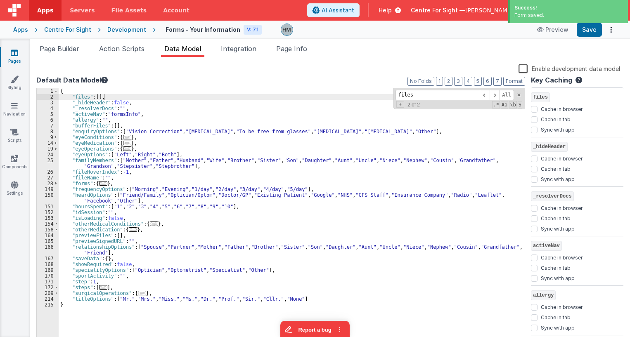
click at [12, 52] on icon at bounding box center [14, 53] width 7 height 8
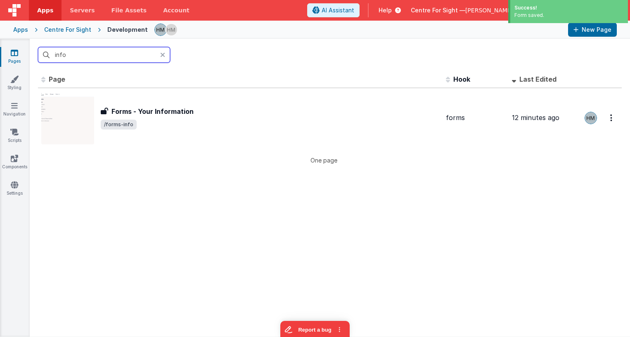
drag, startPoint x: 89, startPoint y: 57, endPoint x: 12, endPoint y: 46, distance: 78.0
click at [38, 47] on input "info" at bounding box center [104, 55] width 132 height 16
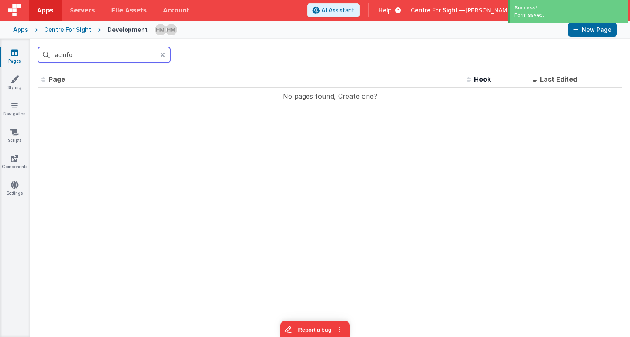
drag, startPoint x: 50, startPoint y: 51, endPoint x: 0, endPoint y: 44, distance: 50.4
click at [38, 47] on input "acinfo" at bounding box center [104, 55] width 132 height 16
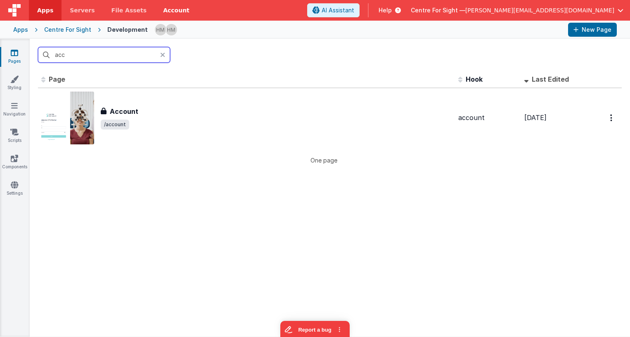
type input "acc"
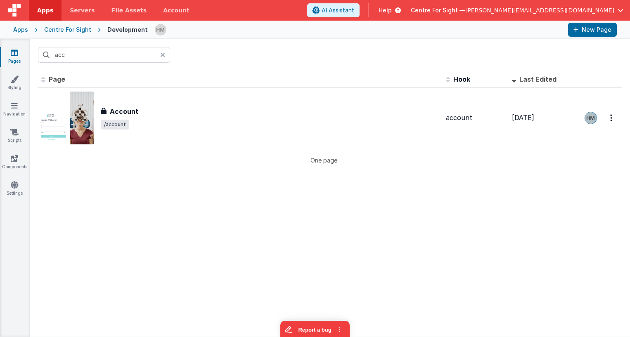
click at [167, 53] on div at bounding box center [165, 55] width 10 height 16
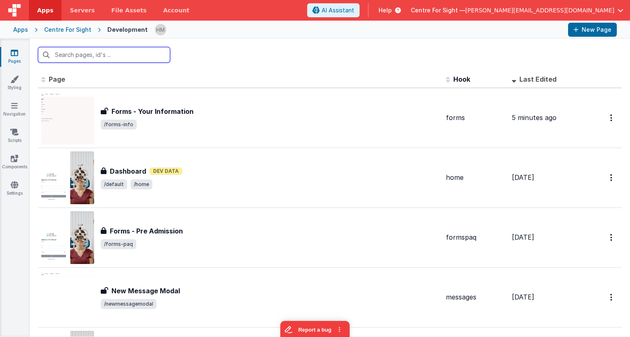
click at [154, 55] on input "text" at bounding box center [104, 55] width 132 height 16
type input "centre f"
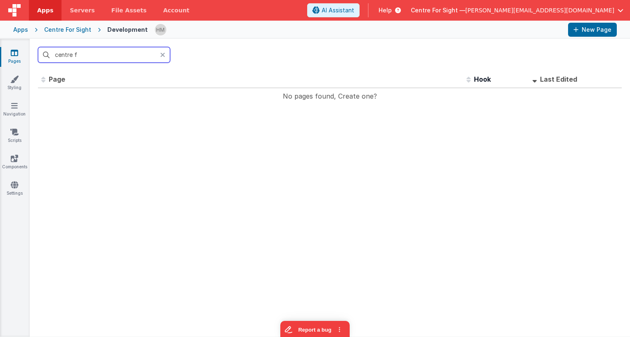
drag, startPoint x: 154, startPoint y: 55, endPoint x: -5, endPoint y: 33, distance: 160.4
click at [0, 33] on div "Apps Servers File Assets Account Some FUTURE Slot AI Assistant Help Centre For …" at bounding box center [315, 168] width 630 height 337
drag, startPoint x: 80, startPoint y: 59, endPoint x: 4, endPoint y: 43, distance: 77.6
click at [38, 47] on input "centre f" at bounding box center [104, 55] width 132 height 16
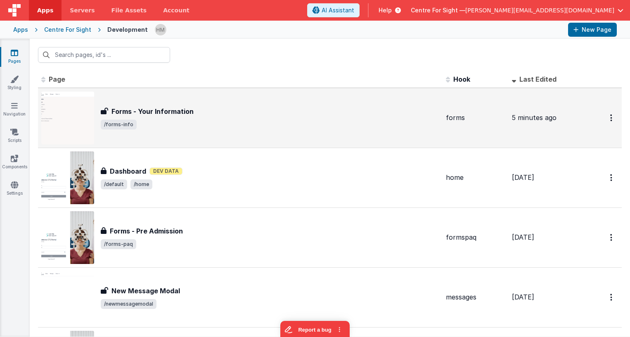
click at [207, 115] on div "Forms - Your Information" at bounding box center [270, 111] width 338 height 10
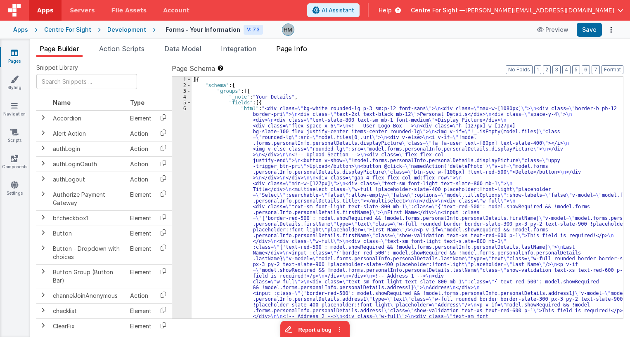
click at [290, 45] on span "Page Info" at bounding box center [291, 49] width 31 height 8
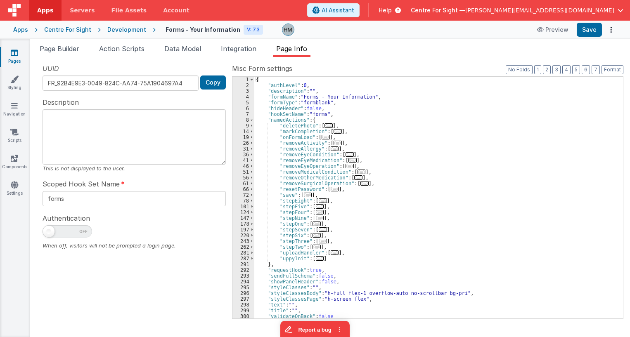
click at [333, 253] on span "..." at bounding box center [335, 252] width 8 height 5
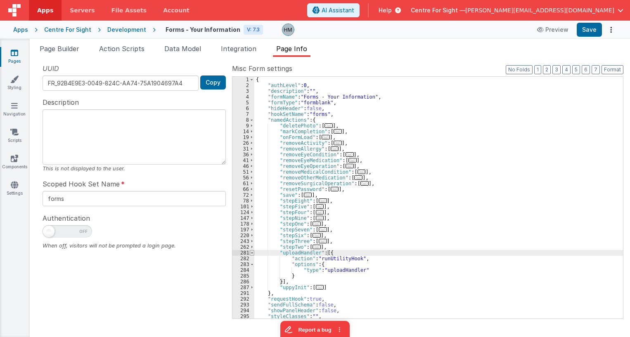
click at [253, 252] on span at bounding box center [252, 253] width 5 height 6
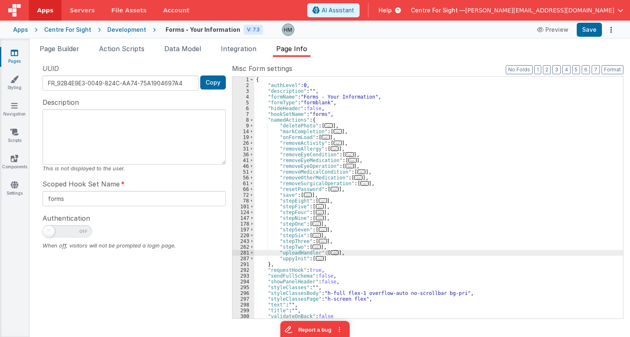
click at [12, 52] on icon at bounding box center [14, 53] width 7 height 8
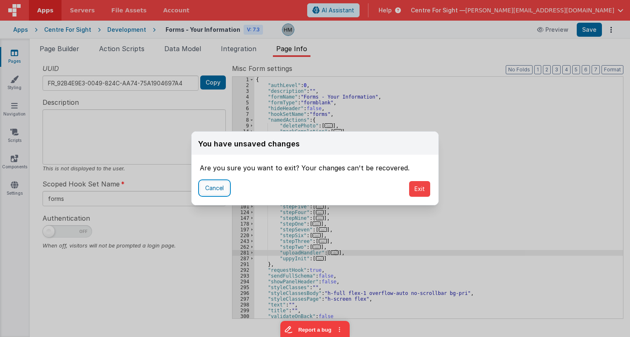
click at [223, 187] on button "Cancel" at bounding box center [214, 188] width 29 height 14
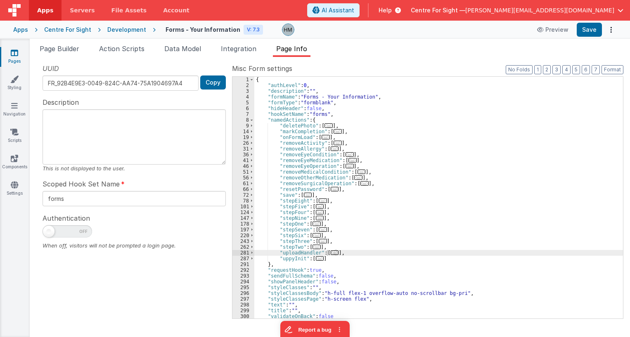
click at [130, 29] on div "Development" at bounding box center [126, 30] width 39 height 8
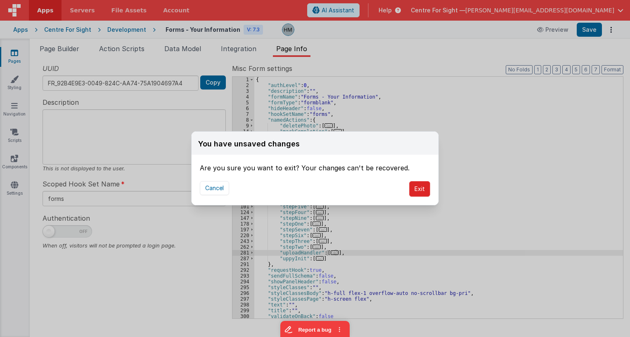
click at [424, 193] on button "Exit" at bounding box center [419, 189] width 21 height 16
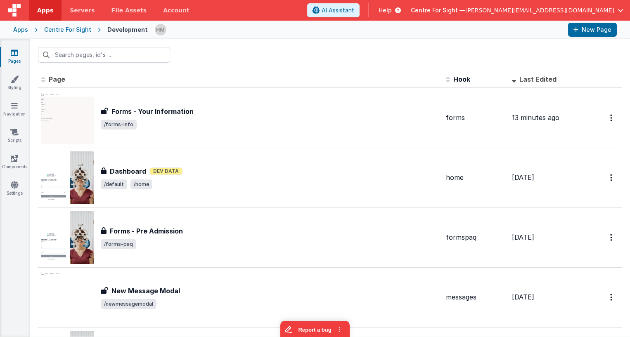
click at [14, 48] on div "Pages Styling Navigation Scripts Components Settings" at bounding box center [15, 188] width 30 height 298
click at [14, 57] on link "Pages" at bounding box center [15, 57] width 30 height 17
click at [81, 33] on div "Centre For Sight" at bounding box center [67, 30] width 47 height 8
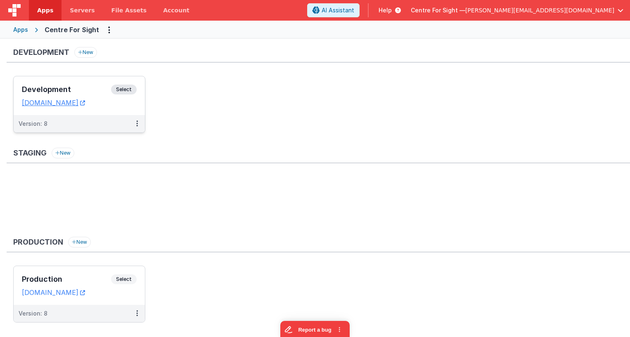
click at [66, 88] on h3 "Development" at bounding box center [66, 89] width 89 height 8
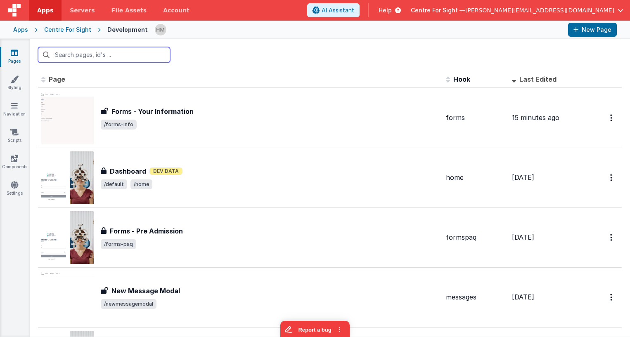
click at [118, 55] on input "text" at bounding box center [104, 55] width 132 height 16
click at [119, 54] on input "text" at bounding box center [104, 55] width 132 height 16
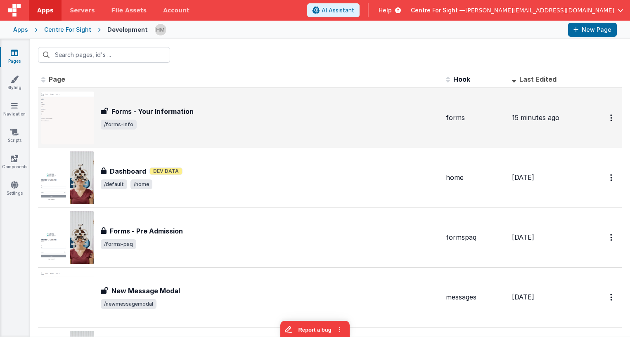
click at [232, 109] on div "Forms - Your Information" at bounding box center [270, 111] width 338 height 10
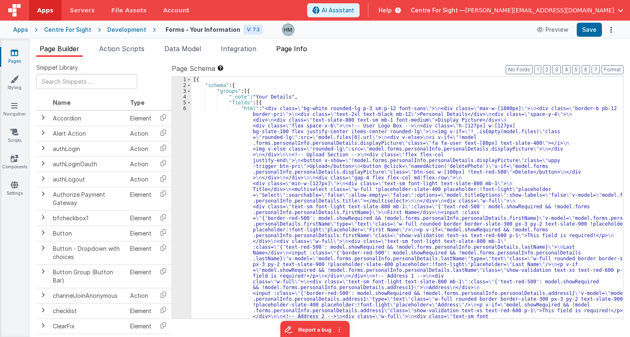
click at [298, 53] on li "Page Info" at bounding box center [292, 50] width 38 height 13
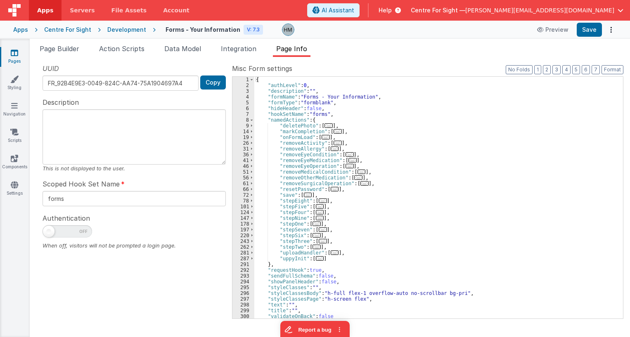
click at [319, 260] on span "..." at bounding box center [320, 258] width 8 height 5
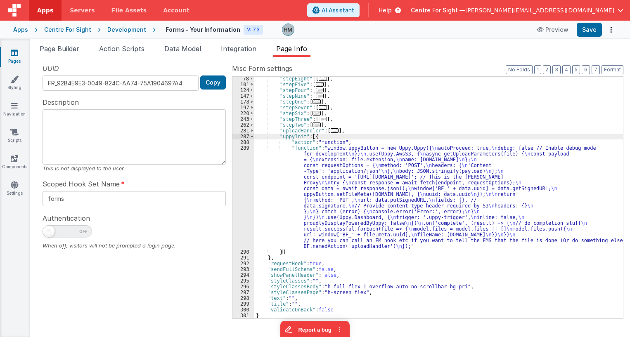
scroll to position [122, 0]
click at [281, 161] on div ""stepEight" : [ ... ] , "stepFive" : [ ... ] , "stepFour" : [ ... ] , "stepNine…" at bounding box center [438, 202] width 368 height 253
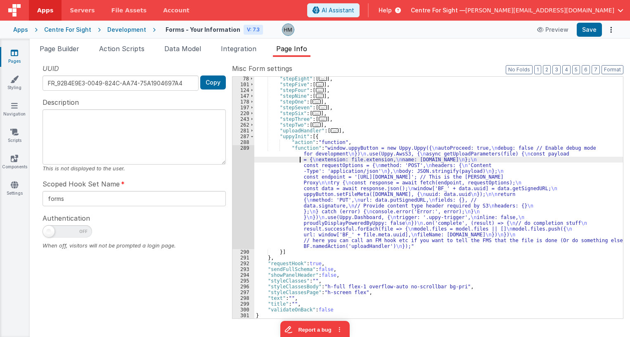
click at [242, 148] on div "289" at bounding box center [243, 197] width 22 height 104
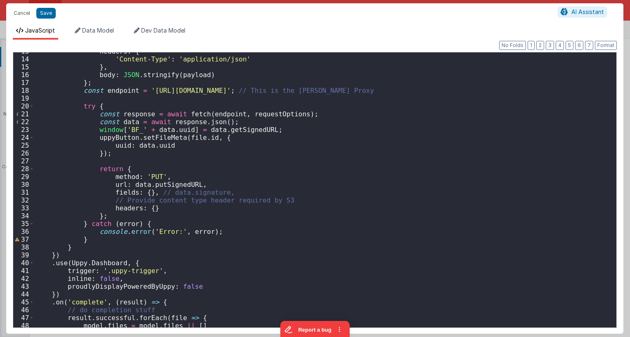
scroll to position [164, 0]
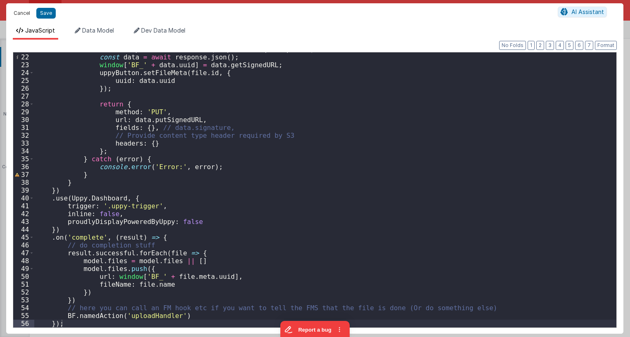
click at [17, 18] on button "Cancel" at bounding box center [21, 13] width 25 height 12
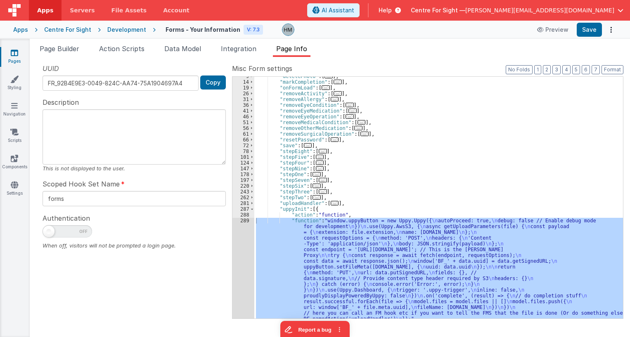
scroll to position [99, 0]
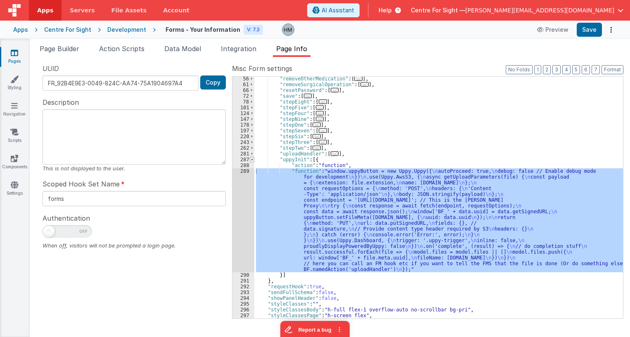
click at [251, 159] on span at bounding box center [252, 160] width 5 height 6
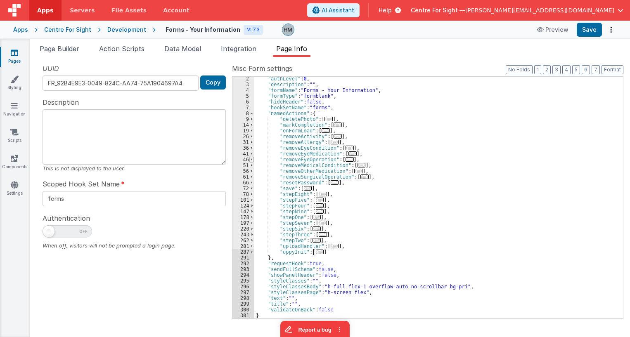
scroll to position [7, 0]
click at [331, 248] on span "..." at bounding box center [335, 246] width 8 height 5
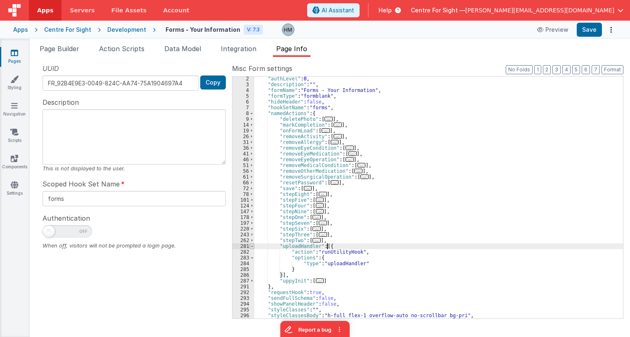
click at [250, 246] on span at bounding box center [252, 246] width 5 height 6
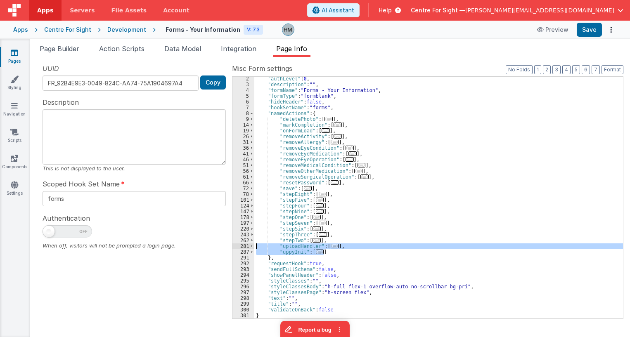
drag, startPoint x: 332, startPoint y: 252, endPoint x: 245, endPoint y: 246, distance: 87.3
click at [254, 246] on div ""authLevel" : 0 , "description" : "" , "formName" : "Forms - Your Information" …" at bounding box center [438, 198] width 368 height 242
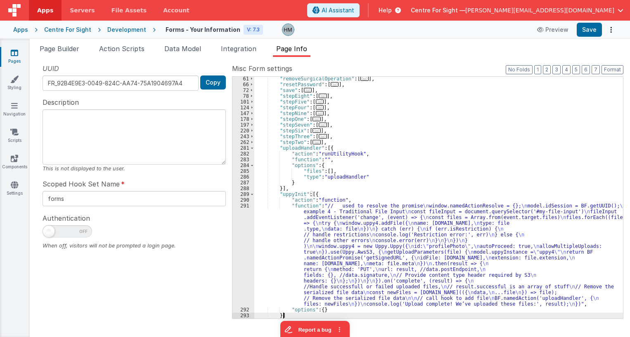
scroll to position [105, 0]
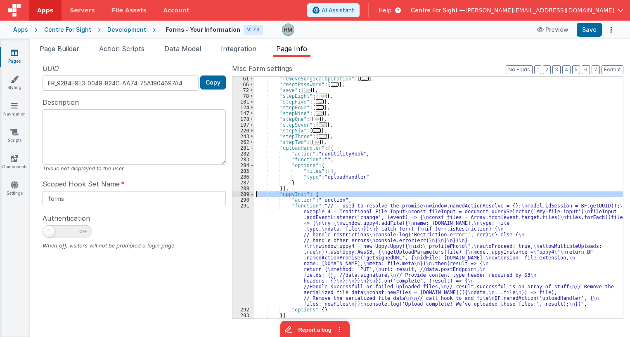
click at [248, 194] on div "289" at bounding box center [243, 194] width 22 height 6
click at [250, 194] on span at bounding box center [252, 194] width 5 height 6
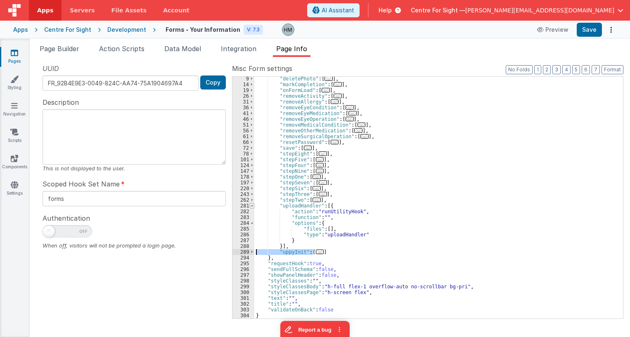
click at [253, 204] on span at bounding box center [252, 206] width 5 height 6
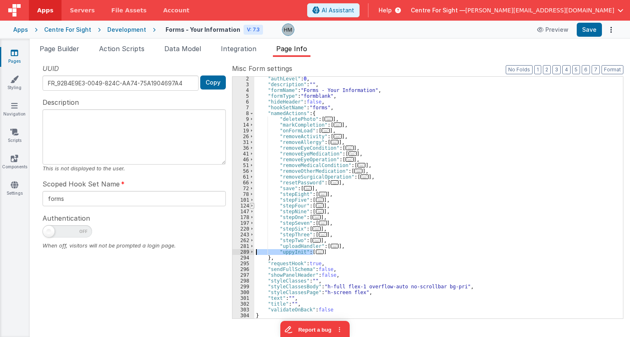
scroll to position [7, 0]
click at [346, 194] on div ""authLevel" : 0 , "description" : "" , "formName" : "Forms - Your Information" …" at bounding box center [438, 202] width 368 height 253
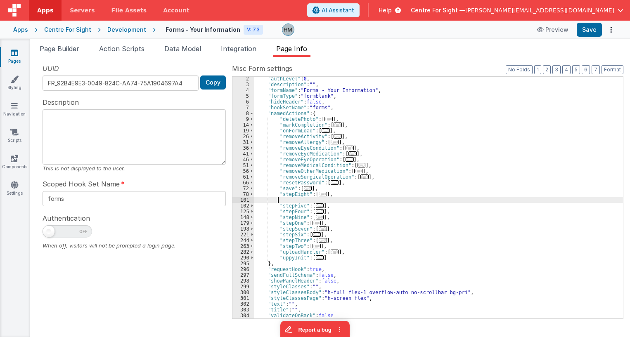
scroll to position [30, 0]
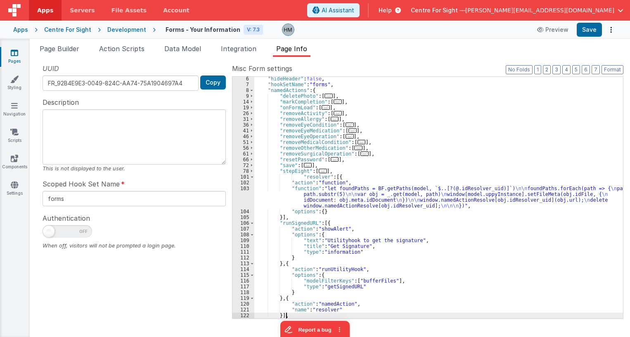
click at [383, 158] on div ""hideHeader" : false , "hookSetName" : "forms" , "namedActions" : { "deletePhot…" at bounding box center [438, 202] width 368 height 253
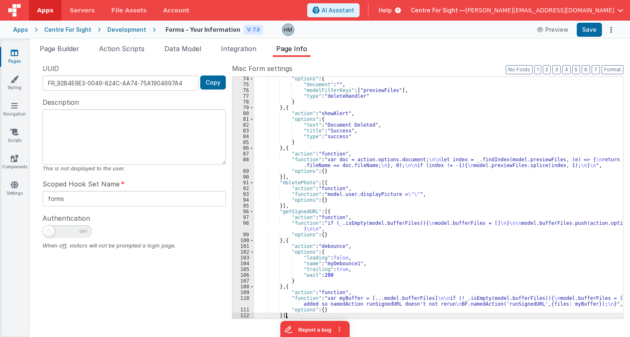
scroll to position [128, 0]
click at [288, 183] on div ""options" : { "document" : "" , "modelFilterKeys" : [ "previewFiles" ] , "type"…" at bounding box center [438, 202] width 368 height 253
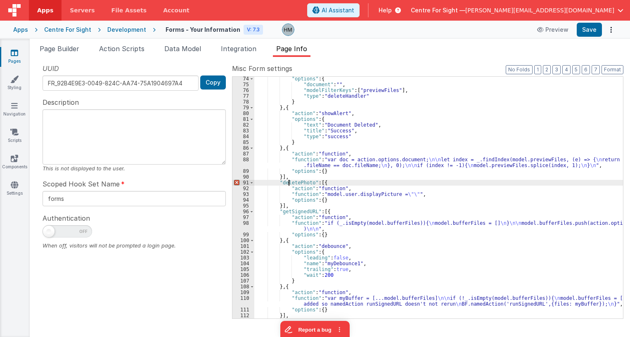
click at [288, 183] on div ""options" : { "document" : "" , "modelFilterKeys" : [ "previewFiles" ] , "type"…" at bounding box center [438, 202] width 368 height 253
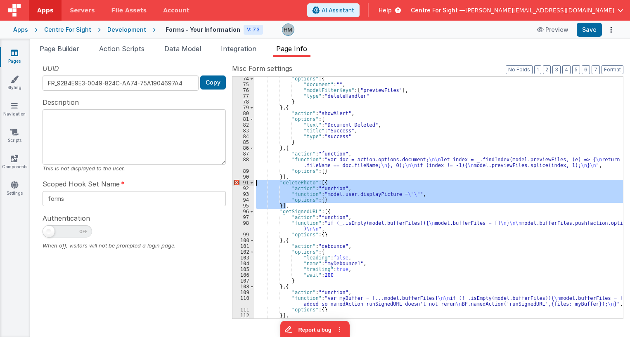
drag, startPoint x: 293, startPoint y: 203, endPoint x: 235, endPoint y: 181, distance: 61.9
click at [254, 181] on div ""options" : { "document" : "" , "modelFilterKeys" : [ "previewFiles" ] , "type"…" at bounding box center [438, 198] width 368 height 242
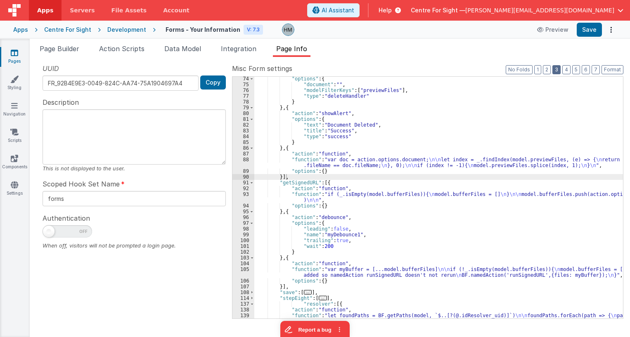
click at [559, 69] on button "3" at bounding box center [556, 69] width 8 height 9
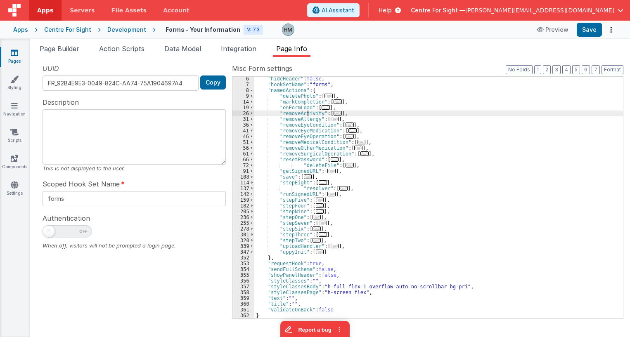
click at [307, 114] on div ""hideHeader" : false , "hookSetName" : "forms" , "namedActions" : { "deletePhot…" at bounding box center [438, 202] width 368 height 253
click at [326, 98] on span "..." at bounding box center [328, 96] width 8 height 5
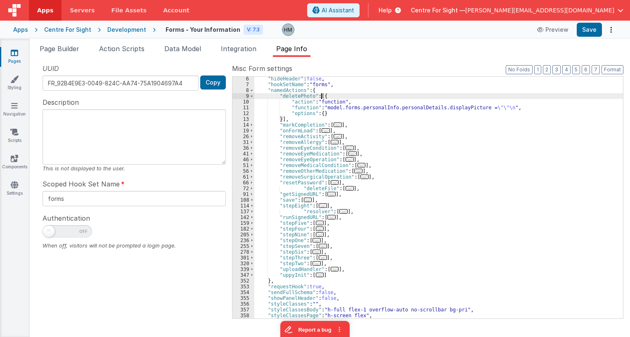
click at [300, 113] on div ""hideHeader" : false , "hookSetName" : "forms" , "namedActions" : { "deletePhot…" at bounding box center [438, 202] width 368 height 253
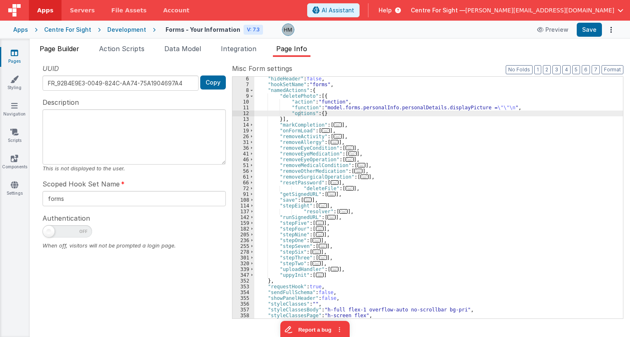
click at [57, 53] on li "Page Builder" at bounding box center [59, 50] width 46 height 13
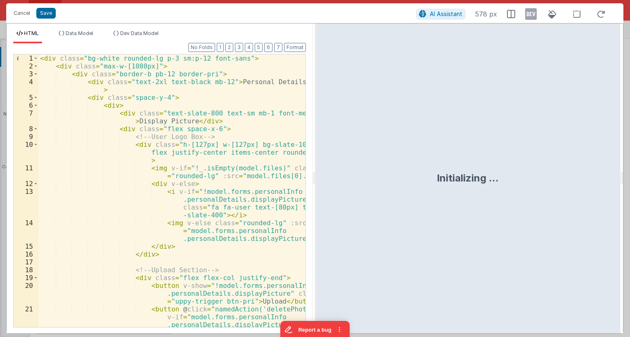
click at [184, 105] on div "< div class = "bg-white rounded-lg p-3 sm:p-12 font-sans" > < div class = "max-…" at bounding box center [171, 214] width 267 height 320
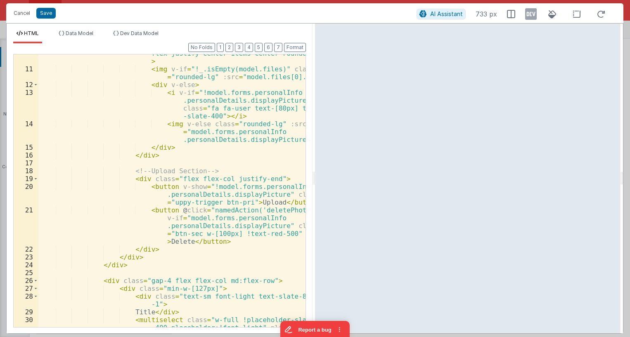
scroll to position [50, 0]
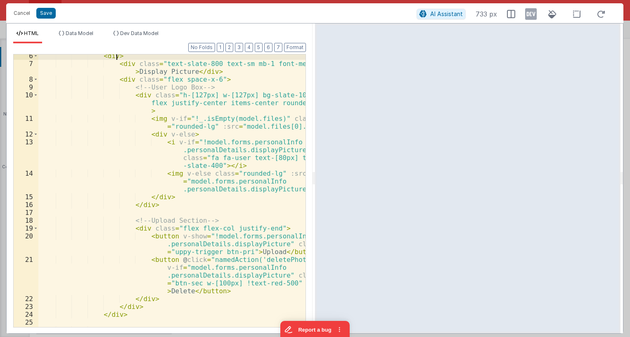
click at [190, 121] on div "< div > < div class = "text-slate-800 text-sm mb-1 font-medium" > Display Pictu…" at bounding box center [171, 196] width 267 height 288
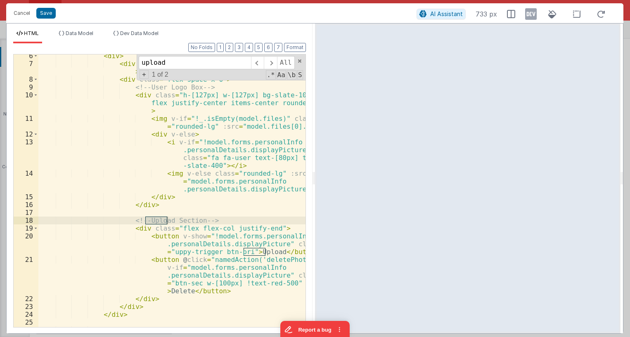
type input "upload"
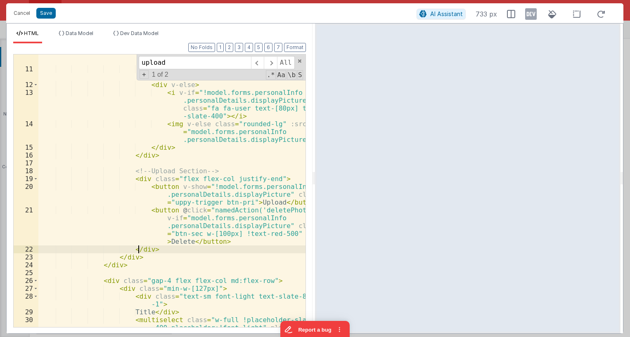
drag, startPoint x: 138, startPoint y: 248, endPoint x: 153, endPoint y: 249, distance: 15.3
click at [138, 248] on div "< div class = "h-[127px] w-[127px] bg-slate-100 flex justify-center items-cente…" at bounding box center [171, 217] width 267 height 351
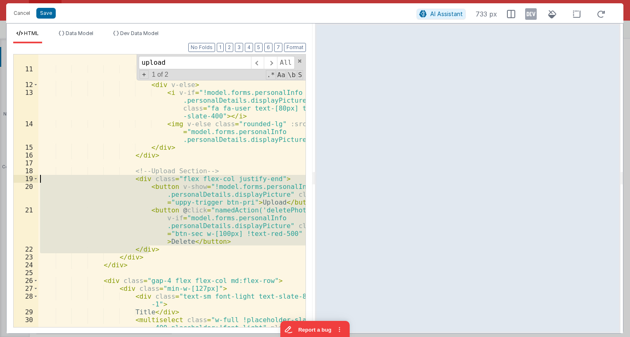
drag, startPoint x: 154, startPoint y: 249, endPoint x: -5, endPoint y: 182, distance: 172.5
click at [38, 182] on div "< div class = "h-[127px] w-[127px] bg-slate-100 flex justify-center items-cente…" at bounding box center [171, 190] width 267 height 273
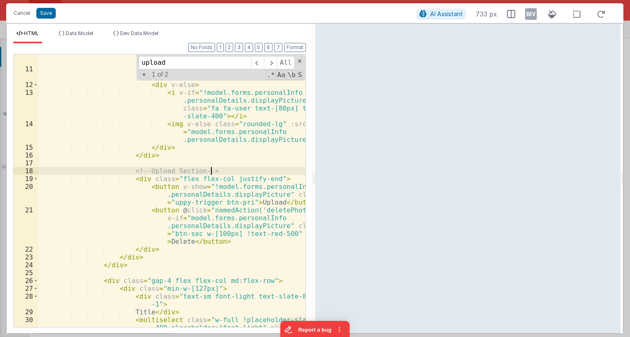
click at [219, 173] on div "< div class = "h-[127px] w-[127px] bg-slate-100 flex justify-center items-cente…" at bounding box center [171, 217] width 267 height 351
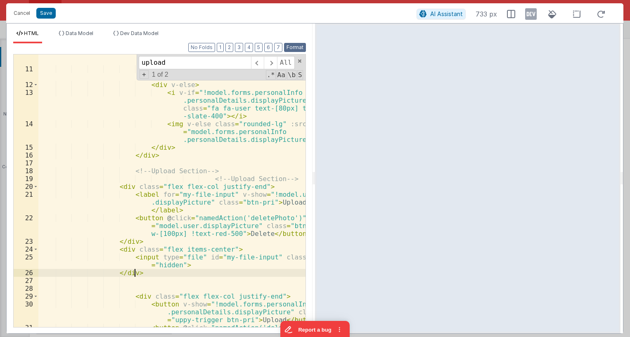
click at [298, 48] on button "Format" at bounding box center [295, 47] width 22 height 9
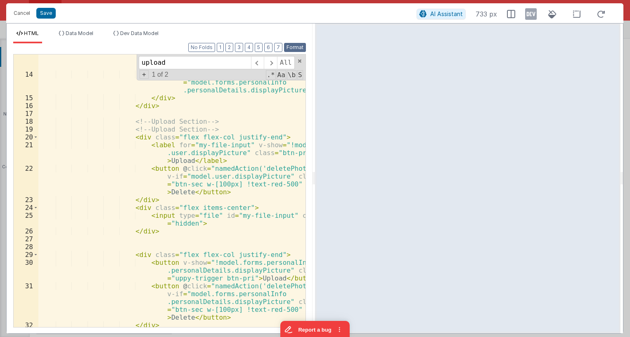
scroll to position [149, 0]
click at [176, 128] on div "< i v-if = "!model.forms.personalInfo .personalDetails.displayPicture" class = …" at bounding box center [171, 195] width 267 height 312
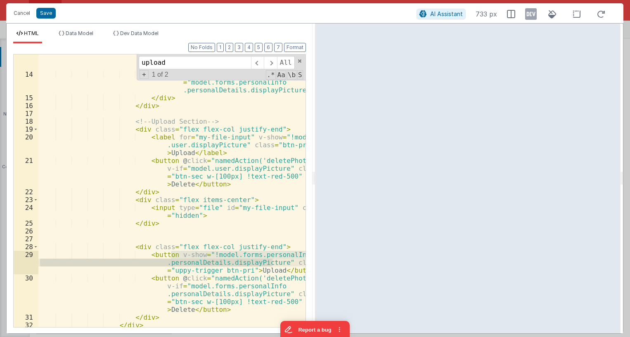
drag, startPoint x: 170, startPoint y: 255, endPoint x: 272, endPoint y: 263, distance: 101.8
click at [272, 263] on div "< i v-if = "!model.forms.personalInfo .personalDetails.displayPicture" class = …" at bounding box center [171, 195] width 267 height 312
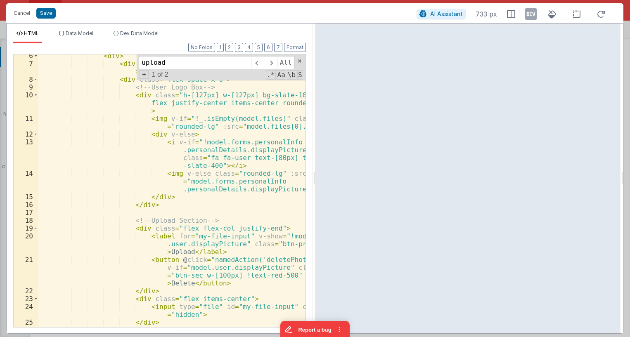
scroll to position [0, 0]
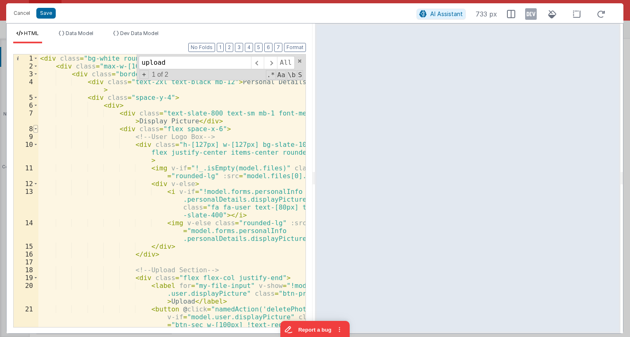
click at [35, 127] on span at bounding box center [35, 129] width 5 height 8
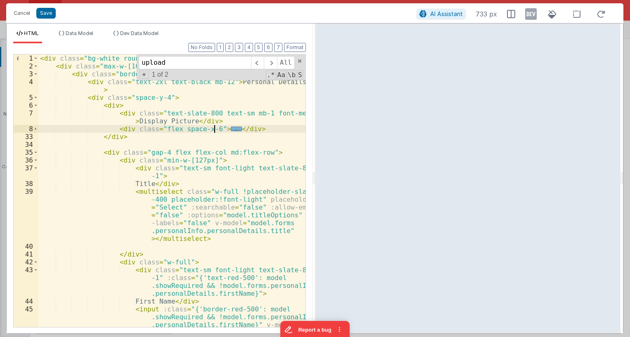
click at [231, 129] on span "..." at bounding box center [236, 129] width 11 height 5
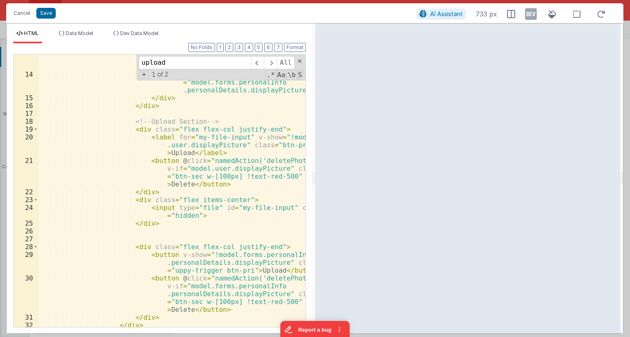
scroll to position [149, 0]
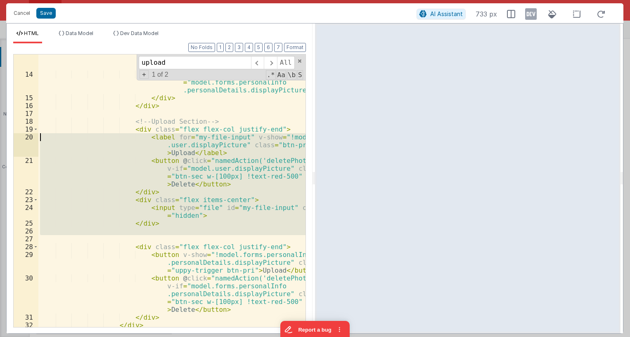
drag, startPoint x: 156, startPoint y: 235, endPoint x: 9, endPoint y: 134, distance: 178.6
click at [38, 134] on div "< i v-if = "!model.forms.personalInfo .personalDetails.displayPicture" class = …" at bounding box center [171, 190] width 267 height 273
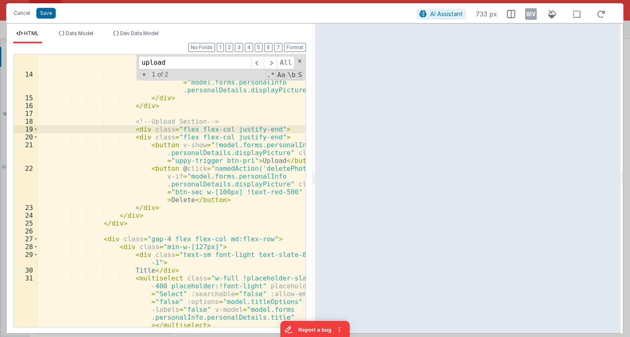
click at [203, 131] on div "< i v-if = "!model.forms.personalInfo .personalDetails.displayPicture" class = …" at bounding box center [171, 218] width 267 height 359
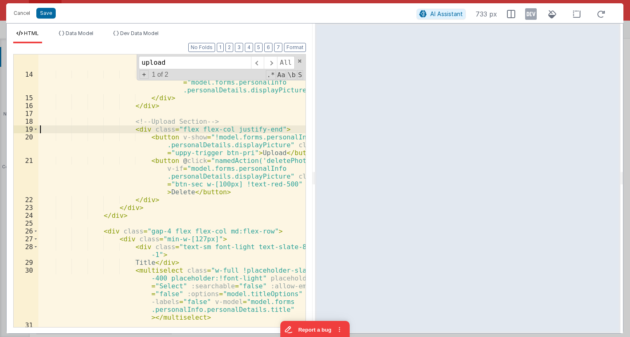
scroll to position [0, 0]
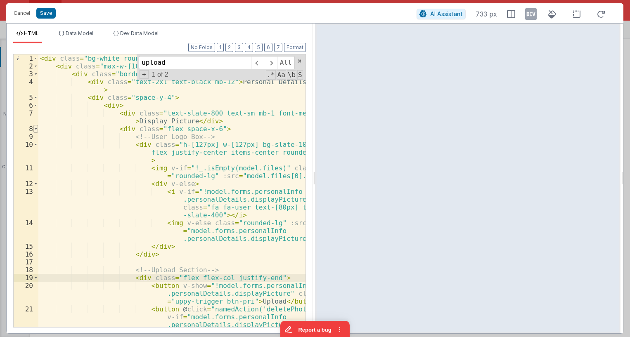
click at [34, 127] on span at bounding box center [35, 129] width 5 height 8
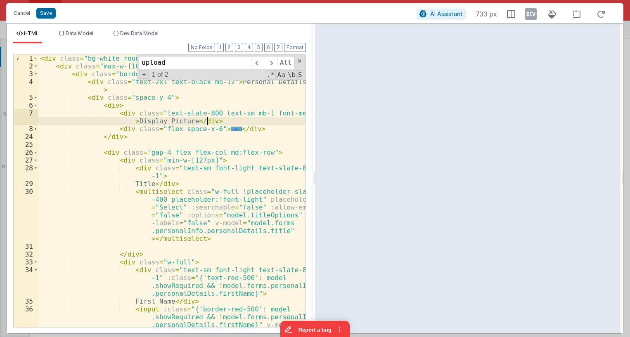
click at [235, 120] on div "< div class = "bg-white rounded-lg p-3 sm:p-12 font-sans" > < div class = "max-…" at bounding box center [171, 229] width 267 height 351
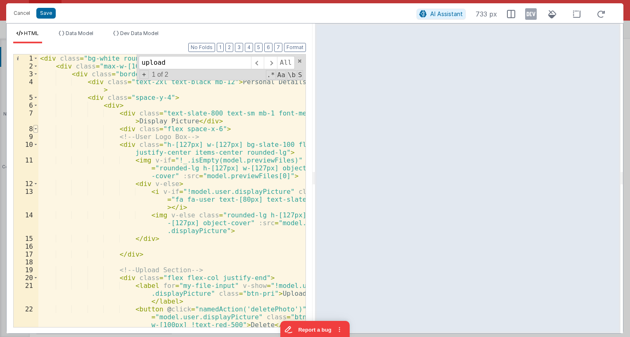
click at [34, 128] on span at bounding box center [35, 129] width 5 height 8
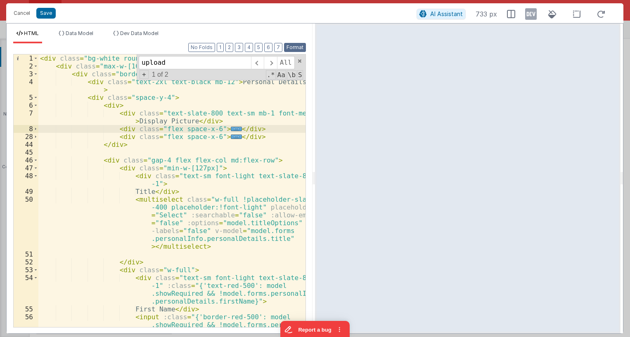
click at [295, 46] on button "Format" at bounding box center [295, 47] width 22 height 9
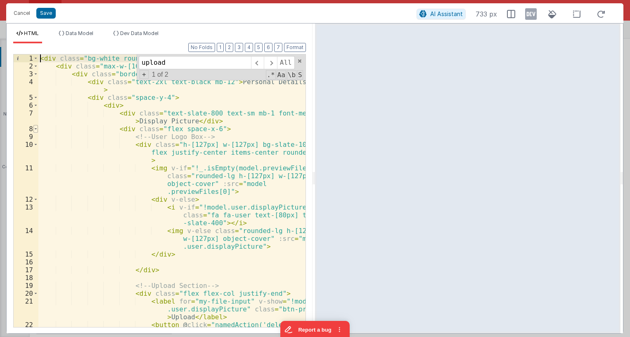
click at [35, 129] on span at bounding box center [35, 129] width 5 height 8
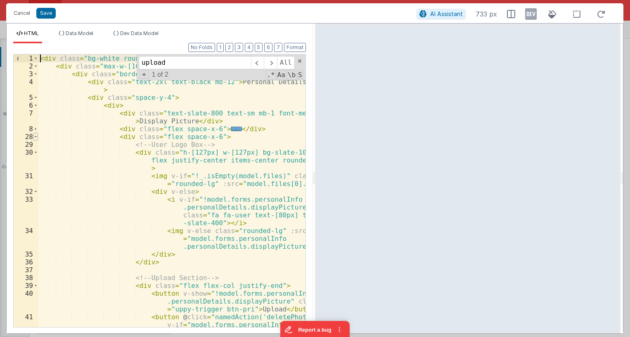
click at [37, 137] on span at bounding box center [35, 137] width 5 height 8
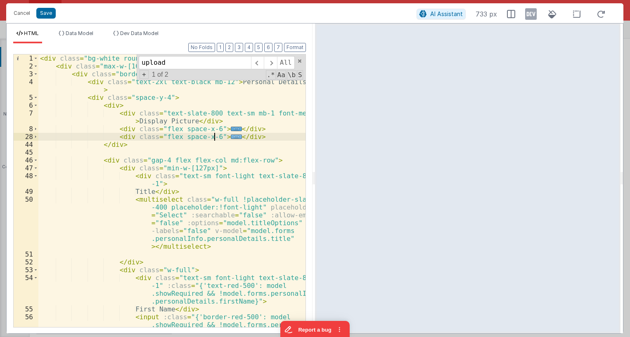
click at [231, 139] on span "..." at bounding box center [236, 137] width 11 height 5
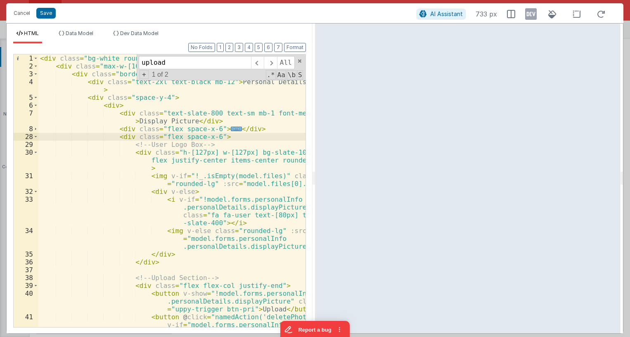
click at [231, 130] on span "..." at bounding box center [236, 129] width 11 height 5
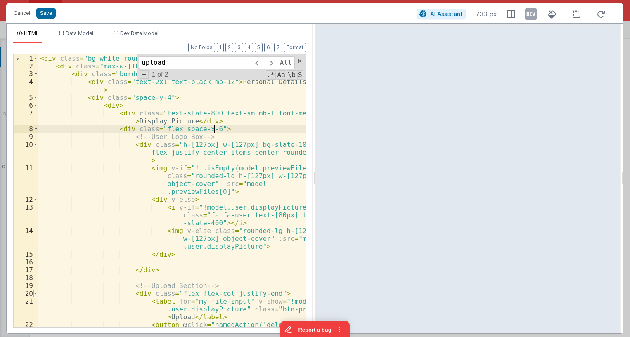
click at [36, 293] on span at bounding box center [35, 294] width 5 height 8
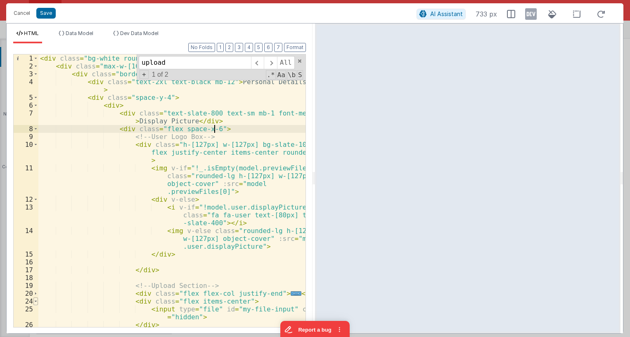
click at [35, 302] on span at bounding box center [35, 302] width 5 height 8
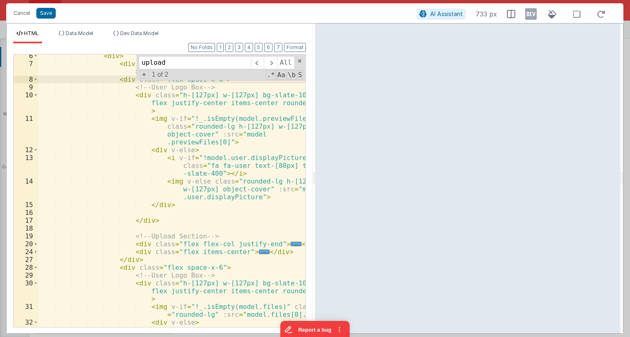
scroll to position [99, 0]
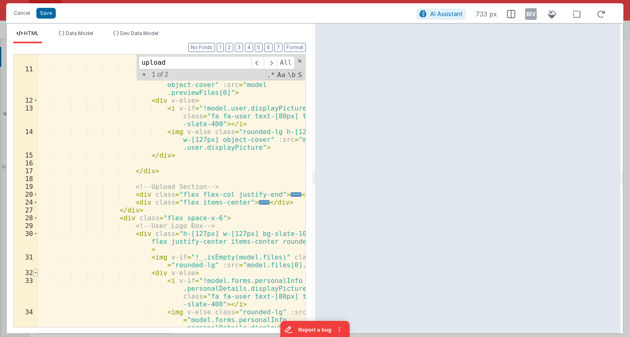
click at [36, 274] on span at bounding box center [35, 273] width 5 height 8
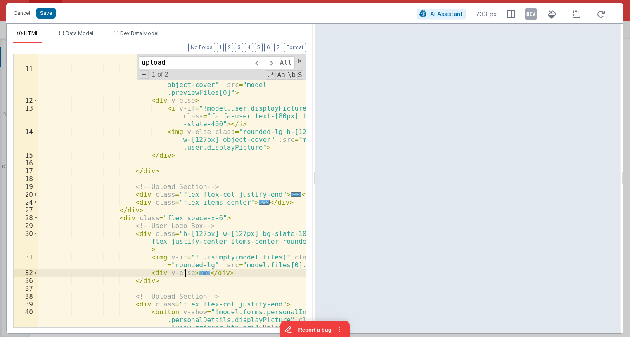
click at [199, 272] on span "..." at bounding box center [204, 273] width 11 height 5
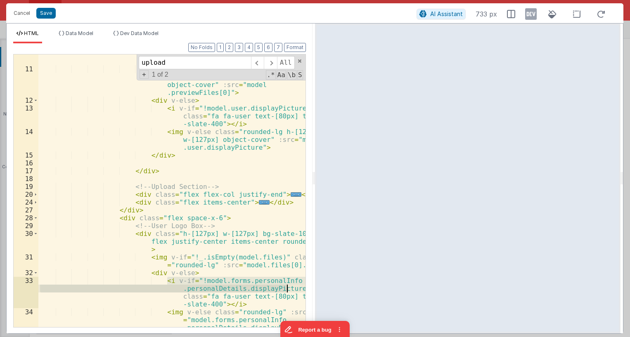
drag, startPoint x: 166, startPoint y: 280, endPoint x: 289, endPoint y: 288, distance: 123.2
click at [289, 288] on div "< div class = "h-[127px] w-[127px] bg-slate-100 flex justify-center items-cente…" at bounding box center [171, 202] width 267 height 320
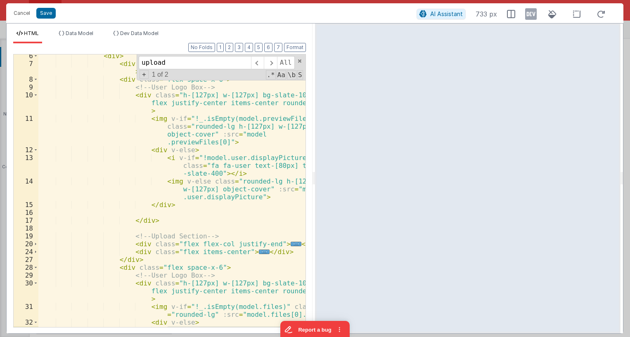
scroll to position [50, 0]
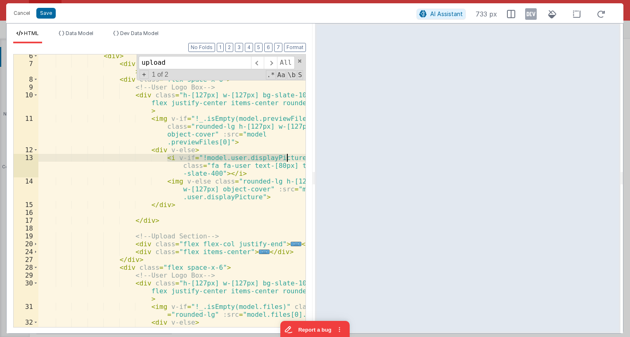
drag, startPoint x: 176, startPoint y: 157, endPoint x: 287, endPoint y: 157, distance: 110.6
click at [287, 157] on div "< div > < div class = "text-slate-800 text-sm mb-1 font-medium" > Display Pictu…" at bounding box center [171, 208] width 267 height 312
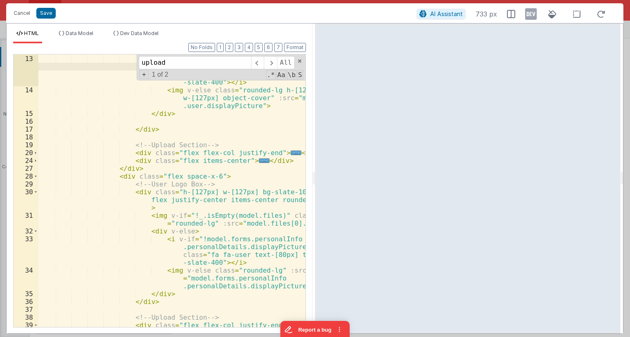
scroll to position [149, 0]
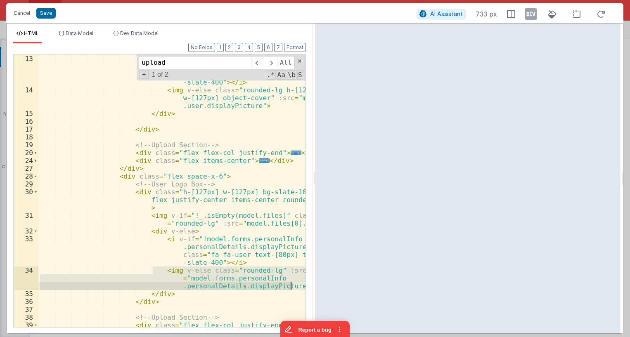
drag, startPoint x: 154, startPoint y: 269, endPoint x: 291, endPoint y: 282, distance: 137.6
click at [292, 286] on div "< div v-else > < i v-if = "!model.forms.personalInfo .personalDetails.displayPi…" at bounding box center [171, 191] width 267 height 288
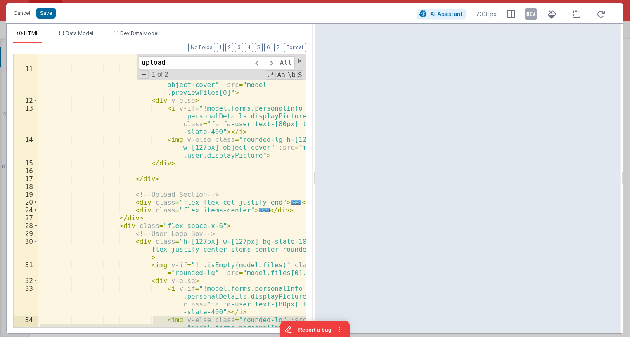
scroll to position [50, 0]
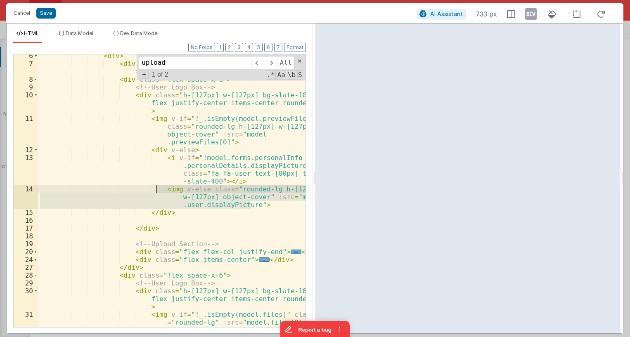
drag, startPoint x: 257, startPoint y: 203, endPoint x: 156, endPoint y: 188, distance: 101.9
click at [156, 188] on div "< div > < div class = "text-slate-800 text-sm mb-1 font-medium" > Display Pictu…" at bounding box center [171, 196] width 267 height 288
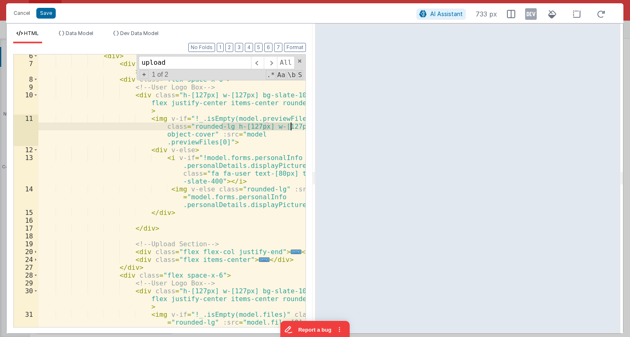
drag, startPoint x: 220, startPoint y: 124, endPoint x: 290, endPoint y: 127, distance: 69.8
click at [290, 127] on div "< div > < div class = "text-slate-800 text-sm mb-1 font-medium" > Display Pictu…" at bounding box center [171, 196] width 267 height 288
click at [266, 187] on div "< div > < div class = "text-slate-800 text-sm mb-1 font-medium" > Display Pictu…" at bounding box center [171, 196] width 267 height 288
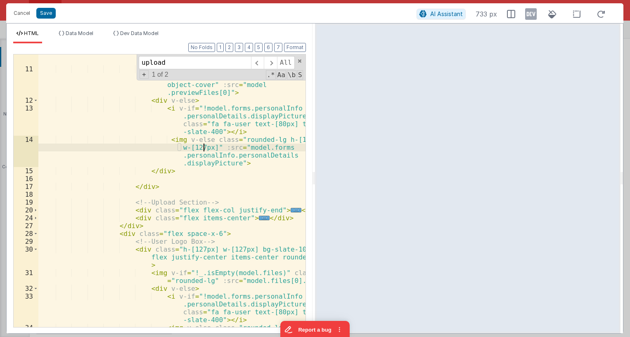
scroll to position [149, 0]
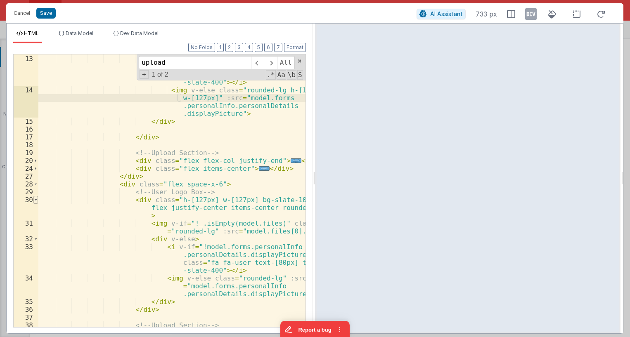
click at [35, 200] on span at bounding box center [35, 200] width 5 height 8
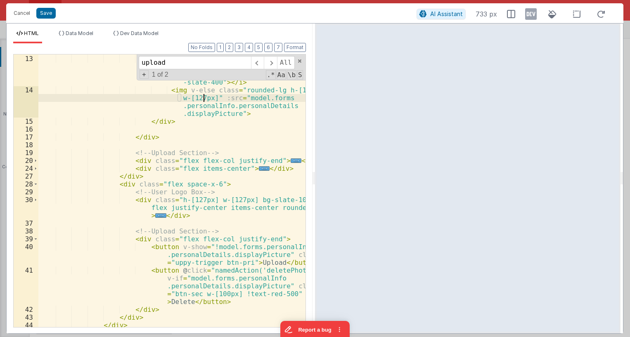
click at [160, 200] on div "< div v-else > < i v-if = "!model.forms.personalInfo .personalDetails.displayPi…" at bounding box center [171, 191] width 267 height 288
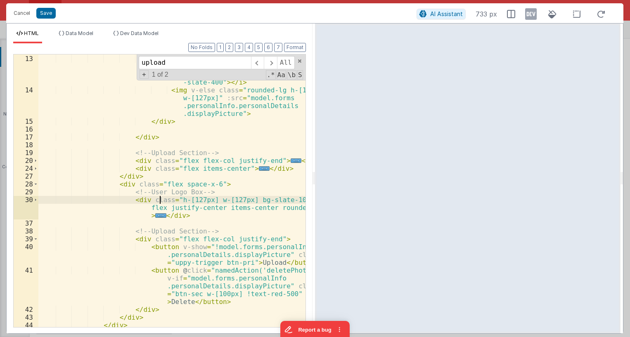
click at [160, 200] on div "< div v-else > < i v-if = "!model.forms.personalInfo .personalDetails.displayPi…" at bounding box center [171, 191] width 267 height 288
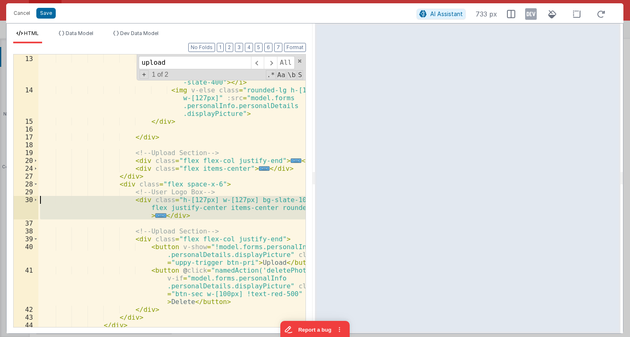
click at [160, 200] on div "< div v-else > < i v-if = "!model.forms.personalInfo .personalDetails.displayPi…" at bounding box center [171, 191] width 267 height 288
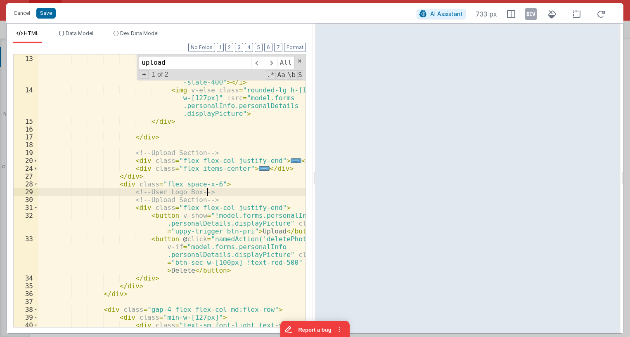
click at [180, 194] on div "< div v-else > < i v-if = "!model.forms.personalInfo .personalDetails.displayPi…" at bounding box center [171, 195] width 267 height 296
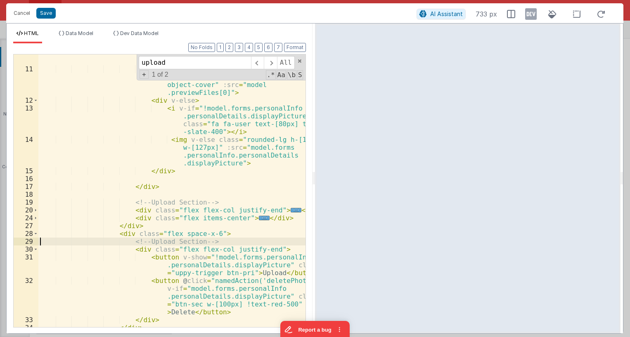
scroll to position [99, 0]
click at [259, 218] on span "..." at bounding box center [264, 218] width 11 height 5
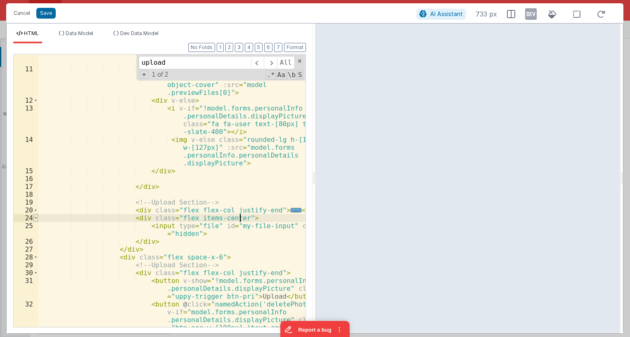
click at [37, 219] on span at bounding box center [35, 218] width 5 height 8
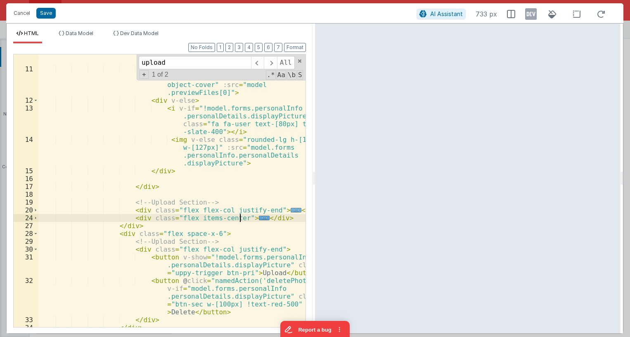
click at [291, 209] on span "..." at bounding box center [296, 210] width 11 height 5
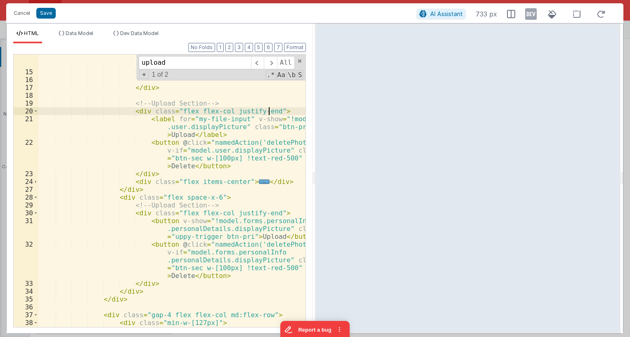
scroll to position [198, 0]
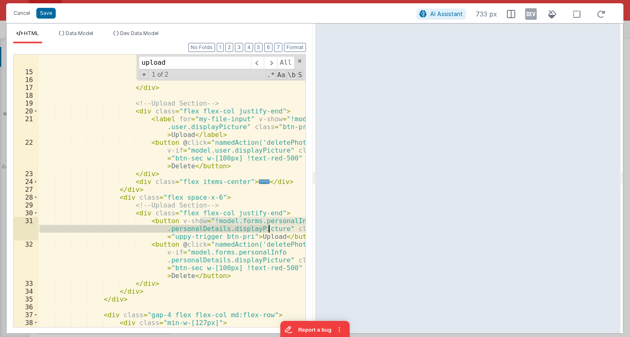
drag, startPoint x: 201, startPoint y: 222, endPoint x: 269, endPoint y: 231, distance: 68.7
click at [269, 231] on div "< img v-else class = "rounded-lg h-[127px] w-[127px]" :src = "model.forms .pers…" at bounding box center [171, 197] width 267 height 320
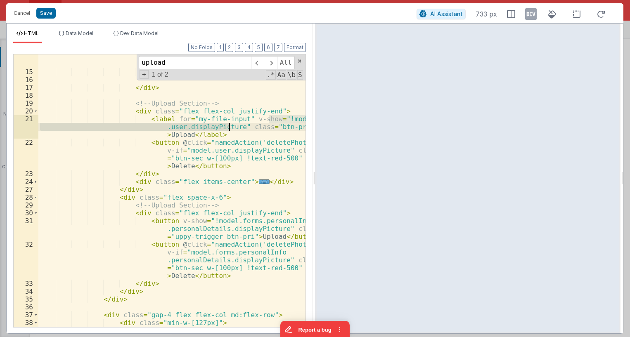
drag, startPoint x: 269, startPoint y: 119, endPoint x: 229, endPoint y: 125, distance: 40.4
click at [229, 125] on div "< img v-else class = "rounded-lg h-[127px] w-[127px]" :src = "model.forms .pers…" at bounding box center [171, 197] width 267 height 320
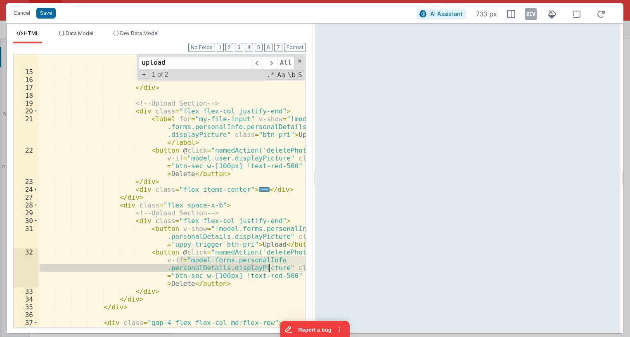
drag, startPoint x: 177, startPoint y: 260, endPoint x: 269, endPoint y: 271, distance: 92.3
click at [269, 271] on div "< img v-else class = "rounded-lg h-[127px] w-[127px]" :src = "model.forms .pers…" at bounding box center [171, 193] width 267 height 312
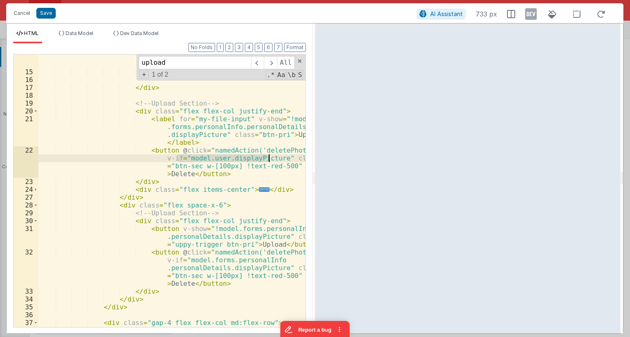
drag, startPoint x: 178, startPoint y: 158, endPoint x: 269, endPoint y: 161, distance: 90.4
click at [269, 161] on div "< img v-else class = "rounded-lg h-[127px] w-[127px]" :src = "model.forms .pers…" at bounding box center [171, 193] width 267 height 312
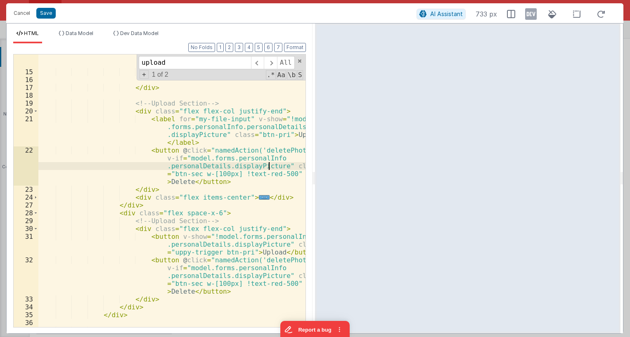
click at [119, 214] on div "< img v-else class = "rounded-lg h-[127px] w-[127px]" :src = "model.forms .pers…" at bounding box center [171, 193] width 267 height 312
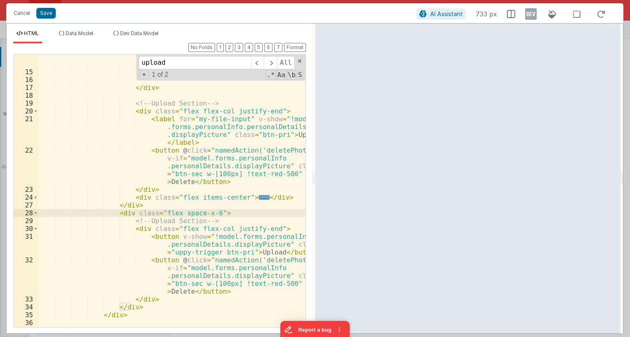
click at [33, 215] on div "28" at bounding box center [26, 213] width 25 height 8
click at [34, 214] on span at bounding box center [35, 213] width 5 height 8
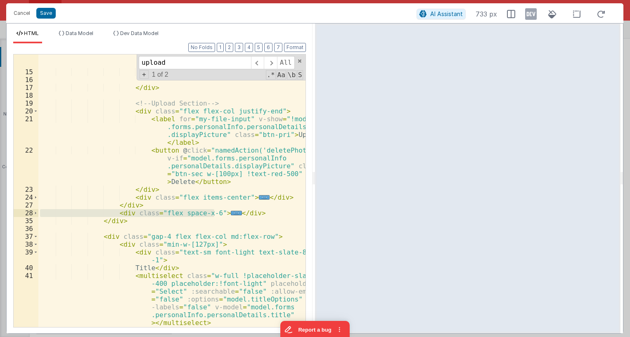
click at [151, 214] on div "< img v-else class = "rounded-lg h-[127px] w-[127px]" :src = "model.forms .pers…" at bounding box center [171, 190] width 267 height 273
click at [151, 214] on div "< img v-else class = "rounded-lg h-[127px] w-[127px]" :src = "model.forms .pers…" at bounding box center [171, 193] width 267 height 312
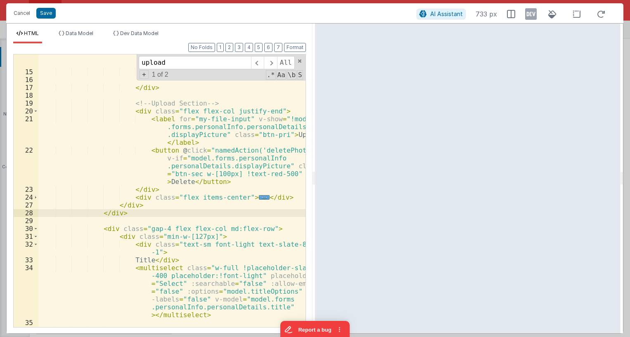
click at [189, 203] on div "< img v-else class = "rounded-lg h-[127px] w-[127px]" :src = "model.forms .pers…" at bounding box center [171, 193] width 267 height 312
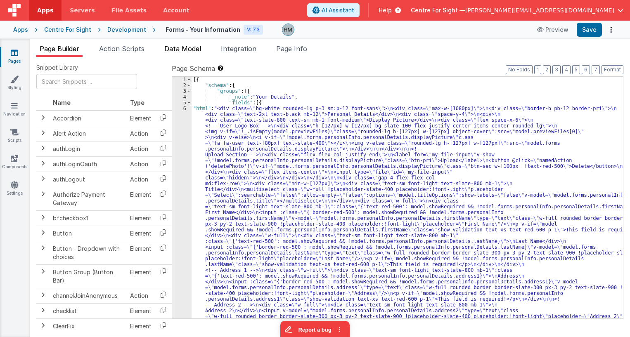
click at [194, 52] on span "Data Model" at bounding box center [182, 49] width 37 height 8
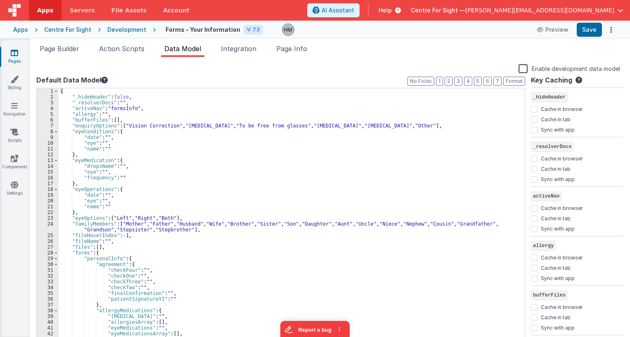
click at [175, 90] on div "{ "_hideHeader" : false , "_resolverDocs" : "" , "activeNav" : "formsInfo" , "a…" at bounding box center [292, 221] width 466 height 267
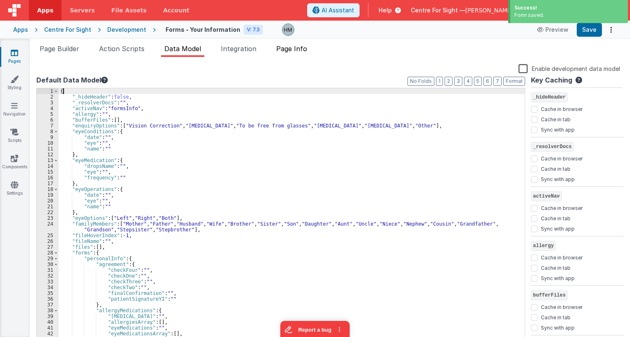
click at [291, 54] on li "Page Info" at bounding box center [292, 50] width 38 height 13
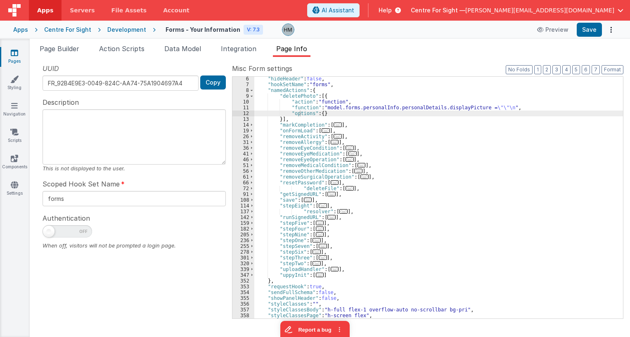
scroll to position [0, 0]
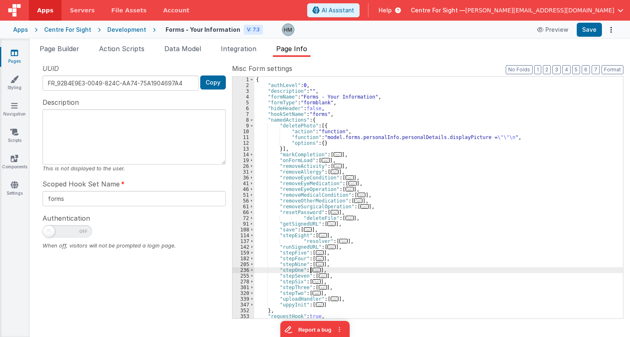
click at [316, 269] on span "..." at bounding box center [316, 270] width 8 height 5
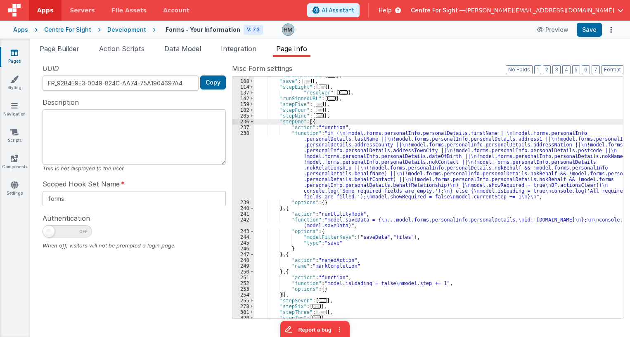
scroll to position [149, 0]
click at [399, 237] on div ""getSignedURL" : [ ... ] , "save" : [ ... ] , "stepEight" : [ ... ] , "resolver…" at bounding box center [438, 199] width 368 height 253
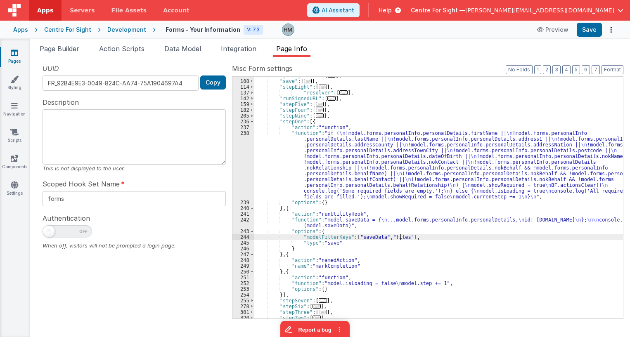
click at [399, 237] on div ""getSignedURL" : [ ... ] , "save" : [ ... ] , "stepEight" : [ ... ] , "resolver…" at bounding box center [438, 199] width 368 height 253
click at [408, 233] on div ""getSignedURL" : [ ... ] , "save" : [ ... ] , "stepEight" : [ ... ] , "resolver…" at bounding box center [438, 199] width 368 height 253
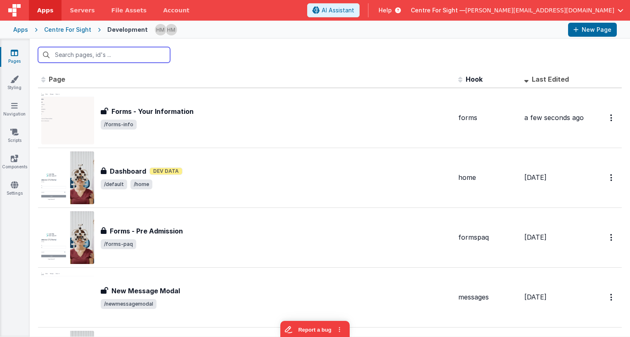
click at [118, 54] on input "text" at bounding box center [104, 55] width 132 height 16
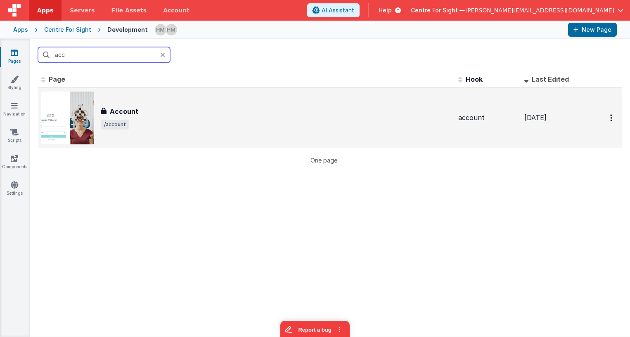
type input "acc"
click at [221, 106] on div "Account Account /account" at bounding box center [246, 118] width 410 height 53
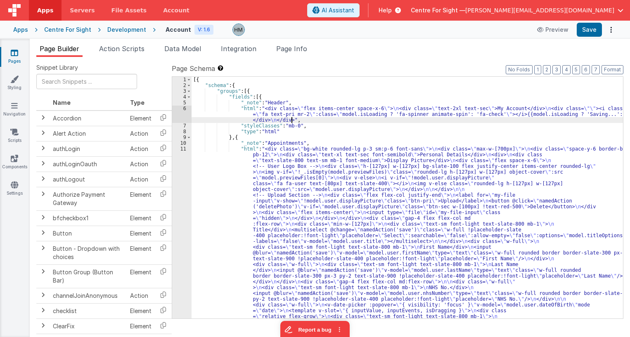
click at [289, 59] on div "Snippet Library Name Type Accordion Element Alert Action Action authLogin Actio…" at bounding box center [330, 203] width 600 height 293
click at [289, 50] on span "Page Info" at bounding box center [291, 49] width 31 height 8
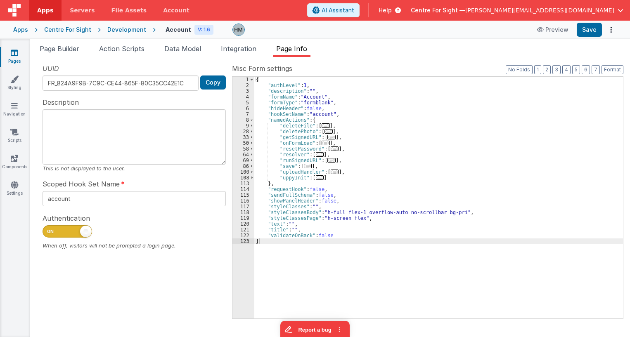
click at [333, 172] on span "..." at bounding box center [335, 172] width 8 height 5
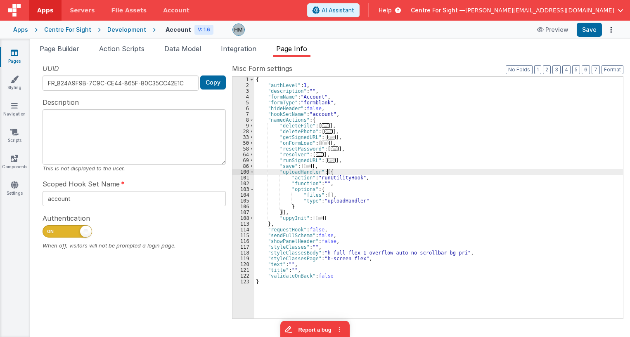
click at [317, 217] on span "..." at bounding box center [320, 218] width 8 height 5
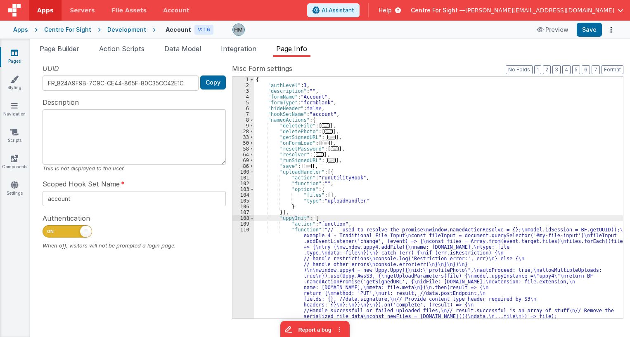
click at [279, 238] on div "{ "authLevel" : 1 , "description" : "" , "formName" : "Account" , "formType" : …" at bounding box center [438, 253] width 368 height 352
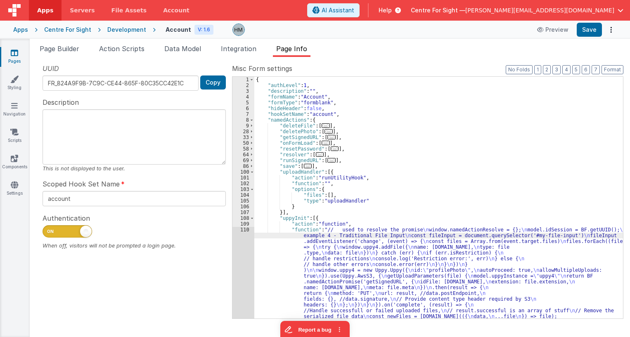
click at [244, 231] on div "110" at bounding box center [243, 279] width 22 height 104
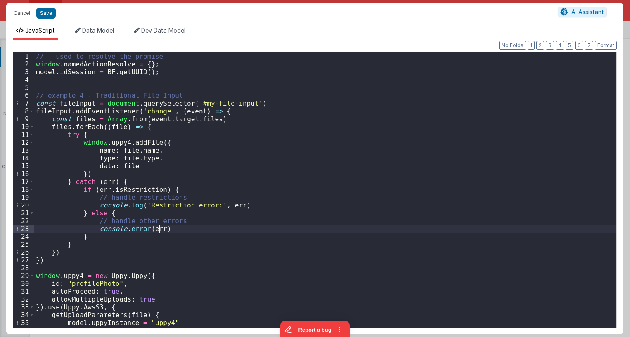
click at [241, 232] on div "// used to resolve the promise window . namedActionResolve = { } ; model . idSe…" at bounding box center [325, 197] width 582 height 291
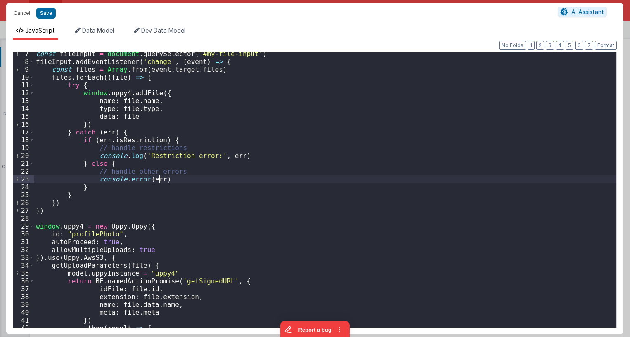
scroll to position [149, 0]
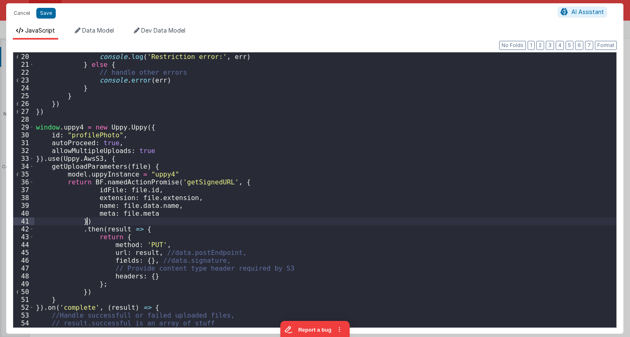
click at [249, 223] on div "// handle restrictions console . log ( 'Restriction error:' , err ) } else { //…" at bounding box center [325, 190] width 582 height 291
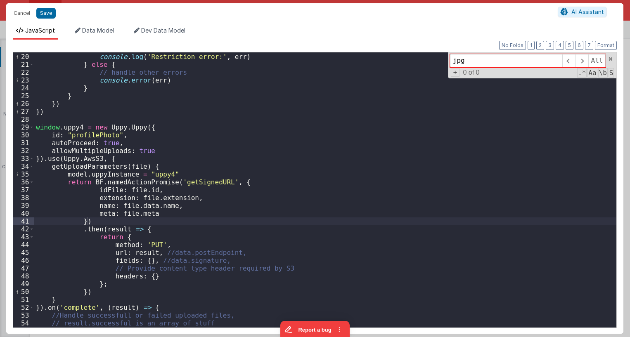
scroll to position [242, 0]
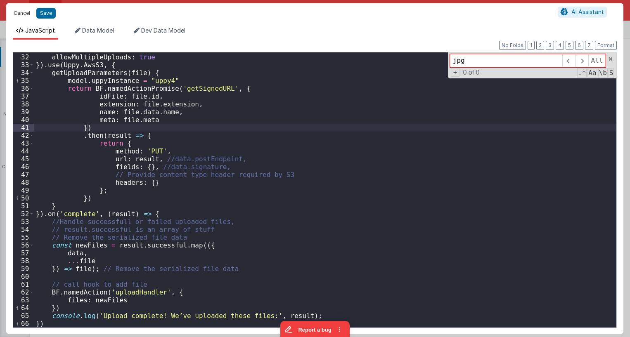
type input "jpg"
click at [21, 14] on button "Cancel" at bounding box center [21, 13] width 25 height 12
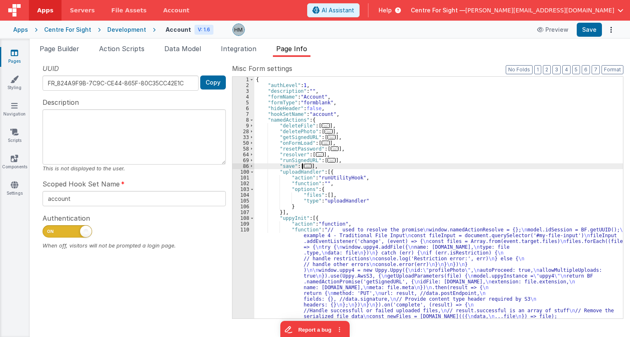
click at [306, 167] on span "..." at bounding box center [308, 166] width 8 height 5
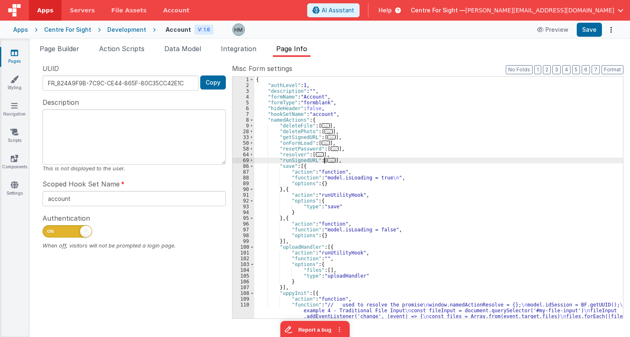
click at [327, 163] on span "..." at bounding box center [331, 160] width 8 height 5
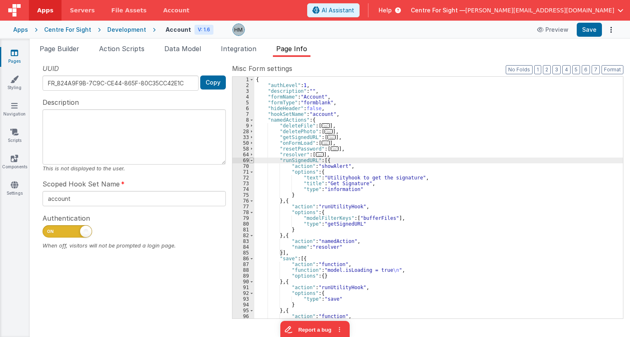
click at [250, 161] on span at bounding box center [251, 161] width 5 height 6
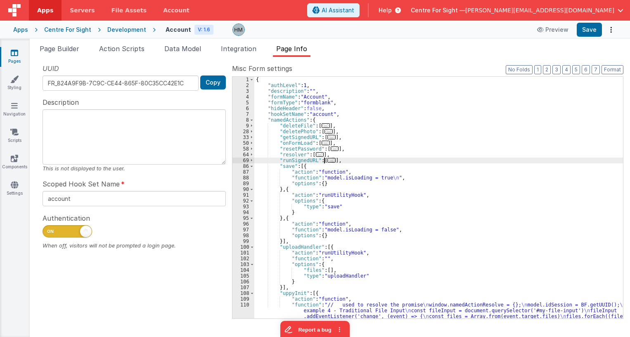
click at [253, 170] on div "1 2 3 4 5 6 7 8 9 28 33 50 58 64 69 86 87 88 89 90 91 92 93 94 95 96 97 98 99 1…" at bounding box center [243, 253] width 22 height 352
click at [252, 170] on div "87" at bounding box center [243, 172] width 22 height 6
click at [252, 166] on span at bounding box center [251, 166] width 5 height 6
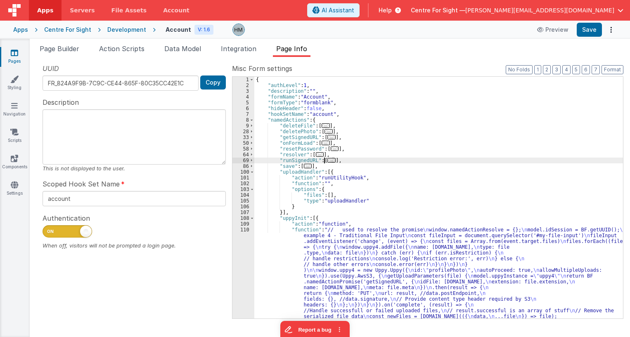
click at [250, 176] on div "101" at bounding box center [243, 178] width 22 height 6
click at [250, 173] on span at bounding box center [252, 172] width 5 height 6
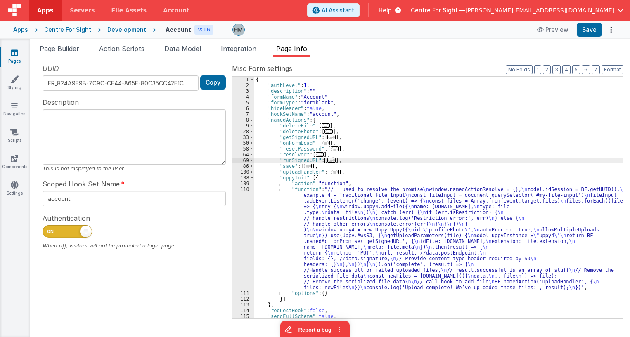
click at [252, 181] on div "109" at bounding box center [243, 184] width 22 height 6
click at [252, 180] on span at bounding box center [252, 178] width 5 height 6
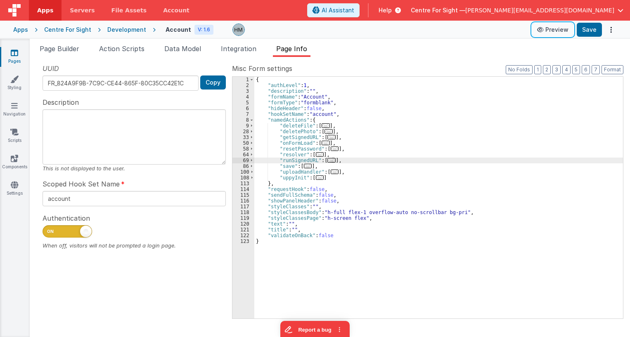
click at [565, 31] on button "Preview" at bounding box center [552, 29] width 41 height 13
click at [331, 174] on span "..." at bounding box center [335, 172] width 8 height 5
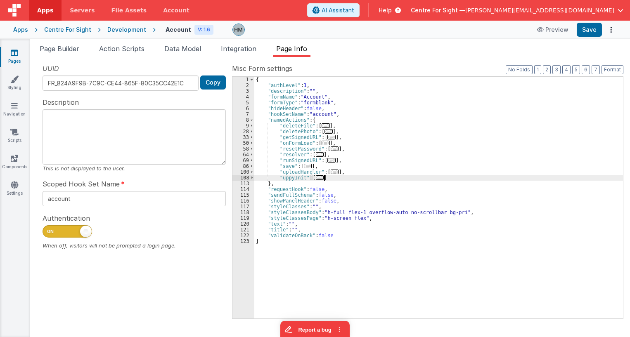
click at [333, 172] on span "..." at bounding box center [335, 172] width 8 height 5
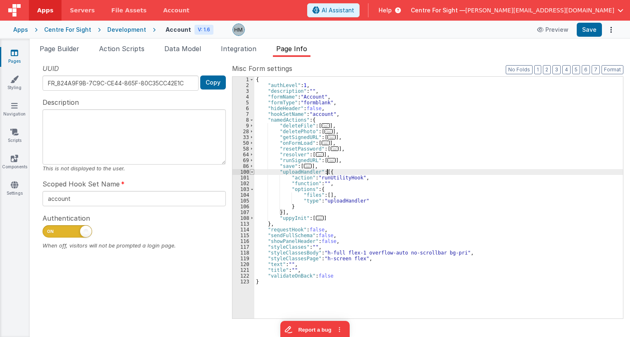
click at [251, 175] on span at bounding box center [252, 172] width 5 height 6
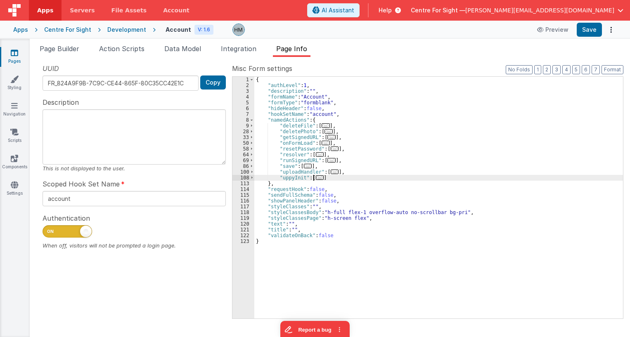
click at [312, 179] on div "{ "authLevel" : 1 , "description" : "" , "formName" : "Account" , "formType" : …" at bounding box center [438, 203] width 368 height 253
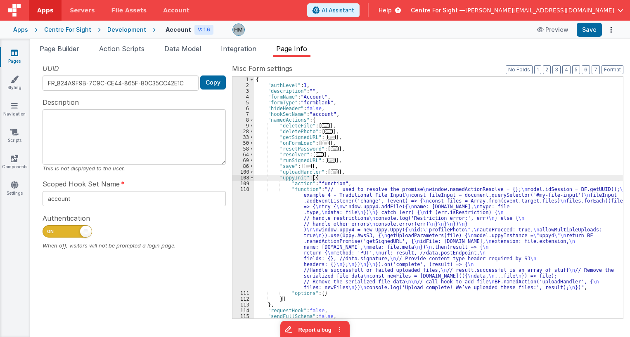
click at [274, 203] on div "{ "authLevel" : 1 , "description" : "" , "formName" : "Account" , "formType" : …" at bounding box center [438, 203] width 368 height 253
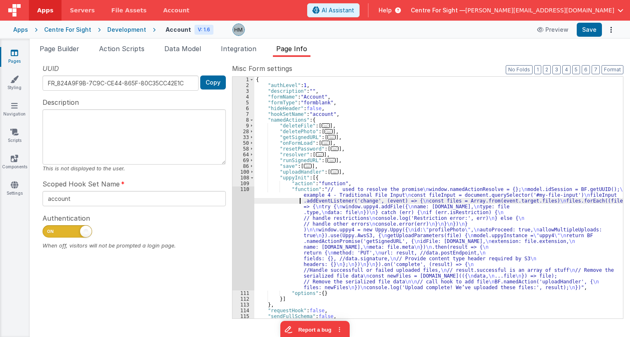
click at [246, 189] on div "110" at bounding box center [243, 239] width 22 height 104
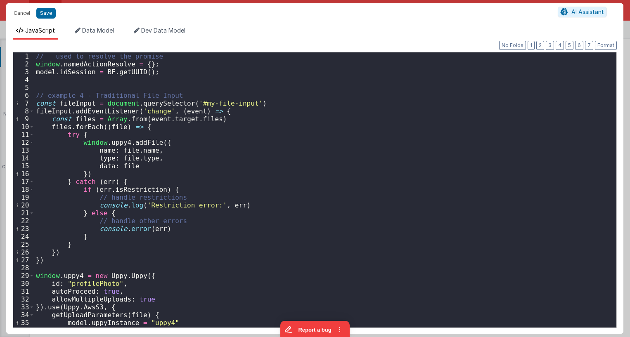
scroll to position [0, 0]
click at [21, 16] on button "Cancel" at bounding box center [21, 13] width 25 height 12
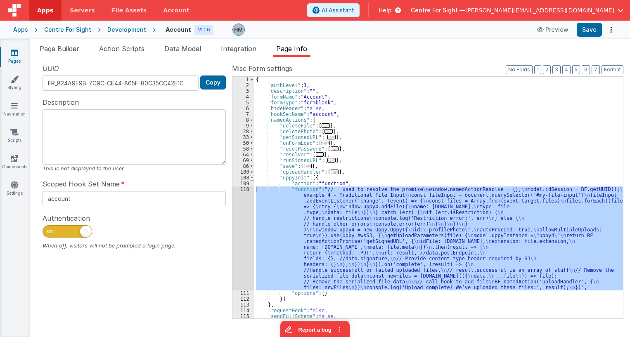
click at [253, 177] on span at bounding box center [252, 178] width 5 height 6
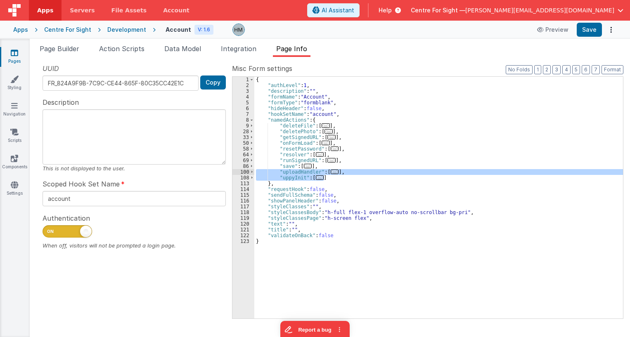
drag, startPoint x: 329, startPoint y: 177, endPoint x: 255, endPoint y: 172, distance: 74.4
click at [255, 172] on div "{ "authLevel" : 1 , "description" : "" , "formName" : "Account" , "formType" : …" at bounding box center [438, 203] width 368 height 253
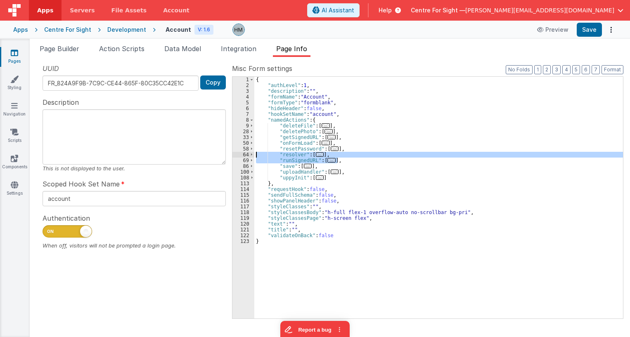
drag, startPoint x: 344, startPoint y: 159, endPoint x: 242, endPoint y: 157, distance: 102.0
click at [254, 157] on div "{ "authLevel" : 1 , "description" : "" , "formName" : "Account" , "formType" : …" at bounding box center [438, 198] width 368 height 242
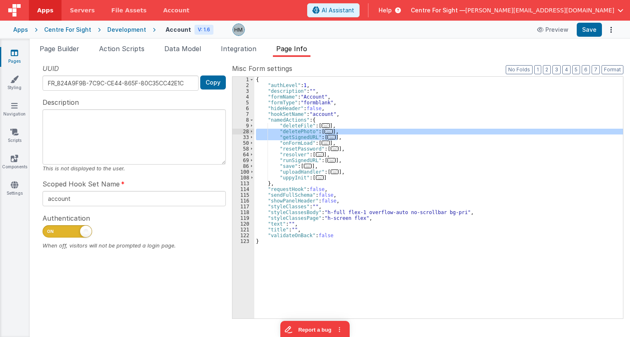
drag, startPoint x: 346, startPoint y: 136, endPoint x: 233, endPoint y: 130, distance: 113.2
click at [254, 130] on div "{ "authLevel" : 1 , "description" : "" , "formName" : "Account" , "formType" : …" at bounding box center [438, 198] width 368 height 242
click at [327, 130] on div "{ "authLevel" : 1 , "description" : "" , "formName" : "Account" , "formType" : …" at bounding box center [438, 198] width 368 height 242
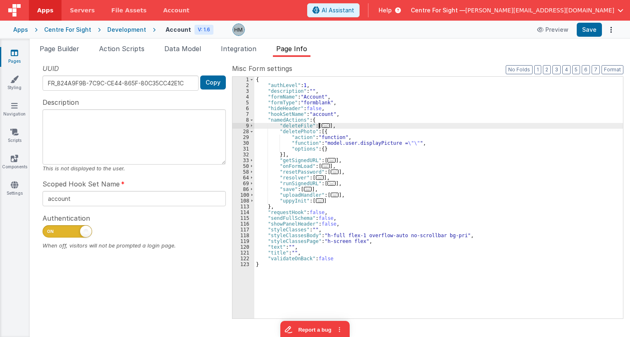
click at [322, 125] on span "..." at bounding box center [325, 125] width 8 height 5
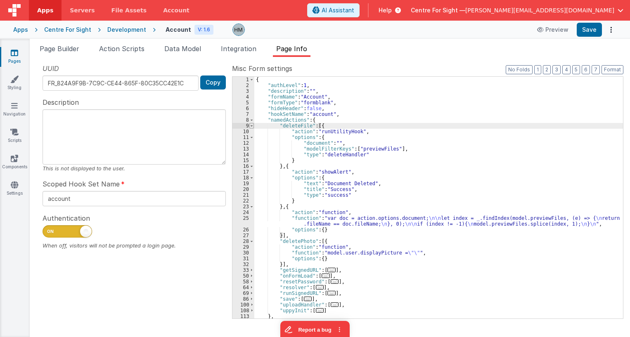
click at [250, 125] on span at bounding box center [251, 126] width 5 height 6
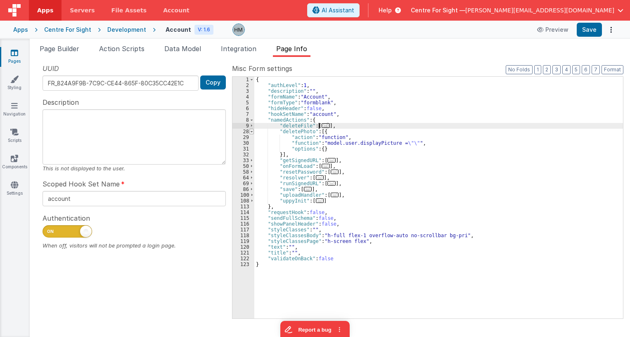
click at [251, 130] on span at bounding box center [251, 132] width 5 height 6
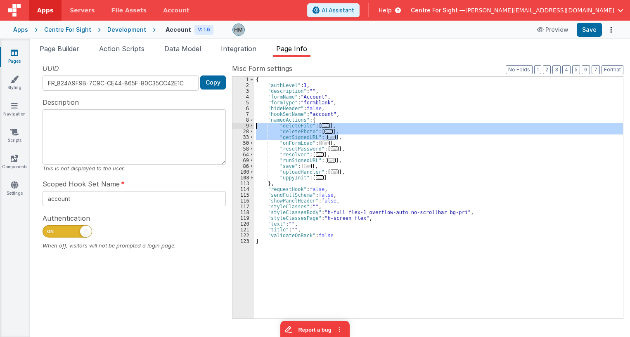
drag, startPoint x: 343, startPoint y: 136, endPoint x: 243, endPoint y: 123, distance: 101.4
click at [254, 126] on div "{ "authLevel" : 1 , "description" : "" , "formName" : "Account" , "formType" : …" at bounding box center [438, 198] width 368 height 242
click at [52, 52] on span "Page Builder" at bounding box center [60, 49] width 40 height 8
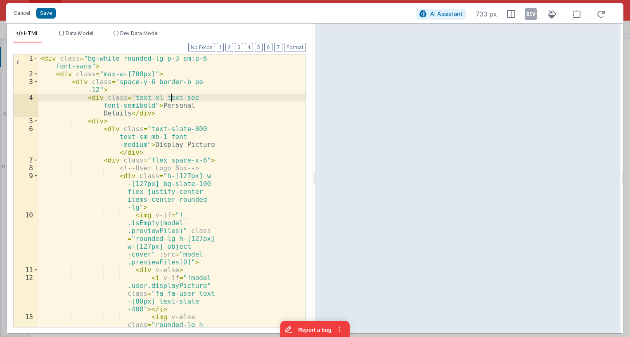
click at [170, 96] on div "< div class = "bg-white rounded-lg p-3 sm:p-6 font-sans" > < div class = "max-w…" at bounding box center [171, 226] width 267 height 345
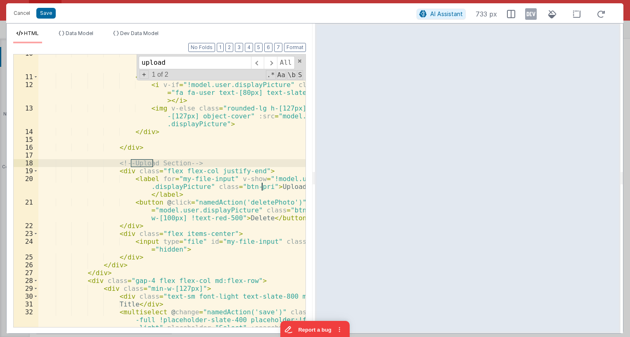
scroll to position [149, 0]
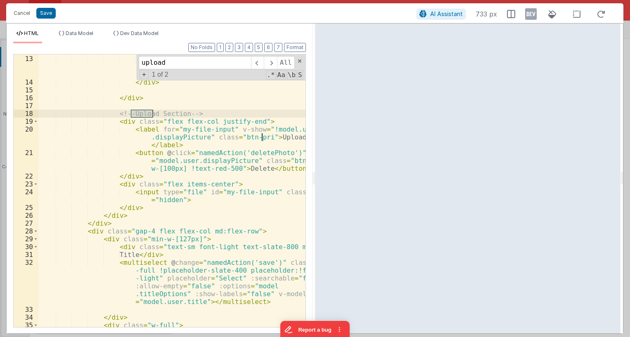
type input "upload"
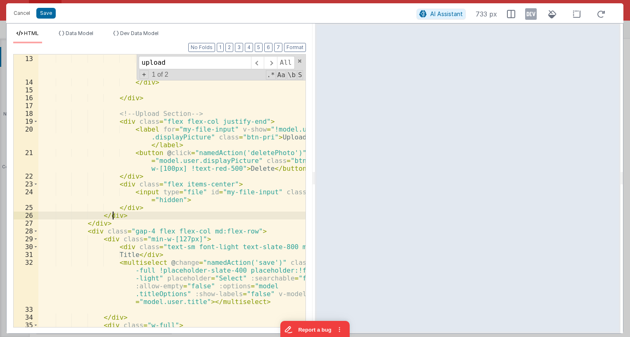
click at [112, 215] on div "< i v-if = "!model.user.displayPicture" class = "fa fa-user text-[80px] text-sl…" at bounding box center [171, 183] width 267 height 304
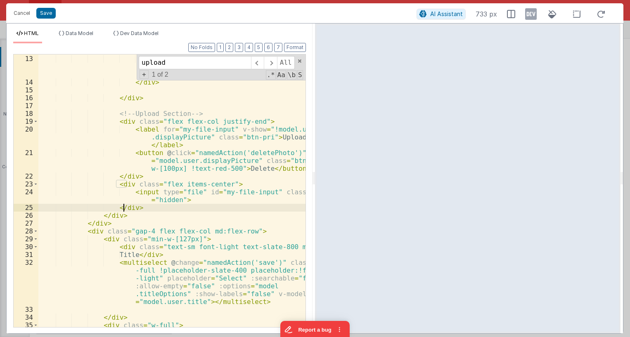
click at [123, 206] on div "< i v-if = "!model.user.displayPicture" class = "fa fa-user text-[80px] text-sl…" at bounding box center [171, 183] width 267 height 304
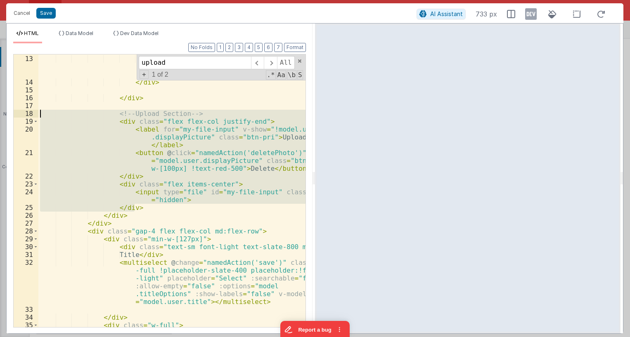
drag, startPoint x: 142, startPoint y: 205, endPoint x: 14, endPoint y: 114, distance: 157.1
click at [38, 114] on div "< i v-if = "!model.user.displayPicture" class = "fa fa-user text-[80px] text-sl…" at bounding box center [171, 190] width 267 height 273
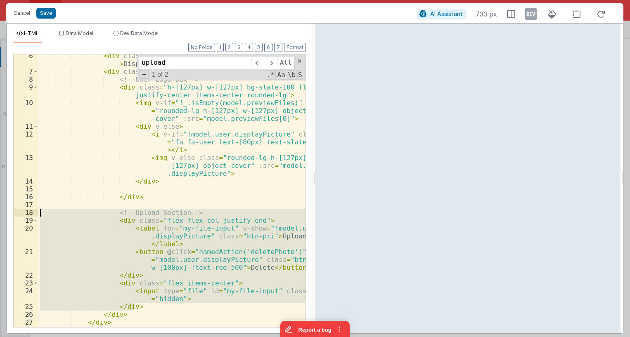
scroll to position [0, 0]
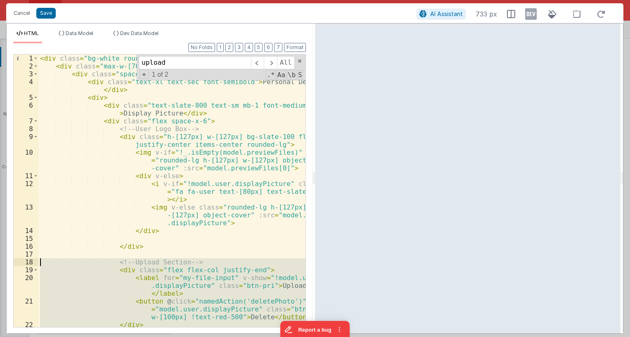
click at [128, 246] on div "< div class = "bg-white rounded-lg p-3 sm:p-6 font-sans" > < div class = "max-w…" at bounding box center [171, 198] width 267 height 288
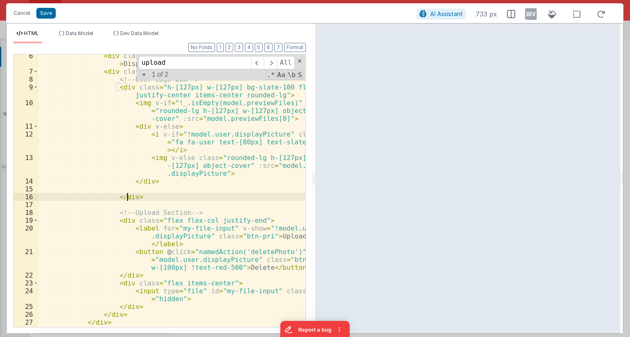
scroll to position [99, 0]
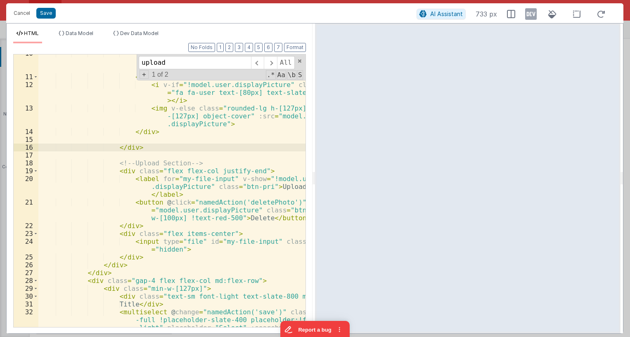
click at [121, 170] on div "< img v-if = "!_.isEmpty(model.previewFiles)" class = "rounded-lg h-[127px] w-[…" at bounding box center [171, 221] width 267 height 343
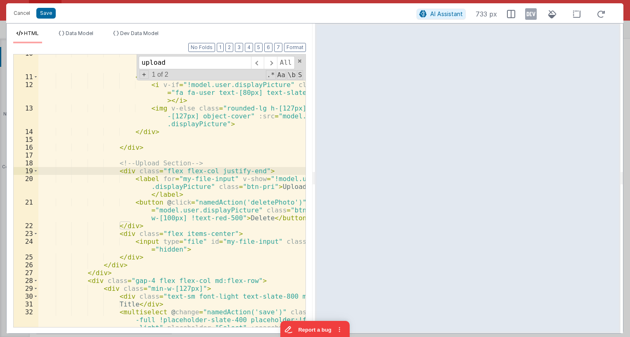
click at [110, 264] on div "< img v-if = "!_.isEmpty(model.previewFiles)" class = "rounded-lg h-[127px] w-[…" at bounding box center [171, 221] width 267 height 343
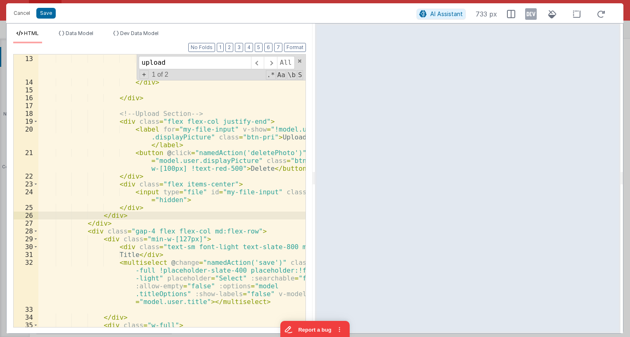
scroll to position [0, 0]
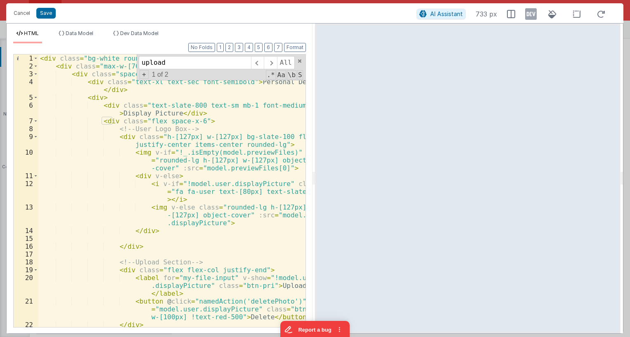
click at [33, 120] on div "7" at bounding box center [26, 121] width 25 height 8
click at [37, 121] on span at bounding box center [35, 121] width 5 height 8
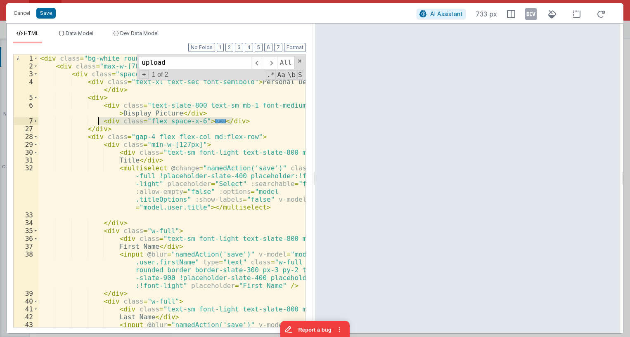
drag, startPoint x: 241, startPoint y: 120, endPoint x: 98, endPoint y: 121, distance: 143.2
click at [98, 121] on div "< div class = "bg-white rounded-lg p-3 sm:p-6 font-sans" > < div class = "max-w…" at bounding box center [171, 214] width 267 height 320
click at [208, 120] on div "< div class = "bg-white rounded-lg p-3 sm:p-6 font-sans" > < div class = "max-w…" at bounding box center [171, 190] width 267 height 273
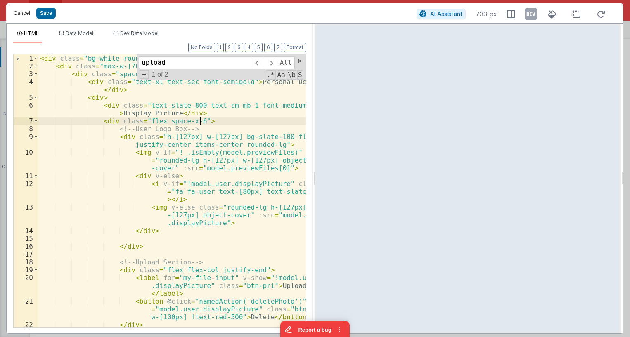
drag, startPoint x: 19, startPoint y: 17, endPoint x: 104, endPoint y: 18, distance: 85.0
click at [19, 17] on button "Cancel" at bounding box center [21, 13] width 25 height 12
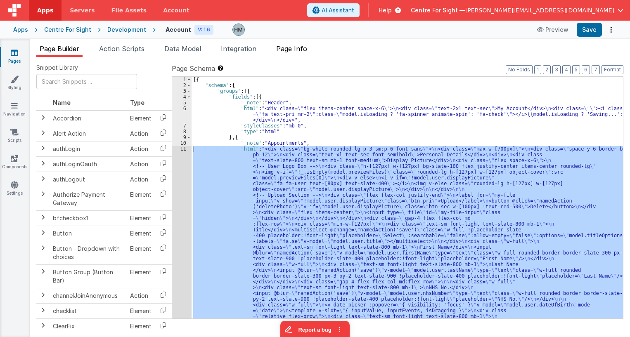
click at [300, 49] on span "Page Info" at bounding box center [291, 49] width 31 height 8
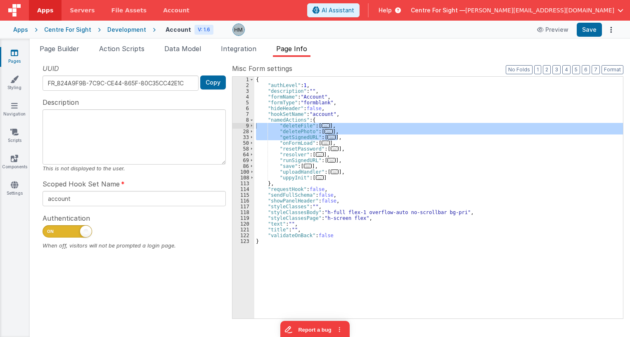
click at [317, 178] on span "..." at bounding box center [320, 177] width 8 height 5
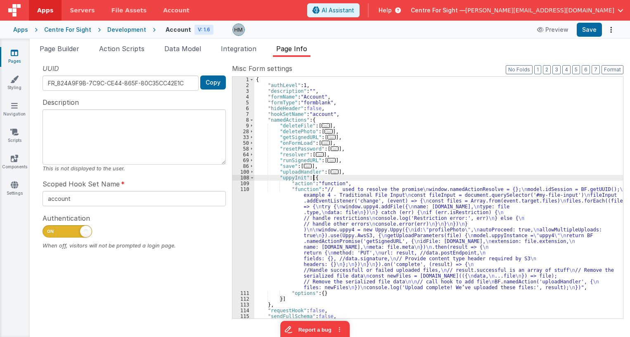
click at [295, 198] on div "{ "authLevel" : 1 , "description" : "" , "formName" : "Account" , "formType" : …" at bounding box center [438, 203] width 368 height 253
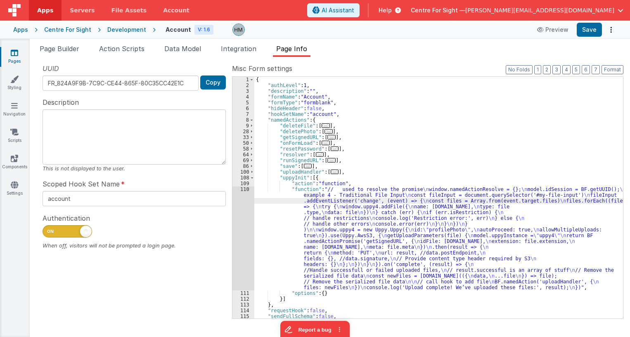
click at [246, 189] on div "110" at bounding box center [243, 239] width 22 height 104
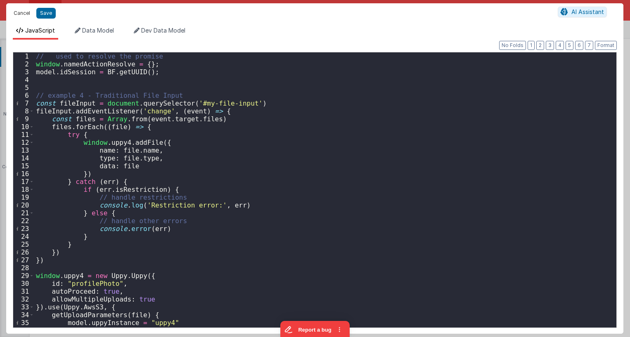
drag, startPoint x: 25, startPoint y: 14, endPoint x: 203, endPoint y: 62, distance: 184.9
click at [26, 14] on button "Cancel" at bounding box center [21, 13] width 25 height 12
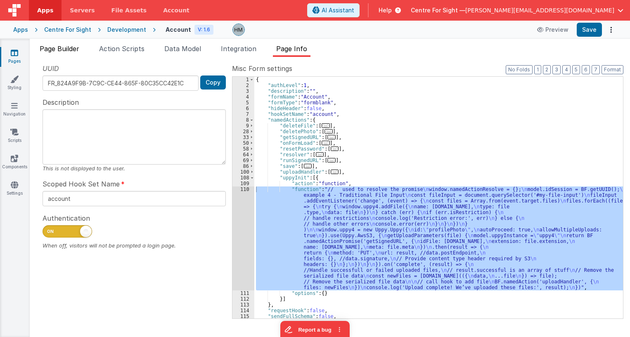
click at [60, 49] on span "Page Builder" at bounding box center [60, 49] width 40 height 8
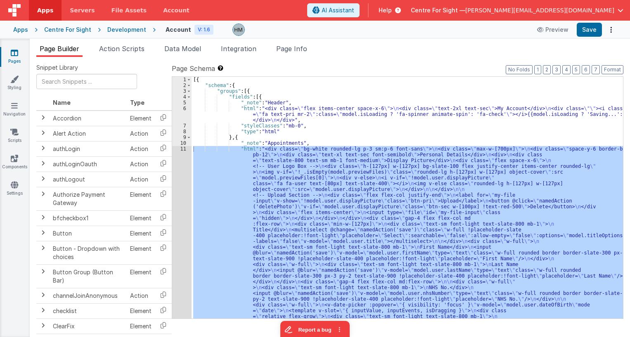
click at [19, 31] on div "Apps" at bounding box center [20, 30] width 15 height 8
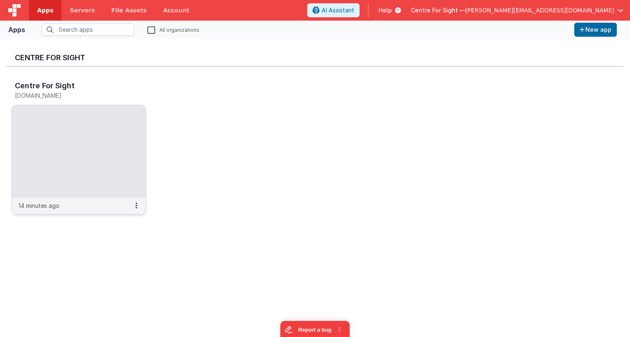
click at [77, 142] on img at bounding box center [79, 151] width 134 height 92
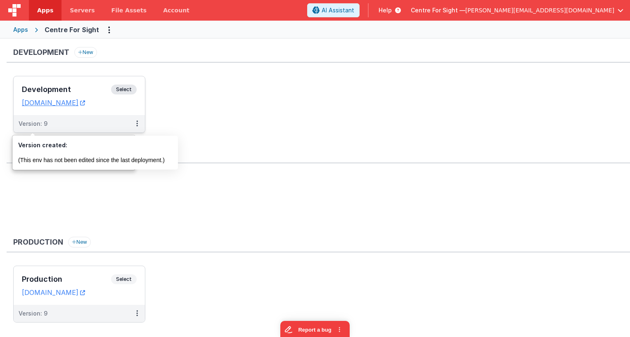
click at [98, 84] on div "Development Select URLs [DOMAIN_NAME]" at bounding box center [79, 95] width 131 height 39
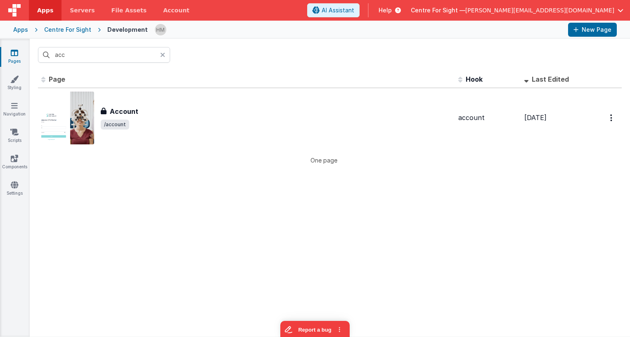
click at [165, 56] on div at bounding box center [165, 55] width 10 height 16
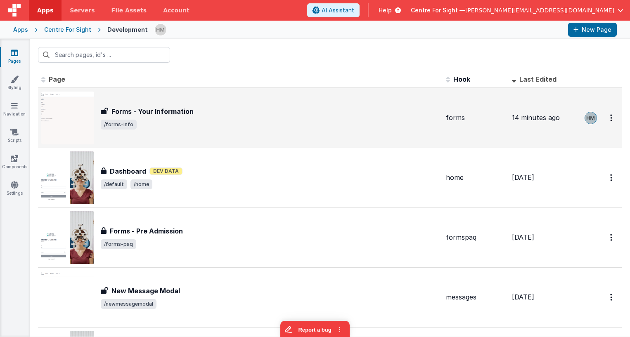
click at [214, 107] on div "Forms - Your Information" at bounding box center [270, 111] width 338 height 10
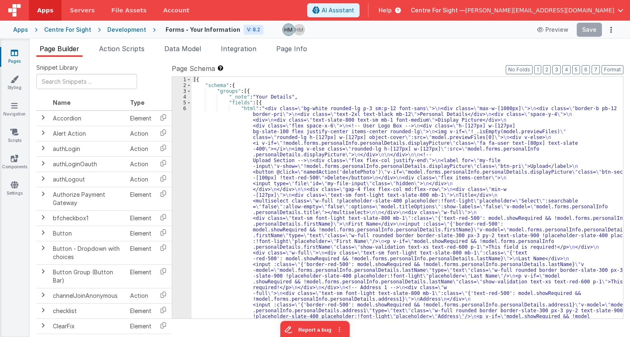
click at [127, 29] on div "Development" at bounding box center [126, 30] width 39 height 8
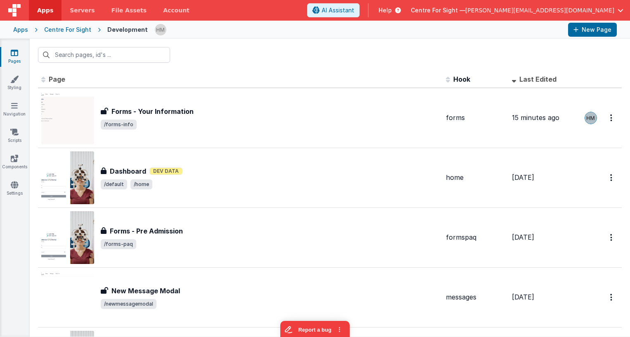
click at [72, 31] on div "Centre For Sight" at bounding box center [67, 30] width 47 height 8
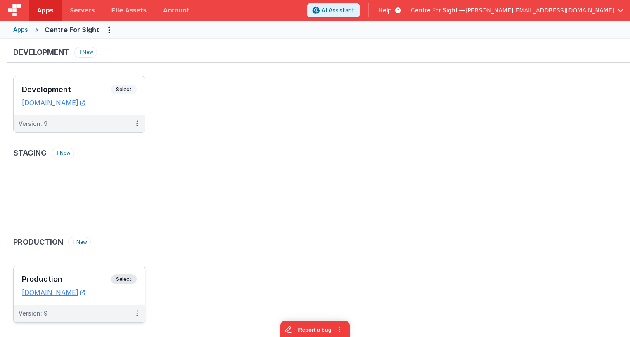
click at [77, 274] on div "Production Select URLs [DOMAIN_NAME]" at bounding box center [79, 285] width 131 height 39
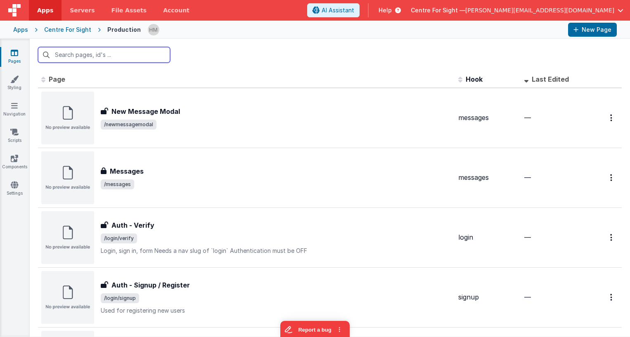
click at [133, 60] on input "text" at bounding box center [104, 55] width 132 height 16
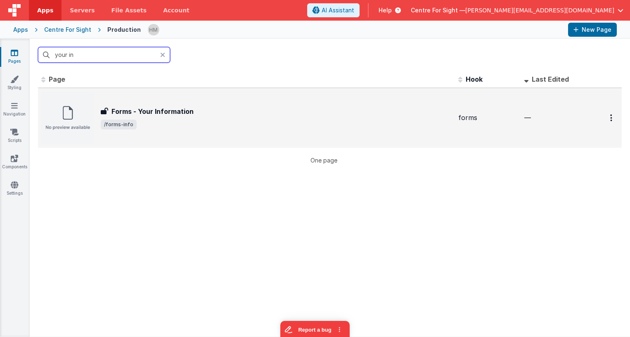
type input "your in"
click at [255, 102] on div "Forms - Your Information Forms - Your Information /forms-info" at bounding box center [246, 118] width 410 height 53
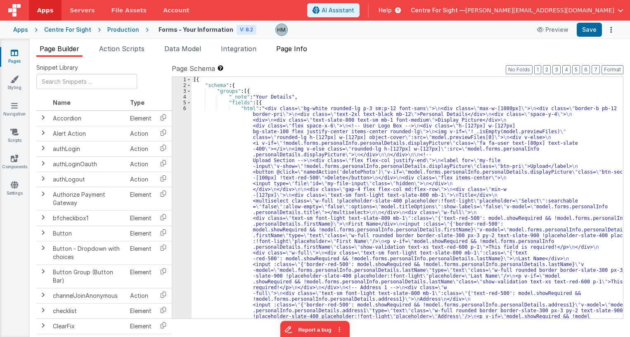
click at [307, 45] on span "Page Info" at bounding box center [291, 49] width 31 height 8
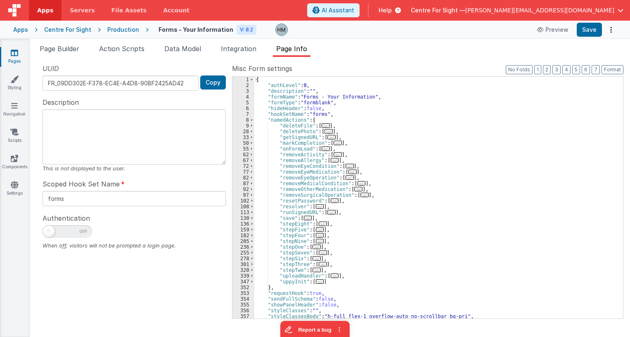
click at [331, 277] on span "..." at bounding box center [335, 276] width 8 height 5
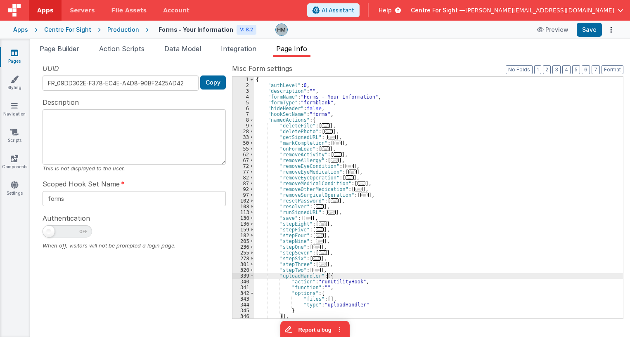
scroll to position [50, 0]
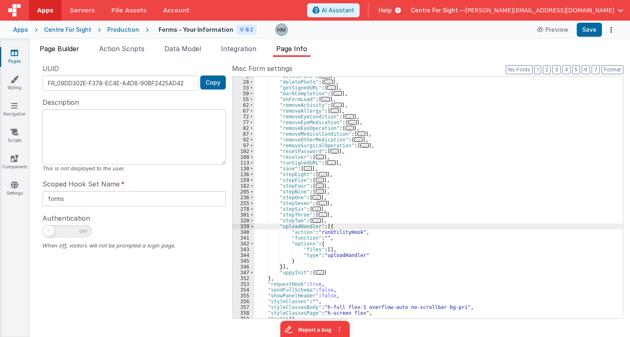
click at [69, 49] on span "Page Builder" at bounding box center [60, 49] width 40 height 8
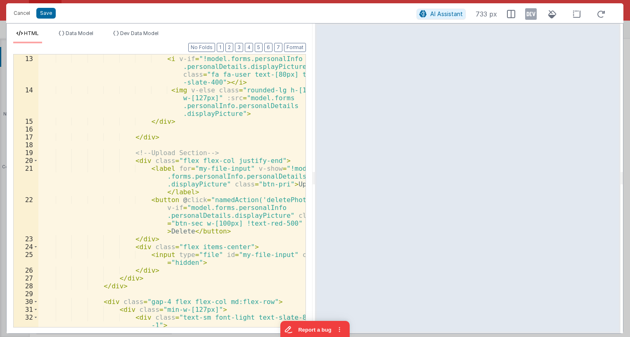
scroll to position [149, 0]
click at [19, 14] on button "Cancel" at bounding box center [21, 13] width 25 height 12
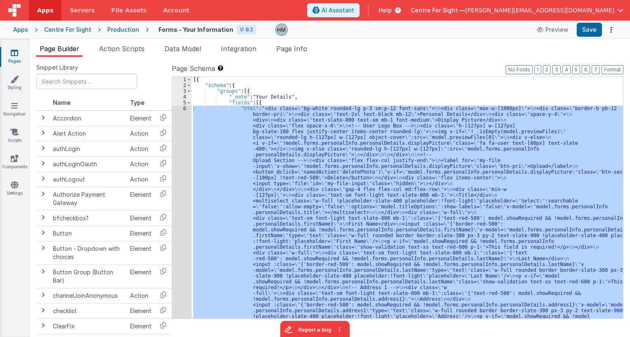
click at [125, 33] on div "Production" at bounding box center [123, 30] width 32 height 8
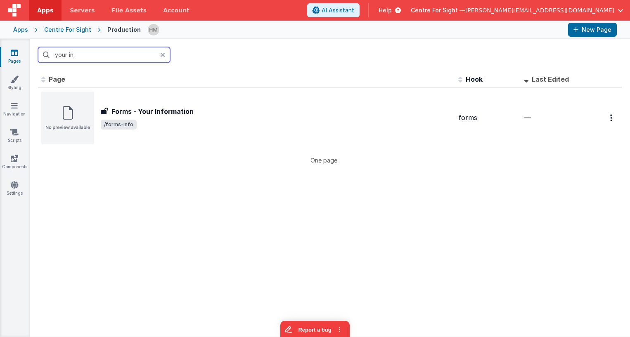
click at [113, 57] on input "your in" at bounding box center [104, 55] width 132 height 16
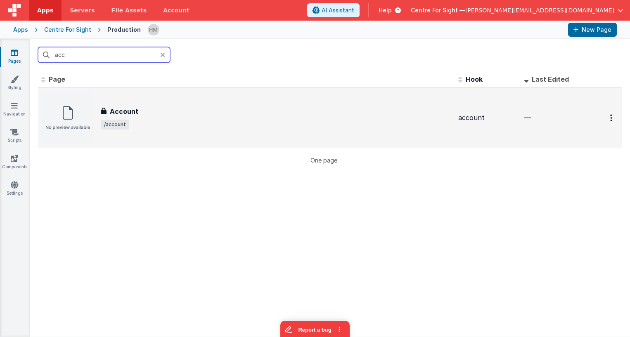
type input "acc"
click at [237, 114] on div "Account" at bounding box center [276, 111] width 351 height 10
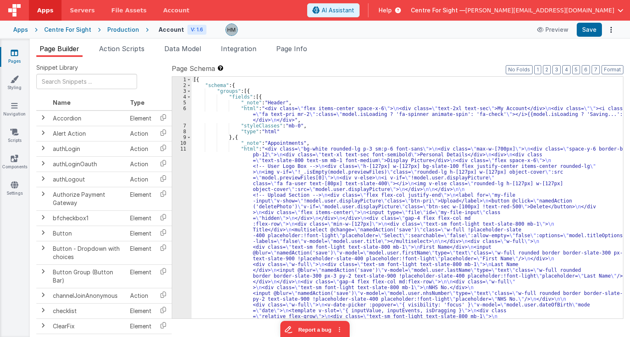
click at [292, 42] on div "Page Builder Action Scripts Data Model Integration Page Info Snippet Library Na…" at bounding box center [330, 188] width 600 height 298
click at [291, 48] on span "Page Info" at bounding box center [291, 49] width 31 height 8
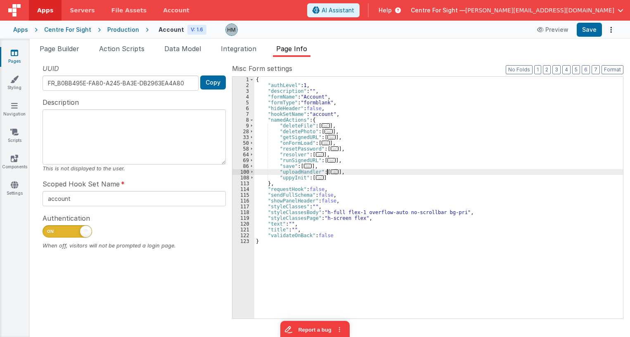
click at [332, 171] on span "..." at bounding box center [335, 172] width 8 height 5
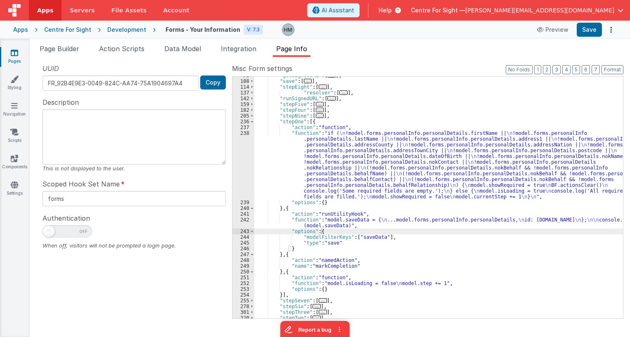
click at [379, 156] on div ""getSignedURL" : [ ... ] , "save" : [ ... ] , "stepEight" : [ ... ] , "resolver…" at bounding box center [438, 199] width 368 height 253
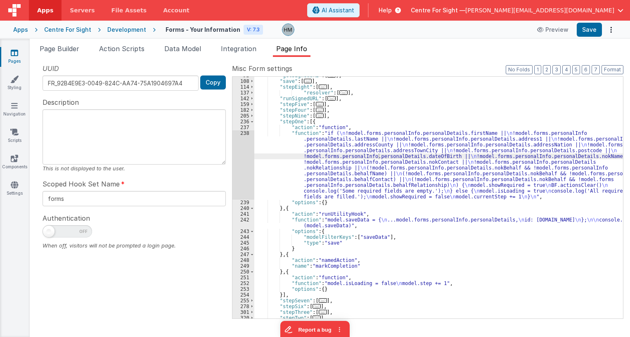
click at [131, 31] on div "Development" at bounding box center [126, 30] width 39 height 8
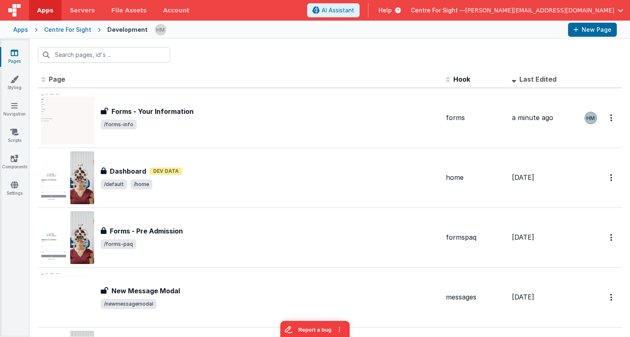
click at [13, 31] on div "Apps Centre For Sight Development New Page" at bounding box center [315, 30] width 630 height 18
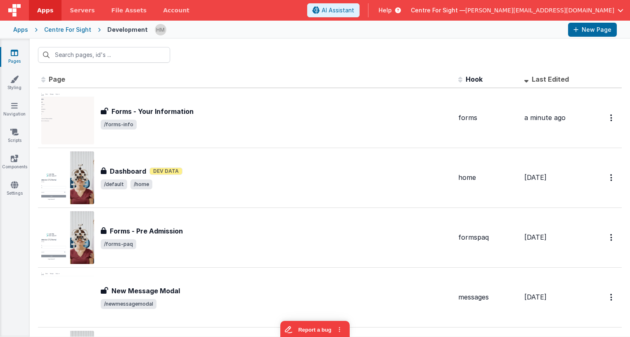
click at [19, 31] on div "Apps" at bounding box center [20, 30] width 15 height 8
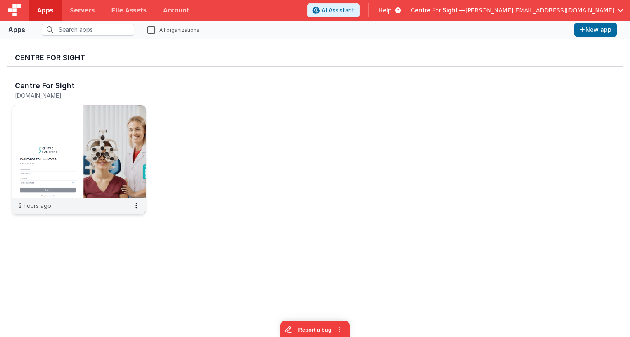
click at [134, 167] on img at bounding box center [79, 151] width 134 height 92
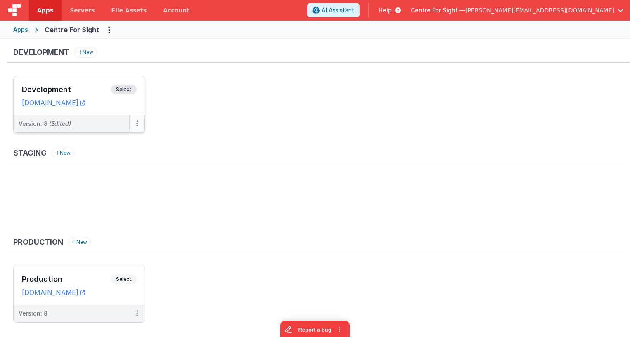
click at [135, 125] on button at bounding box center [137, 123] width 16 height 17
click at [115, 174] on link "Deploy..." at bounding box center [108, 172] width 73 height 15
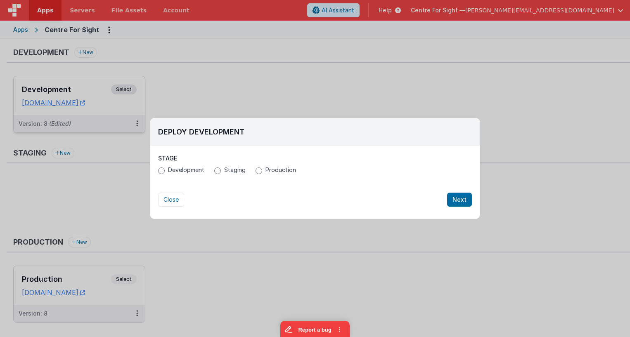
click at [272, 172] on span "Production" at bounding box center [280, 170] width 31 height 8
click at [262, 172] on input "Production" at bounding box center [258, 171] width 7 height 7
radio input "true"
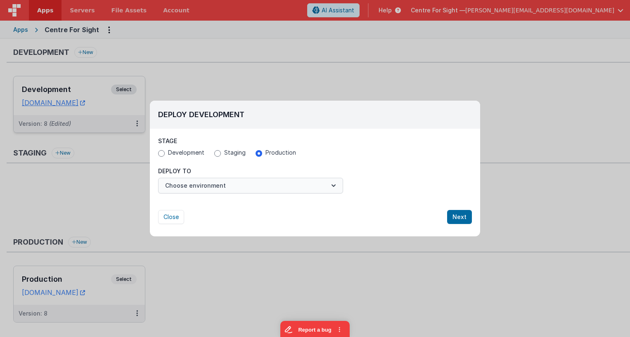
click at [241, 178] on div "Deploy To Choose environment" at bounding box center [250, 180] width 185 height 26
click at [239, 188] on button "Choose environment" at bounding box center [250, 186] width 185 height 16
click at [229, 203] on link "Production" at bounding box center [250, 205] width 185 height 15
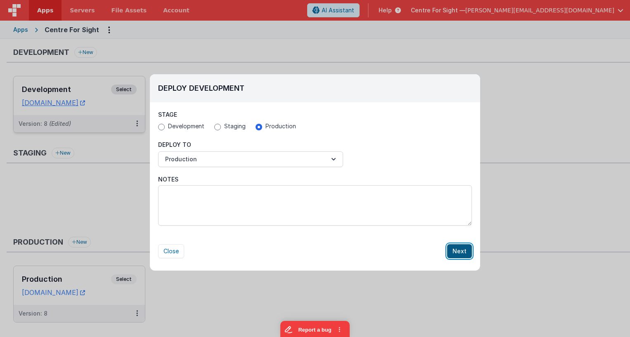
click at [461, 251] on button "Next" at bounding box center [459, 251] width 25 height 14
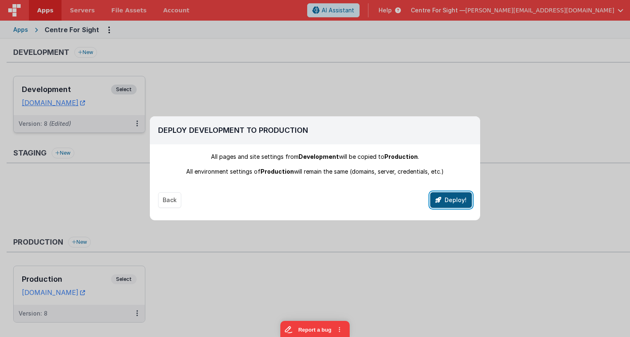
click at [454, 196] on button "Deploy!" at bounding box center [451, 200] width 42 height 16
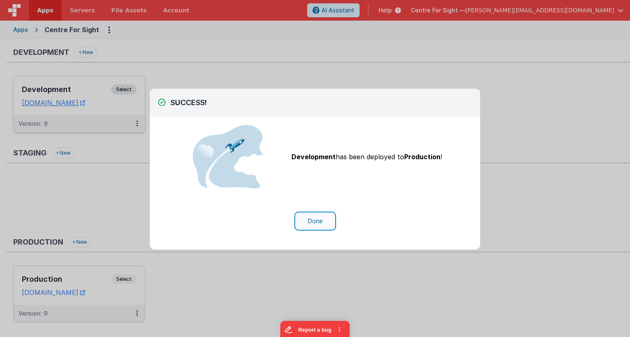
click at [323, 224] on button "Done" at bounding box center [315, 221] width 38 height 16
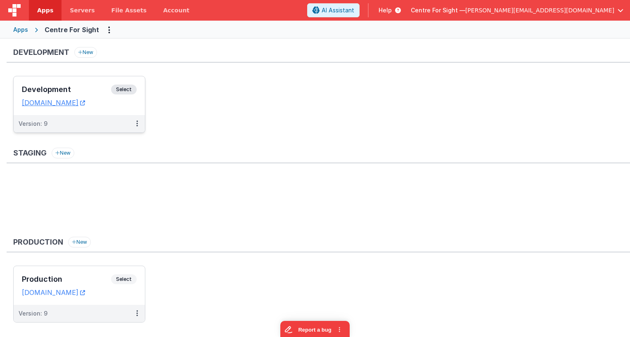
click at [148, 167] on div "Staging New" at bounding box center [318, 189] width 623 height 83
click at [100, 74] on div "Development New Development Select URLs centreforsightdev.clientportal.cloud Ve…" at bounding box center [318, 94] width 623 height 94
click at [101, 81] on div "Development Select URLs [DOMAIN_NAME]" at bounding box center [79, 95] width 131 height 39
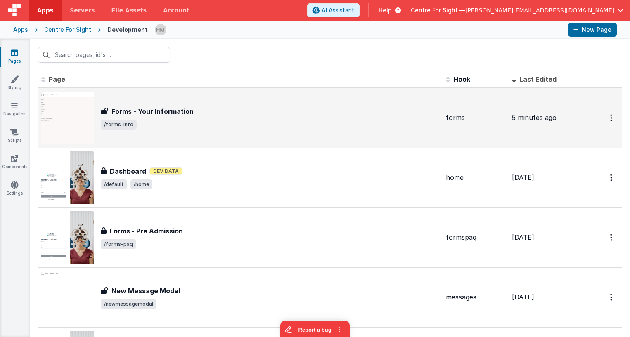
click at [209, 101] on div "Forms - Your Information Forms - Your Information /forms-info" at bounding box center [240, 118] width 398 height 53
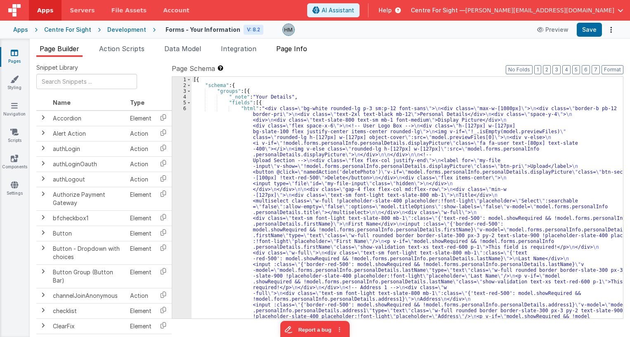
click at [300, 48] on span "Page Info" at bounding box center [291, 49] width 31 height 8
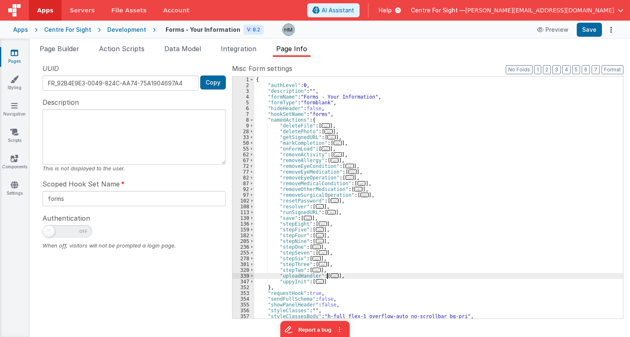
click at [331, 276] on span "..." at bounding box center [335, 276] width 8 height 5
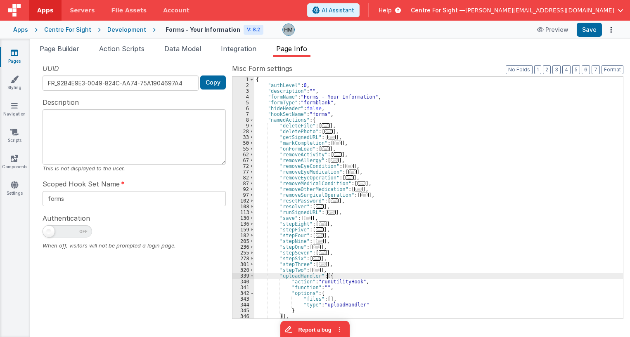
scroll to position [50, 0]
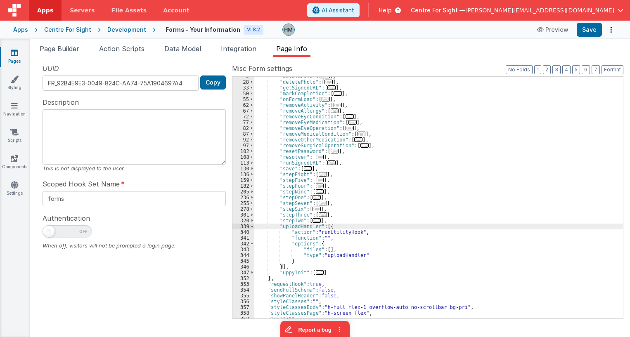
click at [316, 273] on span "..." at bounding box center [320, 272] width 8 height 5
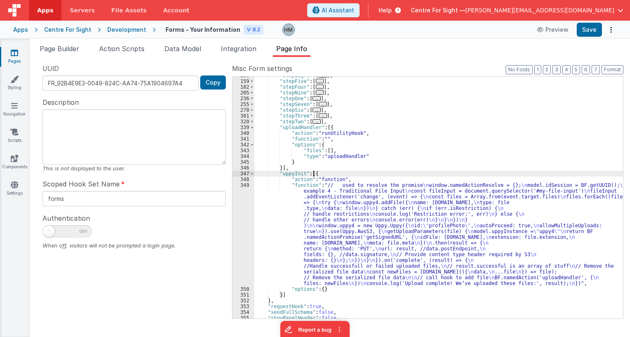
scroll to position [191, 0]
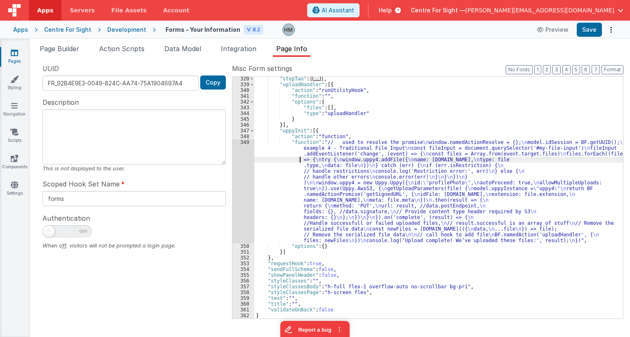
click at [283, 160] on div ""stepTwo" : [ ... ] , "uploadHandler" : [{ "action" : "runUtilityHook" , "funct…" at bounding box center [438, 202] width 368 height 253
click at [247, 143] on div "349" at bounding box center [243, 191] width 22 height 104
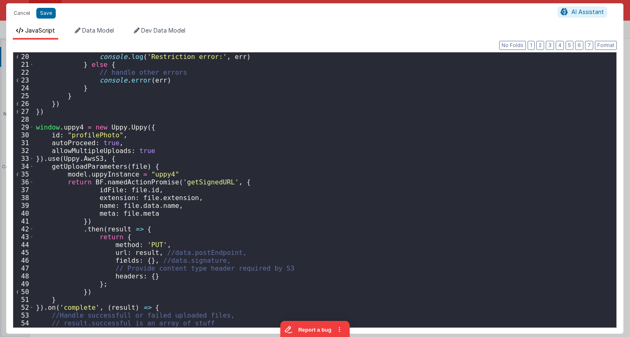
scroll to position [242, 0]
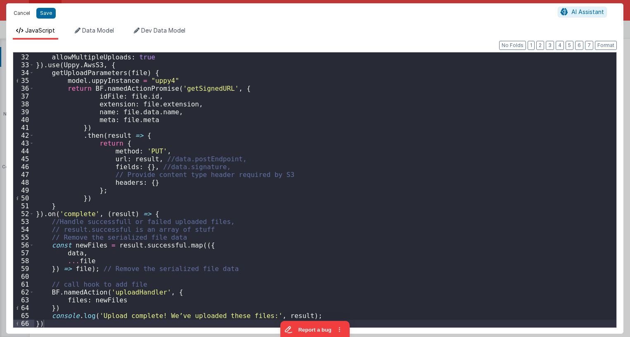
click at [17, 8] on button "Cancel" at bounding box center [21, 13] width 25 height 12
